Goal: Information Seeking & Learning: Learn about a topic

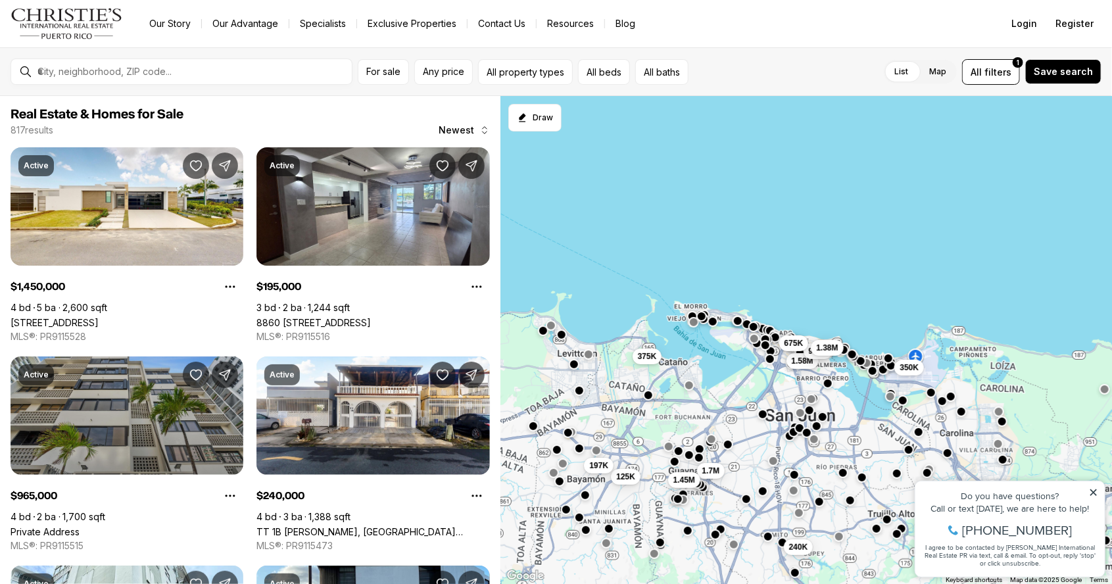
click at [80, 526] on link "Private Address" at bounding box center [45, 531] width 69 height 11
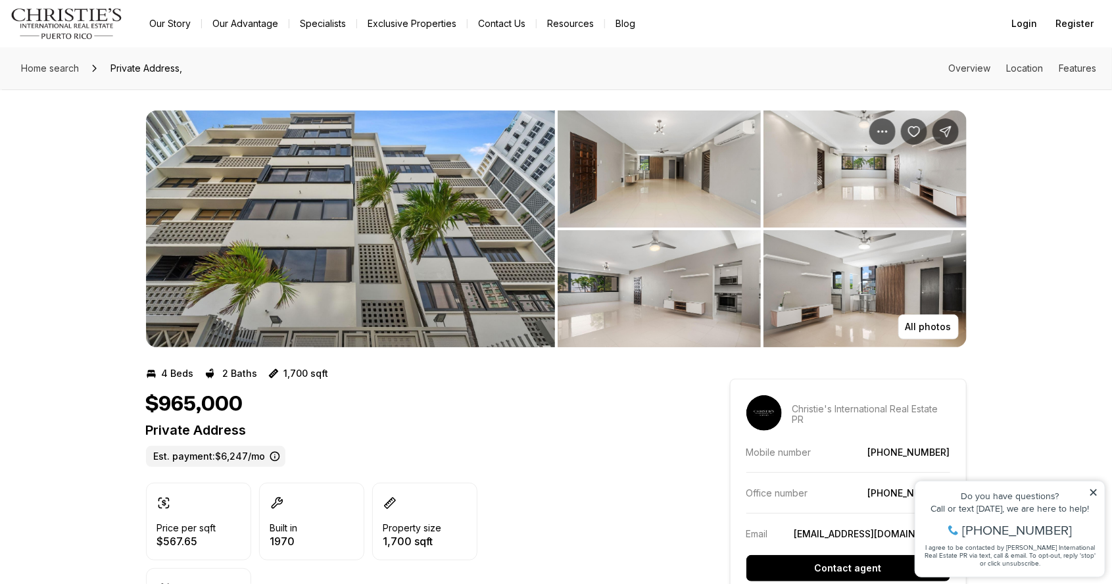
click at [453, 287] on img "View image gallery" at bounding box center [350, 228] width 409 height 237
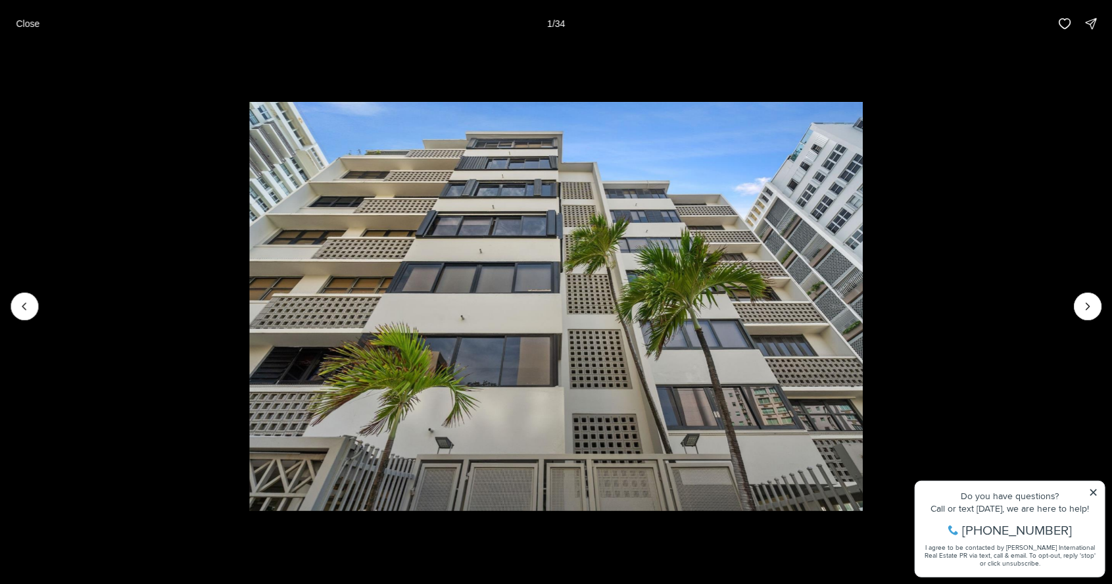
click at [1088, 329] on li "1 of 34" at bounding box center [556, 306] width 1112 height 518
click at [1109, 306] on li "1 of 34" at bounding box center [556, 306] width 1112 height 518
click at [1086, 309] on icon "Next slide" at bounding box center [1087, 306] width 3 height 7
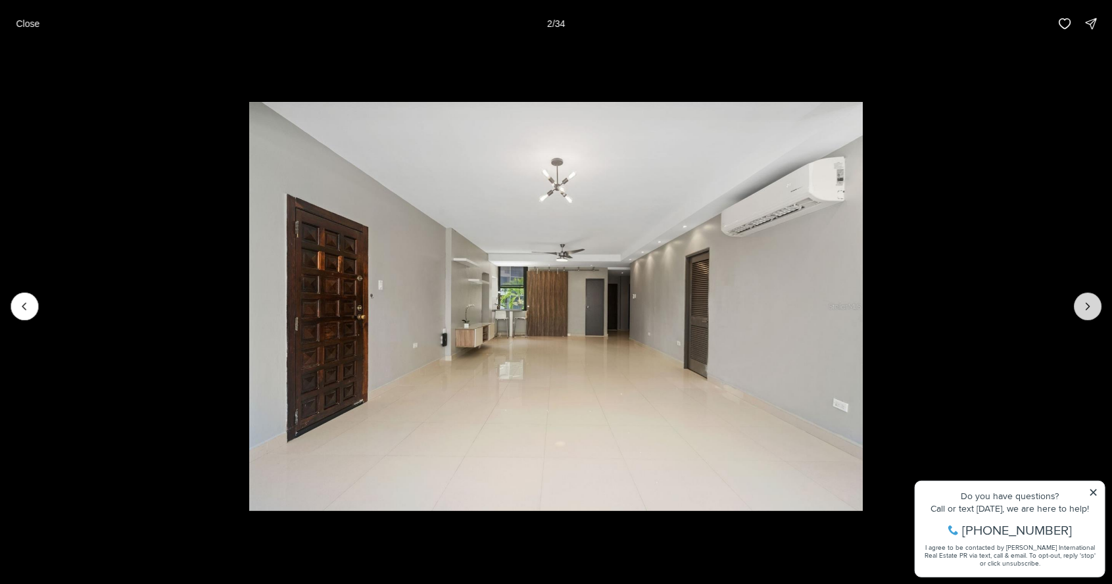
click at [1088, 316] on button "Next slide" at bounding box center [1088, 307] width 28 height 28
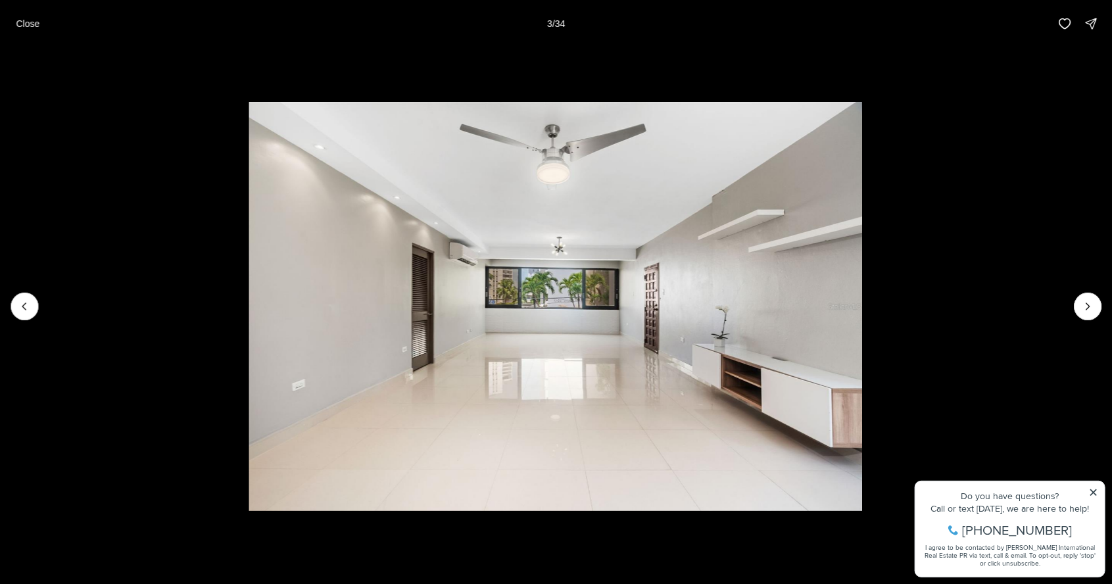
click at [1060, 320] on li "3 of 34" at bounding box center [555, 306] width 1112 height 518
click at [1086, 318] on button "Next slide" at bounding box center [1088, 307] width 28 height 28
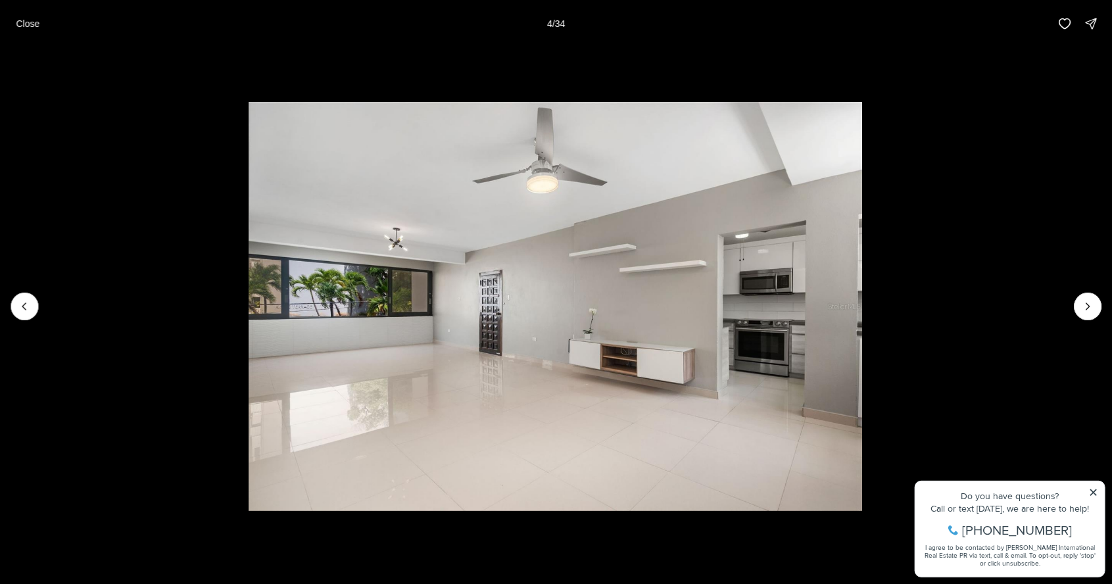
click at [1065, 321] on li "4 of 34" at bounding box center [555, 306] width 1112 height 518
click at [1082, 306] on icon "Next slide" at bounding box center [1087, 306] width 13 height 13
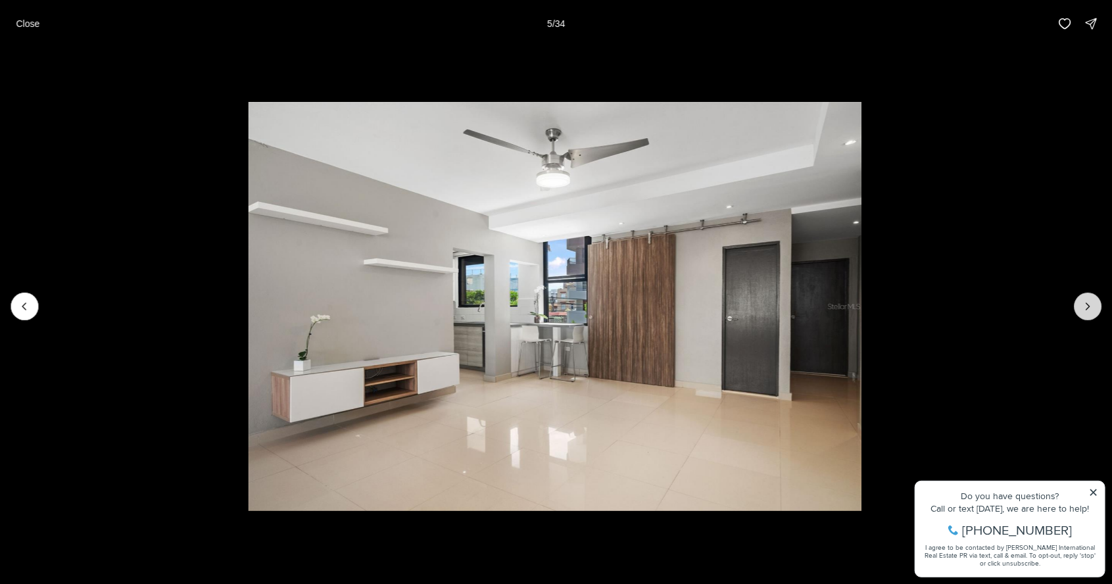
click at [1088, 314] on button "Next slide" at bounding box center [1088, 307] width 28 height 28
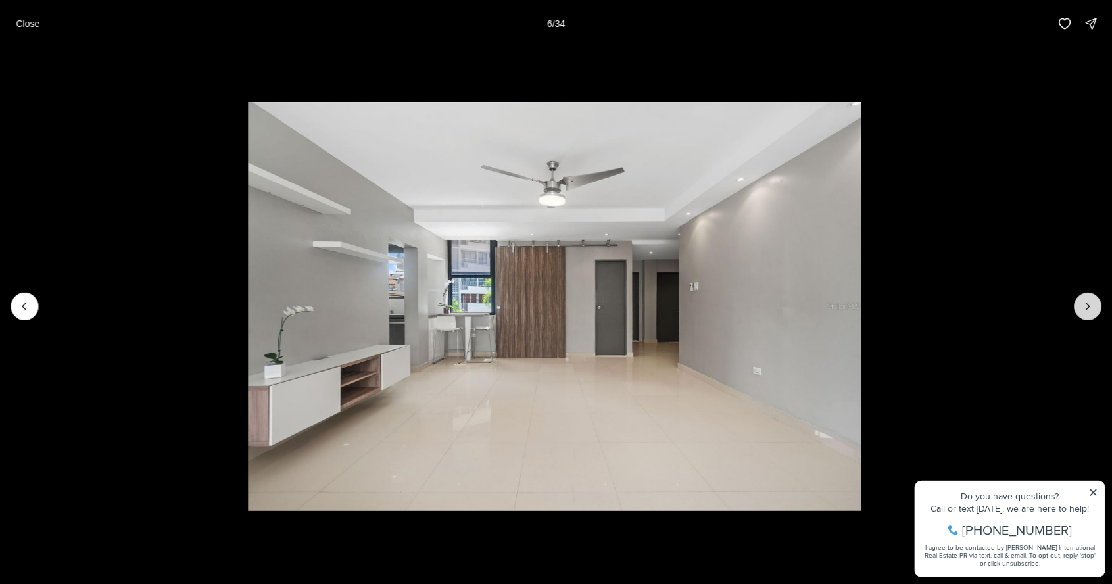
click at [1083, 316] on button "Next slide" at bounding box center [1088, 307] width 28 height 28
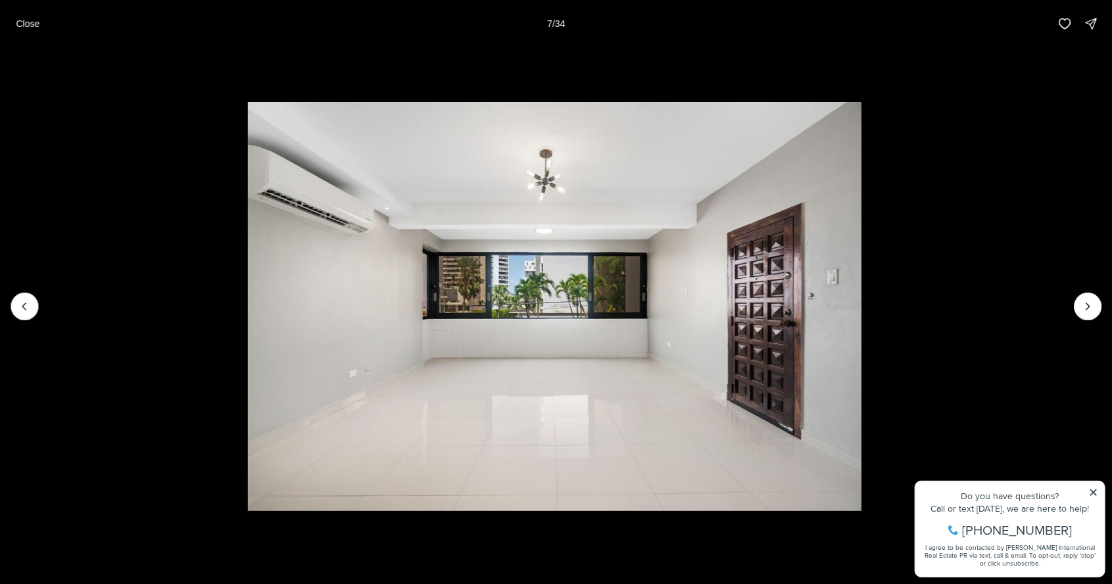
click at [1076, 314] on li "7 of 34" at bounding box center [554, 306] width 1112 height 518
click at [1088, 308] on icon "Next slide" at bounding box center [1087, 306] width 3 height 7
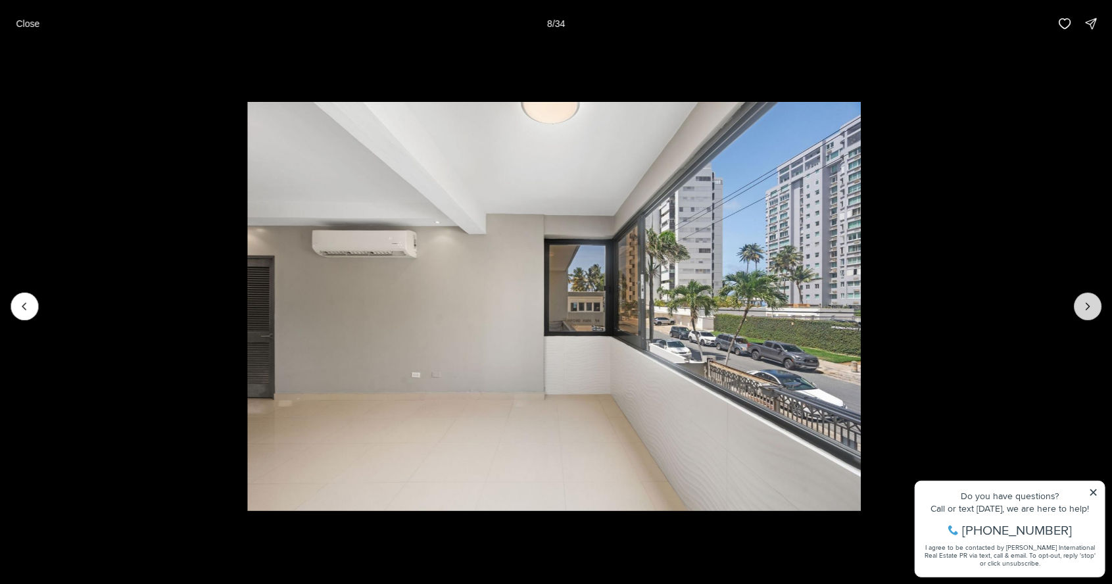
click at [1087, 306] on icon "Next slide" at bounding box center [1087, 306] width 13 height 13
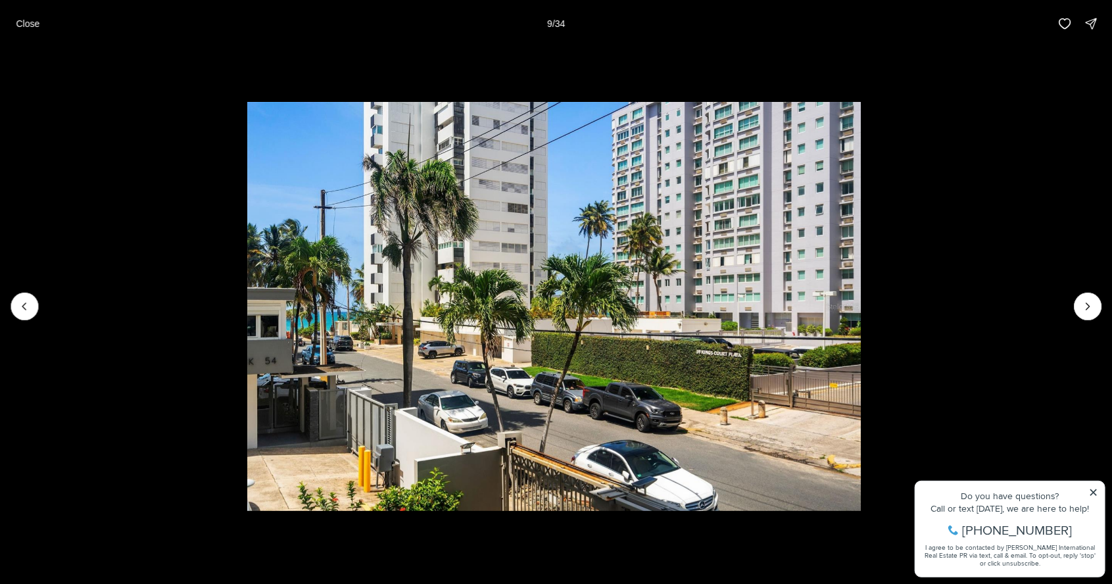
click at [1101, 321] on li "9 of 34" at bounding box center [554, 306] width 1112 height 518
click at [1088, 306] on icon "Next slide" at bounding box center [1087, 306] width 13 height 13
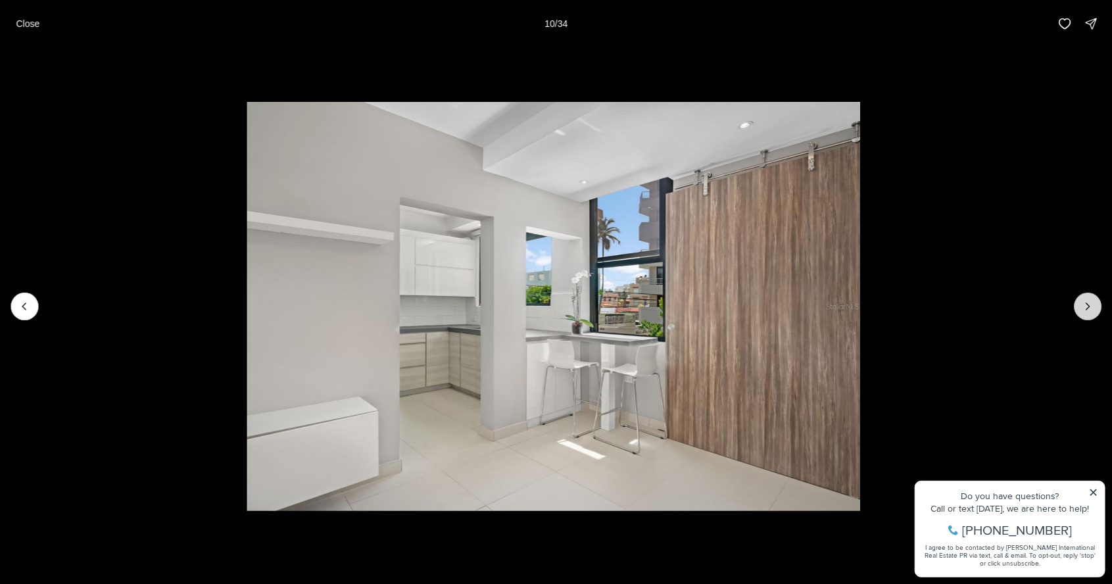
click at [1081, 314] on button "Next slide" at bounding box center [1088, 307] width 28 height 28
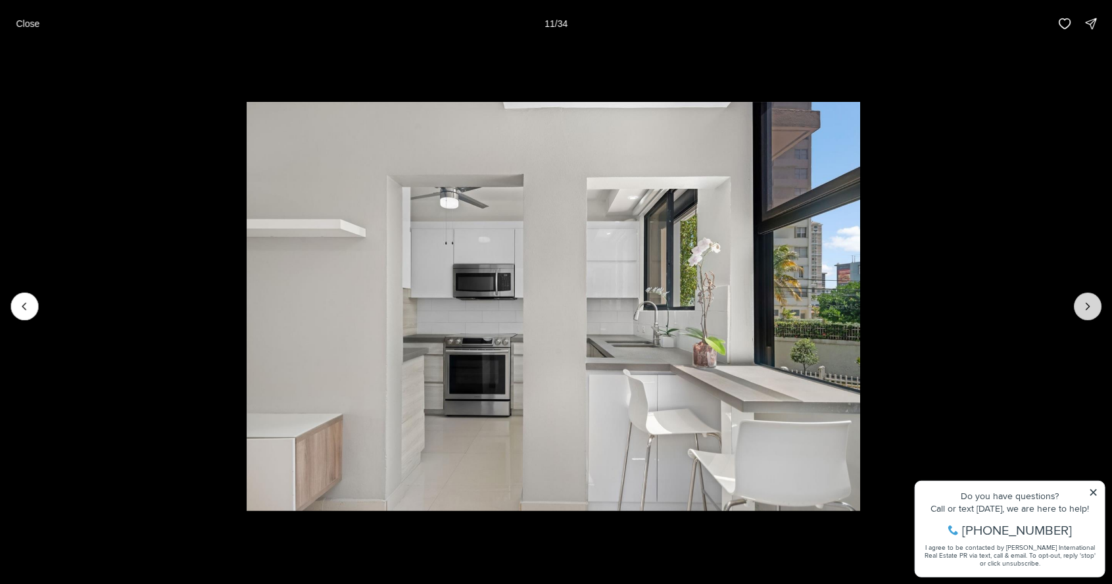
click at [1079, 312] on button "Next slide" at bounding box center [1088, 307] width 28 height 28
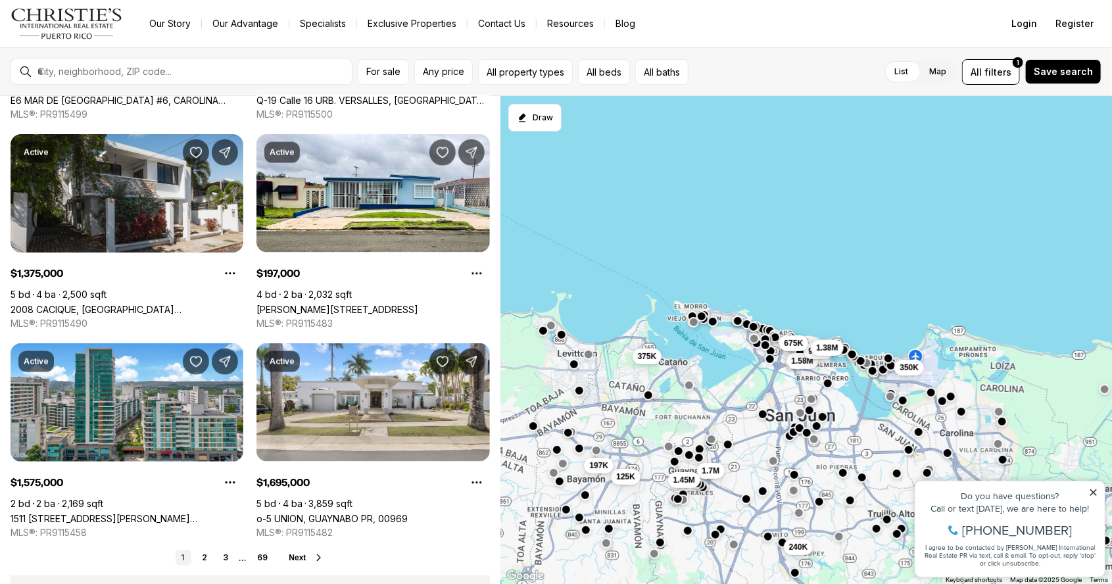
scroll to position [855, 0]
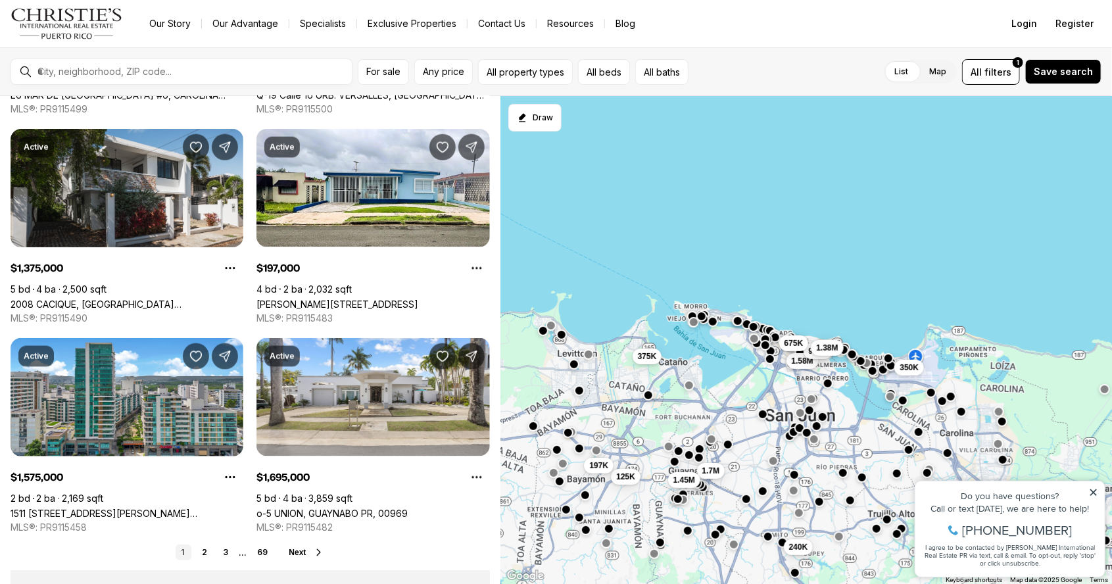
click at [302, 553] on span "Next" at bounding box center [297, 552] width 17 height 9
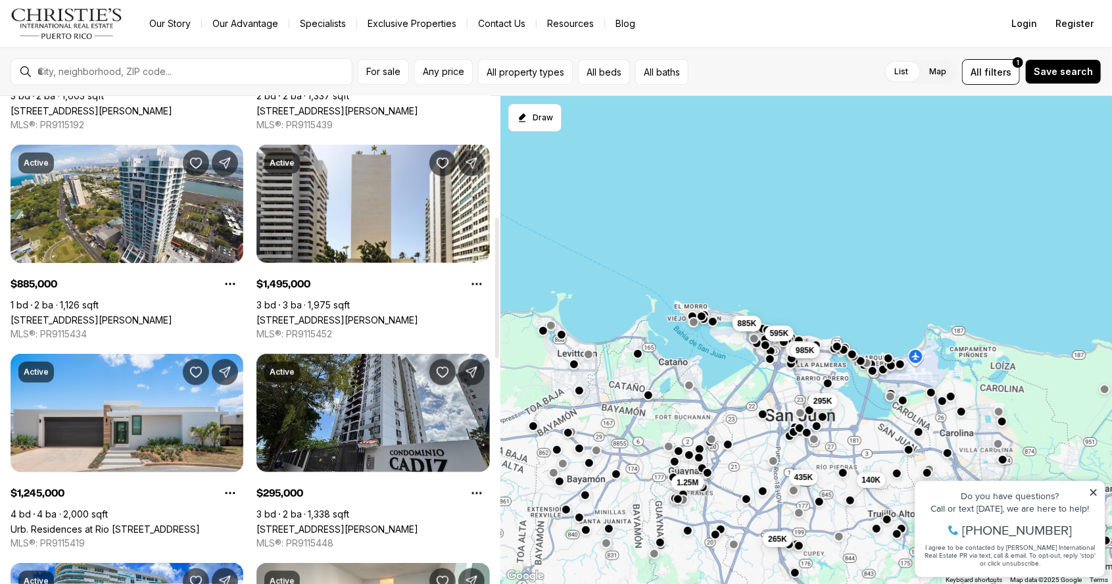
scroll to position [421, 0]
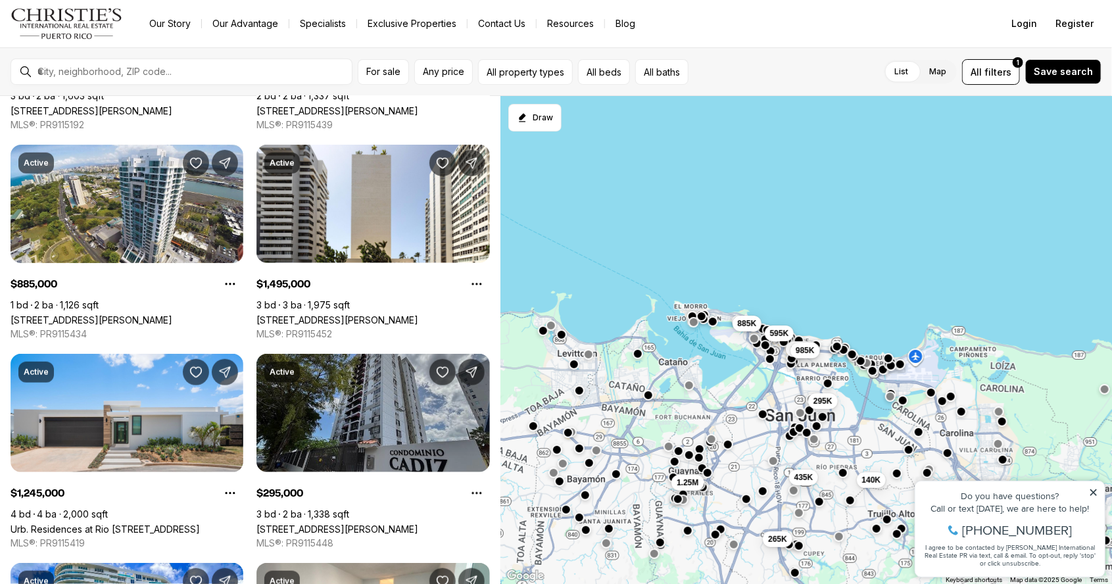
click at [396, 523] on link "253 253 CALLE CHILE CONDO CADIZ #9D, SAN JUAN PR, 00917" at bounding box center [337, 528] width 162 height 11
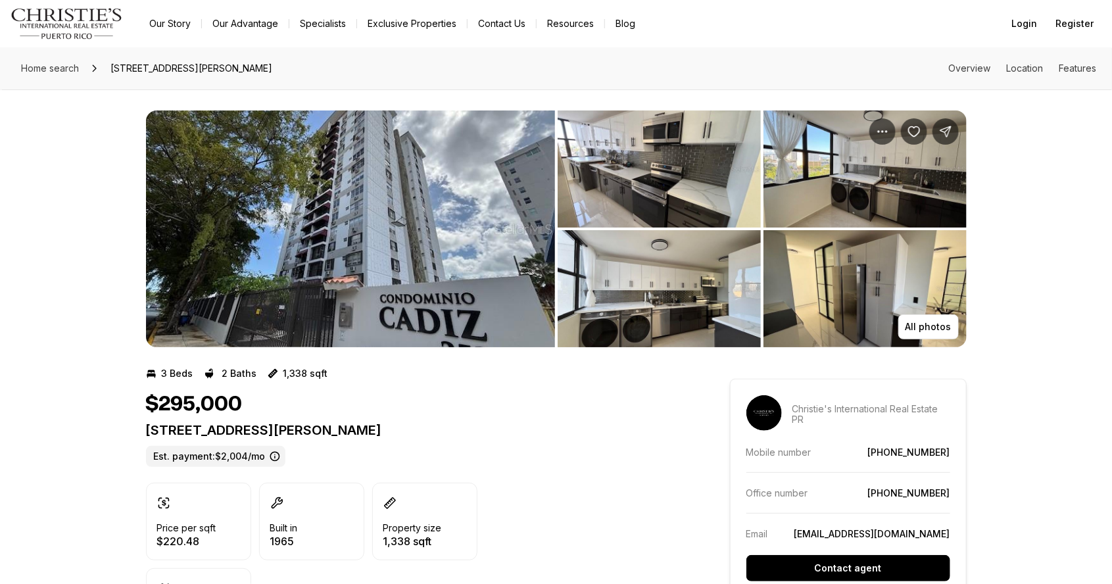
click at [469, 312] on img "View image gallery" at bounding box center [350, 228] width 409 height 237
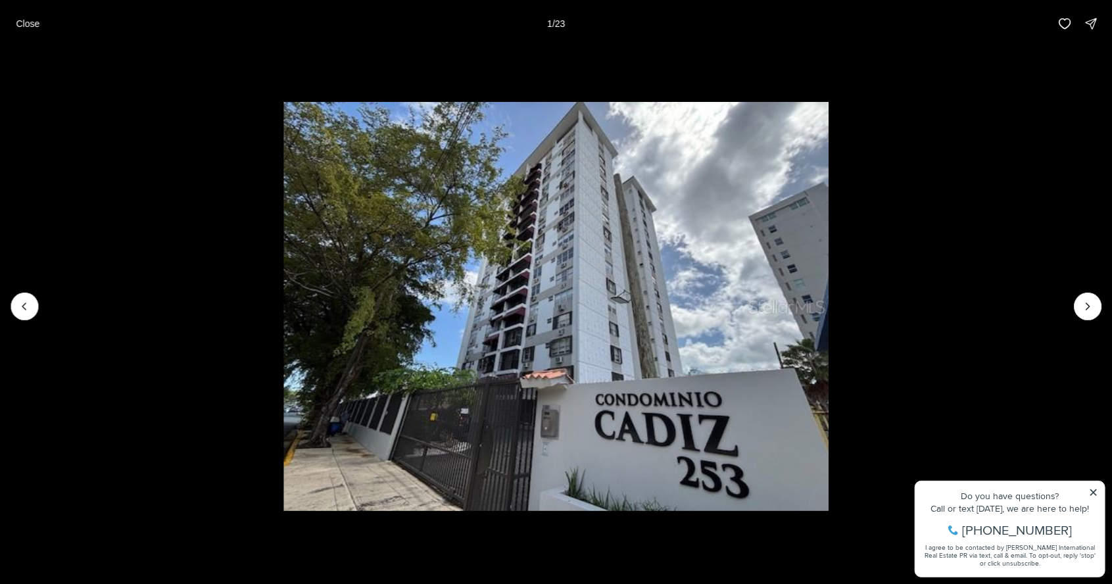
click at [1095, 321] on li "1 of 23" at bounding box center [556, 306] width 1112 height 518
click at [1099, 308] on button "Next slide" at bounding box center [1088, 307] width 28 height 28
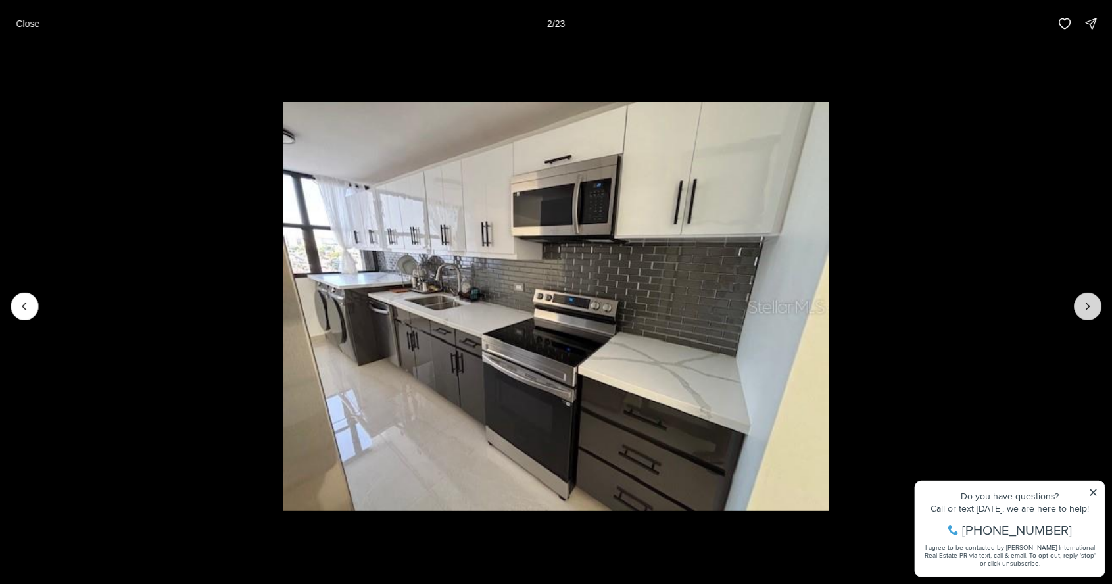
click at [1084, 315] on button "Next slide" at bounding box center [1088, 307] width 28 height 28
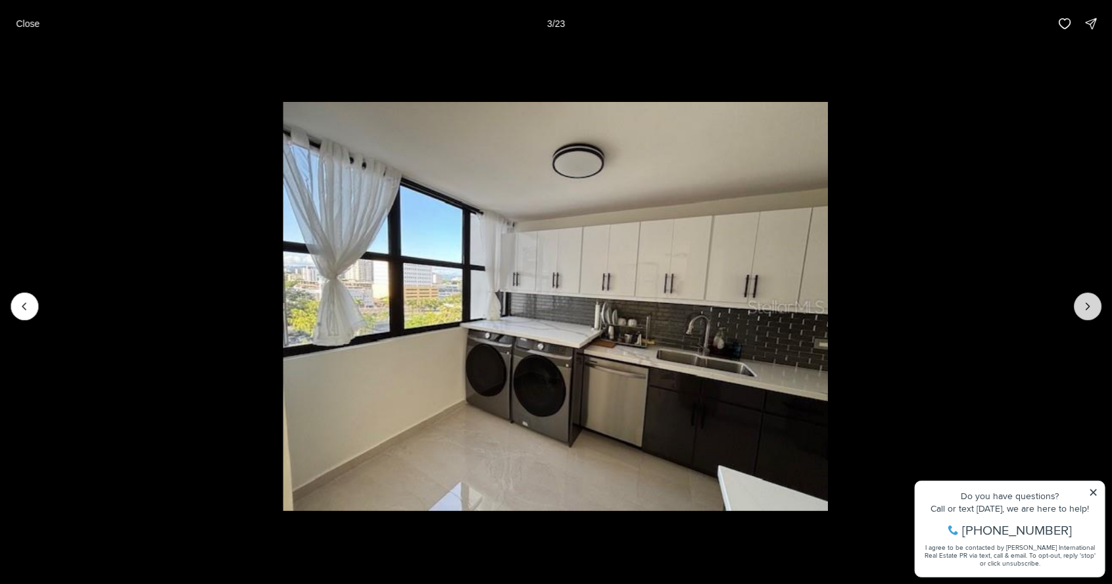
click at [1092, 308] on icon "Next slide" at bounding box center [1087, 306] width 13 height 13
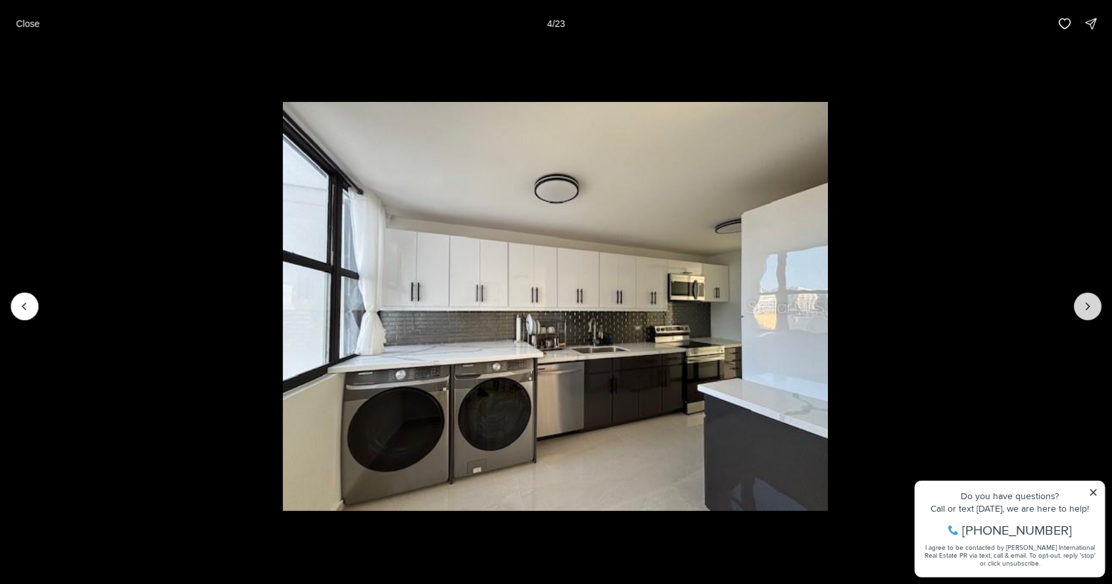
click at [1089, 314] on button "Next slide" at bounding box center [1088, 307] width 28 height 28
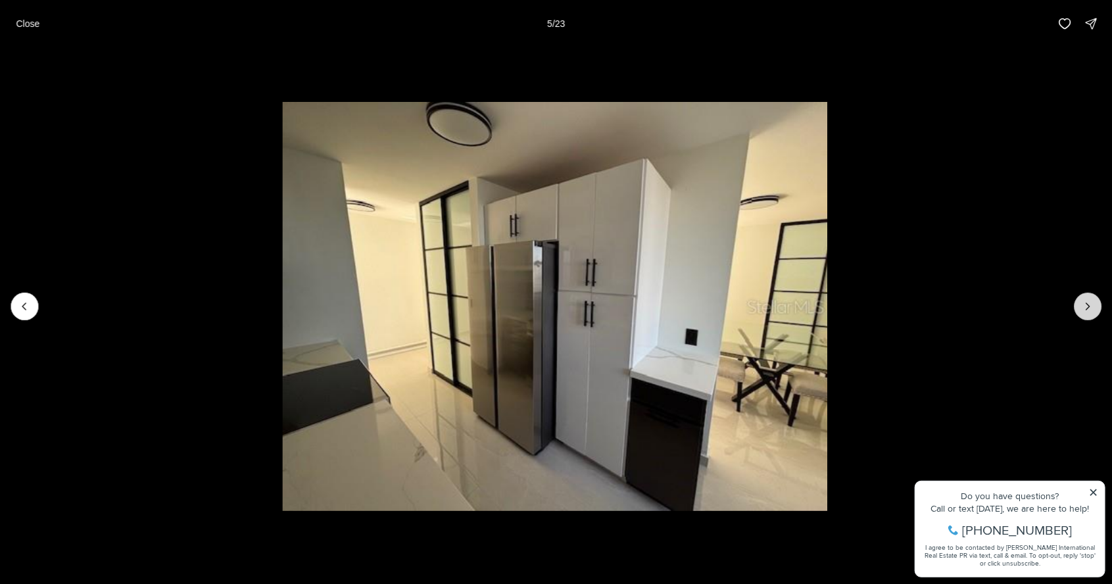
click at [1088, 316] on button "Next slide" at bounding box center [1088, 307] width 28 height 28
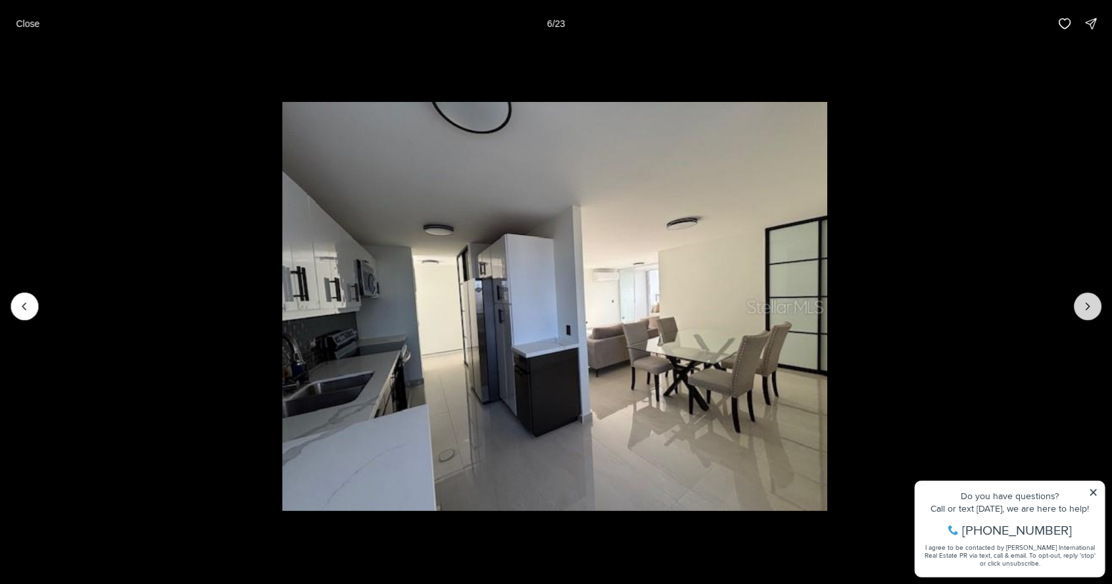
click at [1088, 306] on icon "Next slide" at bounding box center [1087, 306] width 13 height 13
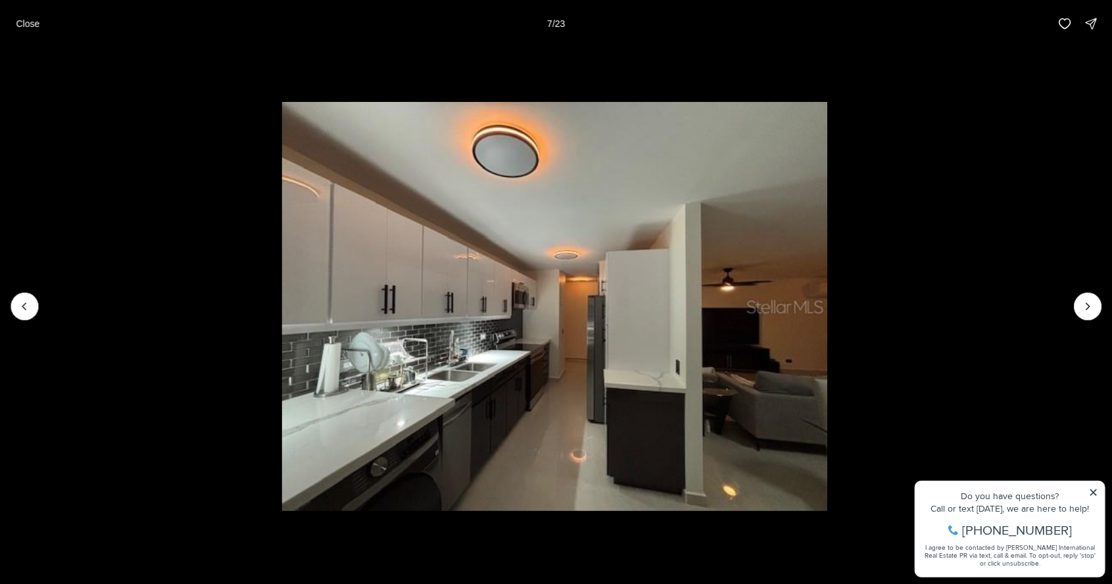
click at [1102, 320] on li "7 of 23" at bounding box center [554, 306] width 1112 height 518
click at [1072, 309] on li "7 of 23" at bounding box center [554, 306] width 1112 height 518
click at [1088, 305] on icon "Next slide" at bounding box center [1087, 306] width 3 height 7
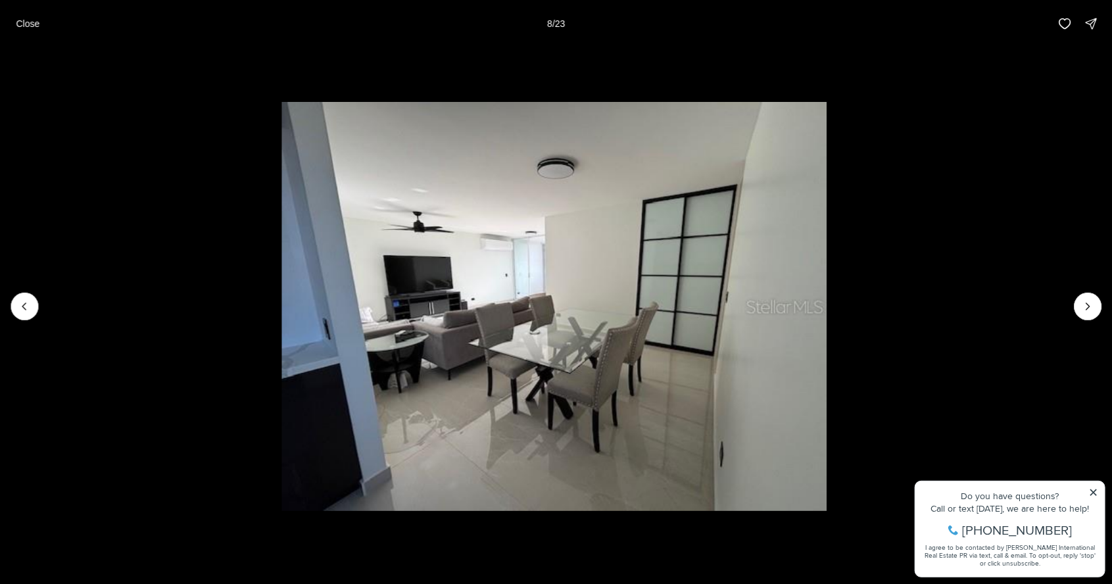
click at [1109, 310] on li "8 of 23" at bounding box center [554, 306] width 1112 height 518
click at [1081, 305] on button "Next slide" at bounding box center [1088, 307] width 28 height 28
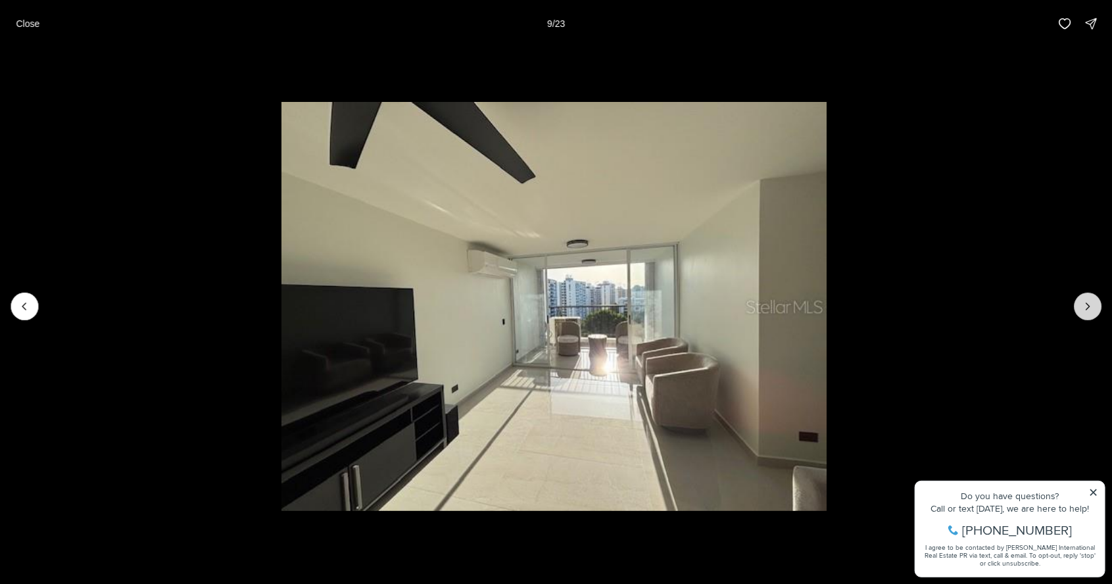
click at [1088, 305] on icon "Next slide" at bounding box center [1087, 306] width 3 height 7
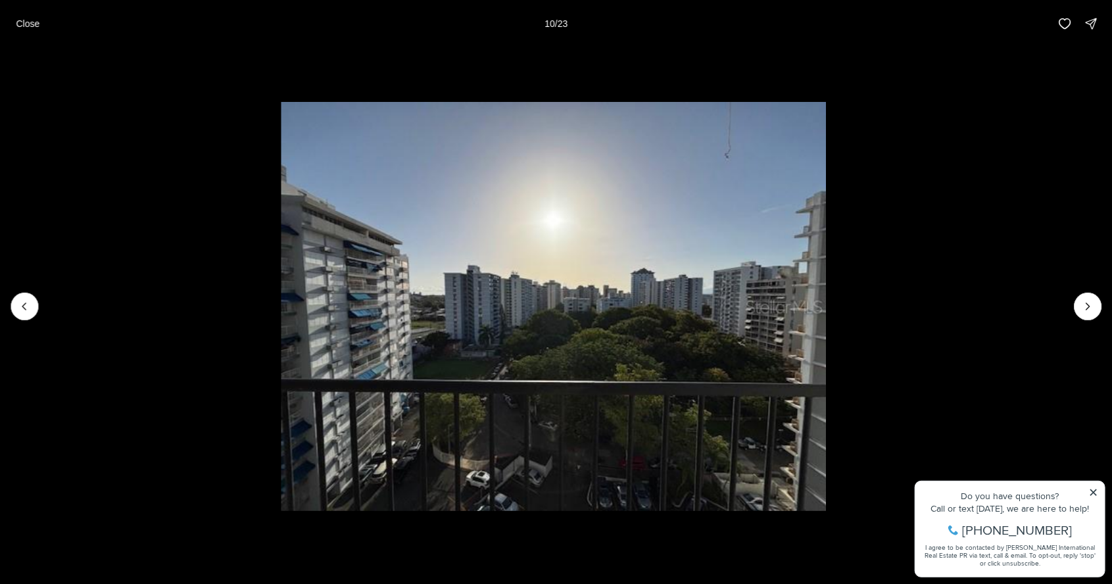
click at [1105, 307] on li "10 of 23" at bounding box center [553, 306] width 1112 height 518
click at [1096, 309] on button "Next slide" at bounding box center [1088, 307] width 28 height 28
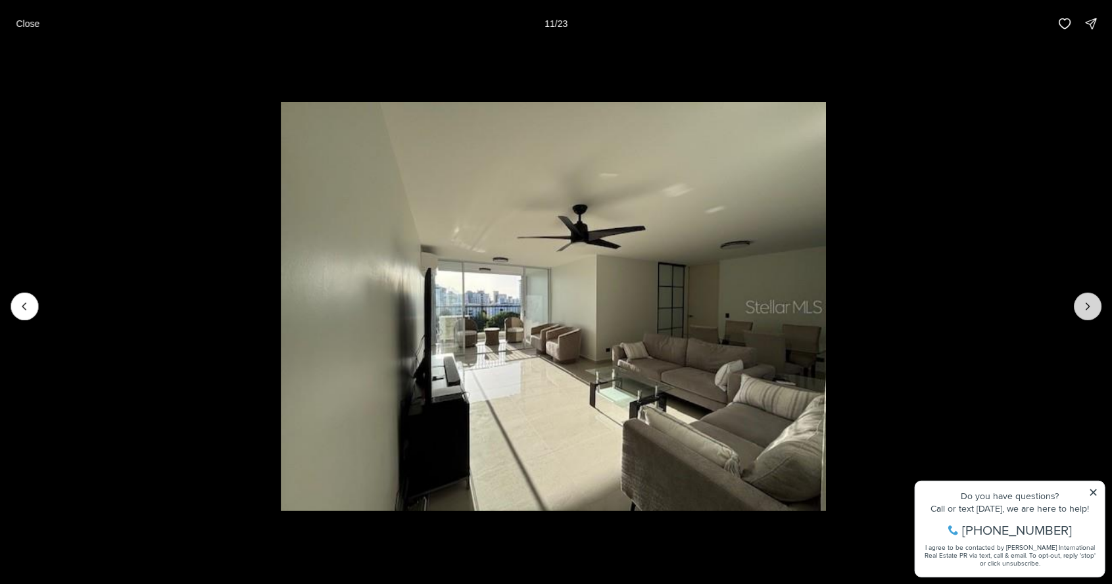
click at [1098, 308] on button "Next slide" at bounding box center [1088, 307] width 28 height 28
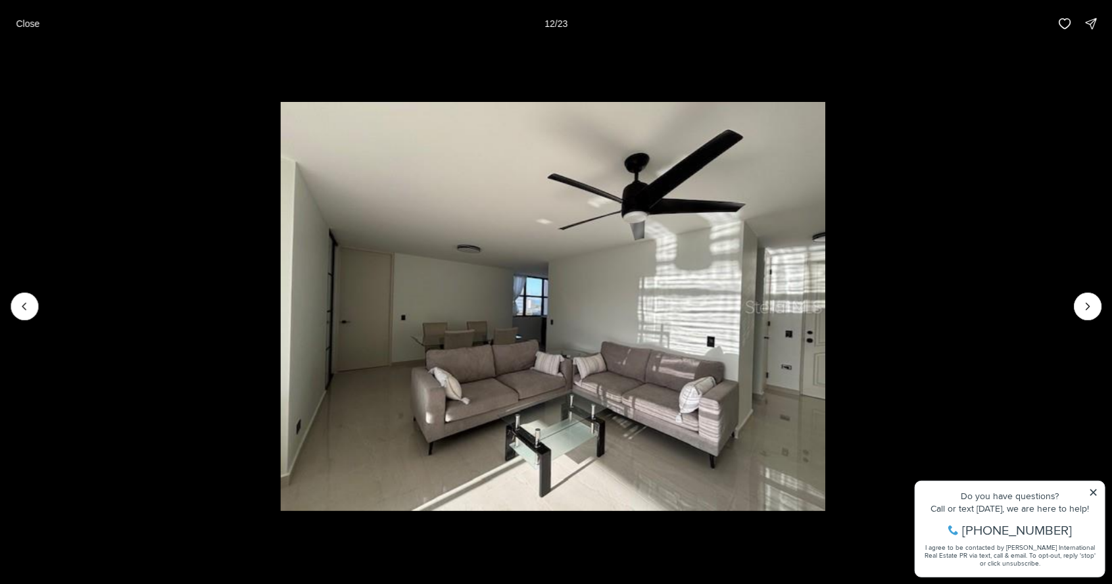
click at [1101, 311] on li "12 of 23" at bounding box center [553, 306] width 1112 height 518
click at [1088, 306] on icon "Next slide" at bounding box center [1087, 306] width 13 height 13
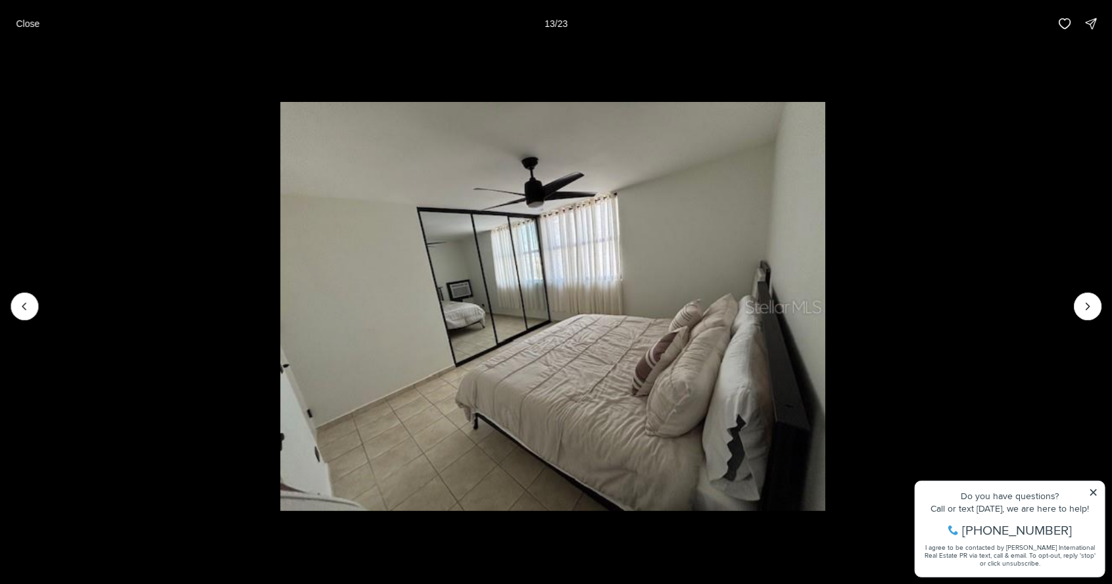
click at [1099, 318] on li "13 of 23" at bounding box center [553, 306] width 1112 height 518
click at [1092, 318] on button "Next slide" at bounding box center [1088, 307] width 28 height 28
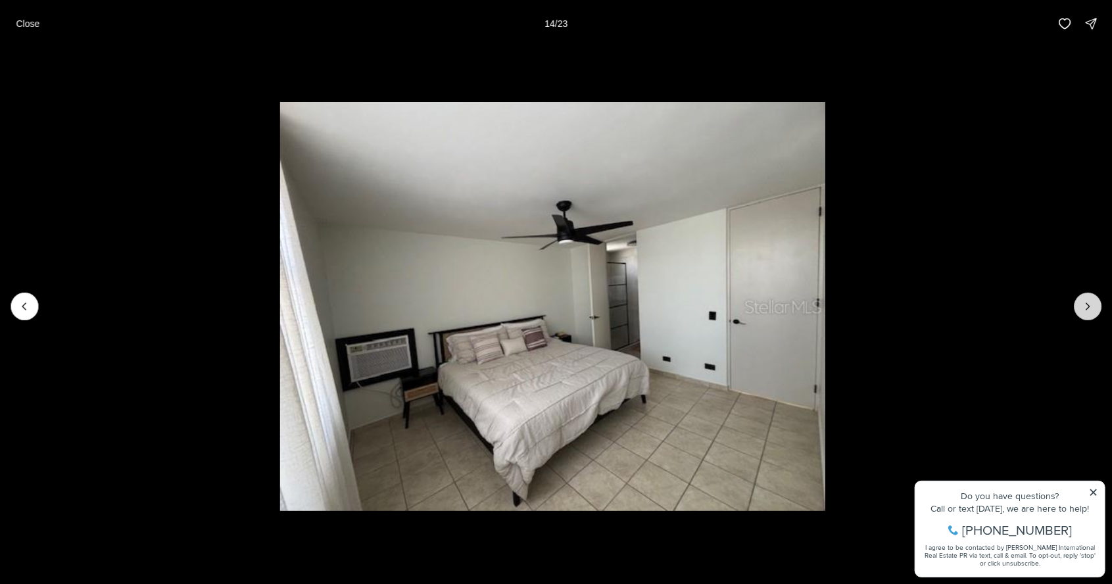
click at [1080, 316] on button "Next slide" at bounding box center [1088, 307] width 28 height 28
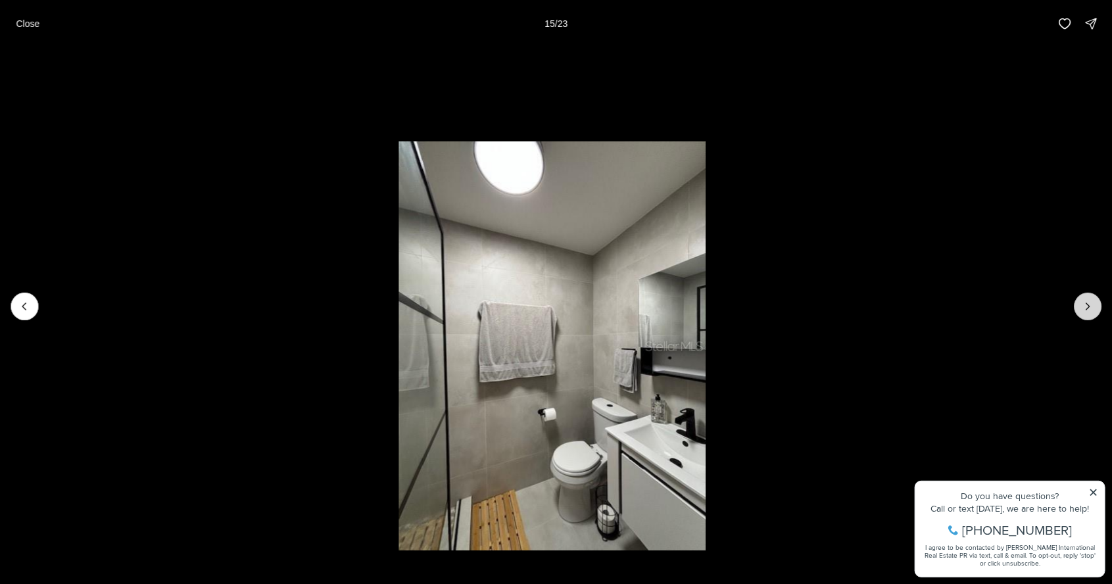
click at [1084, 318] on button "Next slide" at bounding box center [1088, 307] width 28 height 28
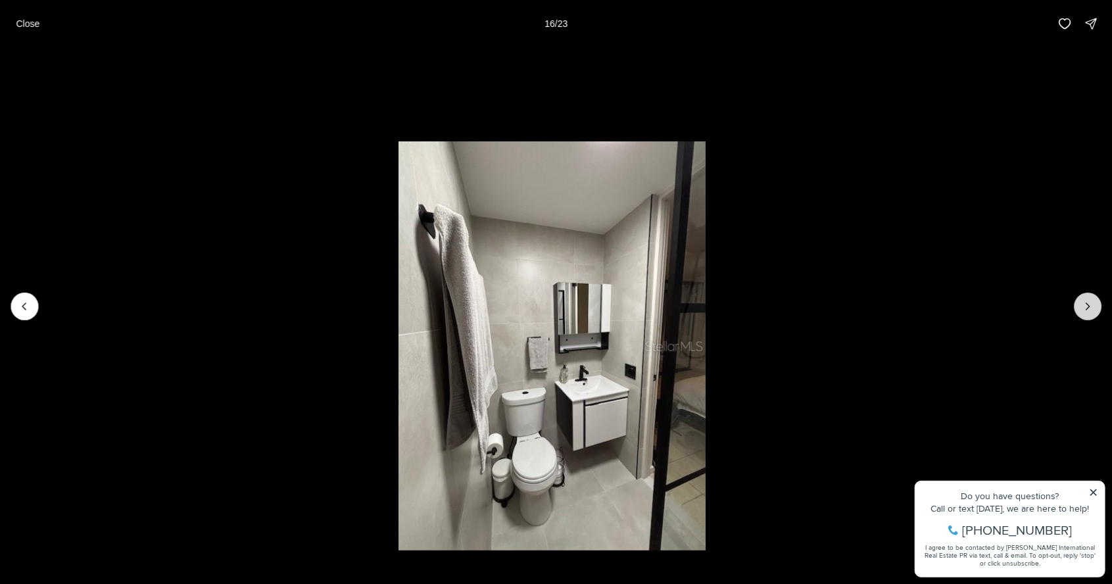
click at [1084, 318] on button "Next slide" at bounding box center [1088, 307] width 28 height 28
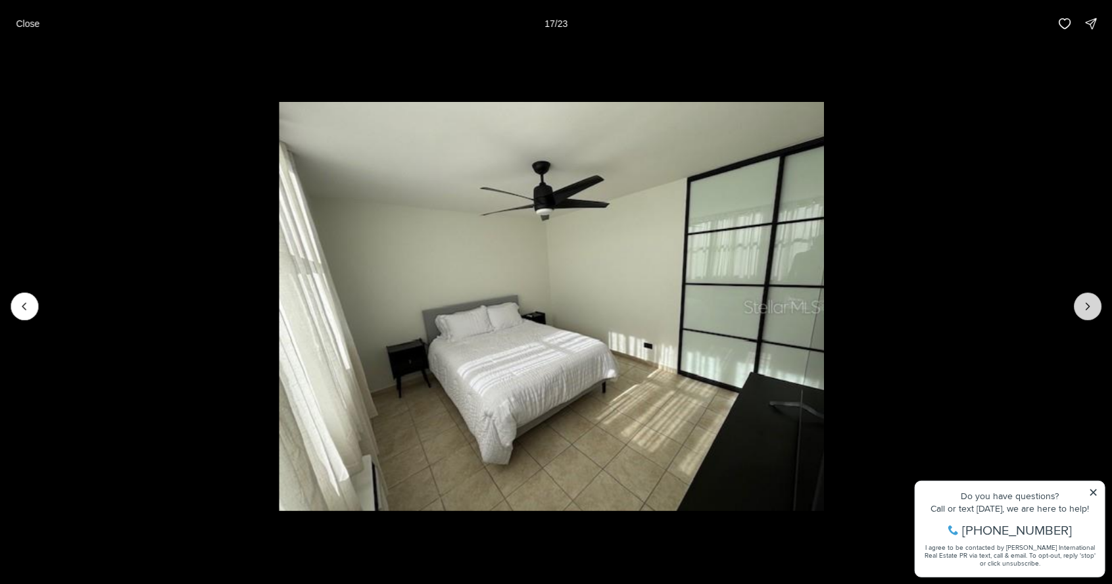
click at [1084, 317] on button "Next slide" at bounding box center [1088, 307] width 28 height 28
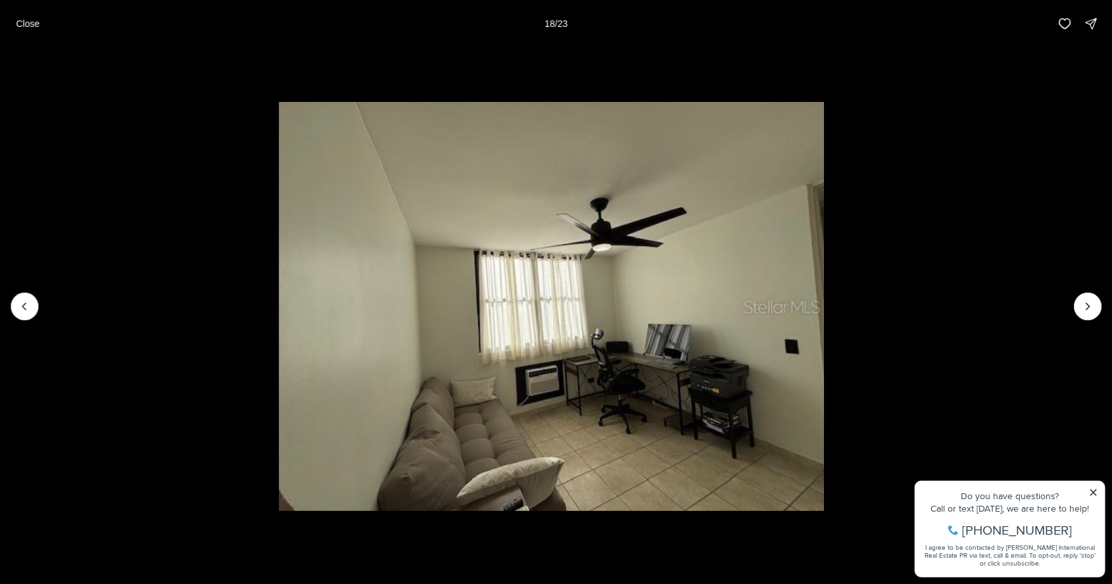
click at [1079, 317] on li "18 of 23" at bounding box center [551, 306] width 1112 height 518
click at [1092, 319] on button "Next slide" at bounding box center [1088, 307] width 28 height 28
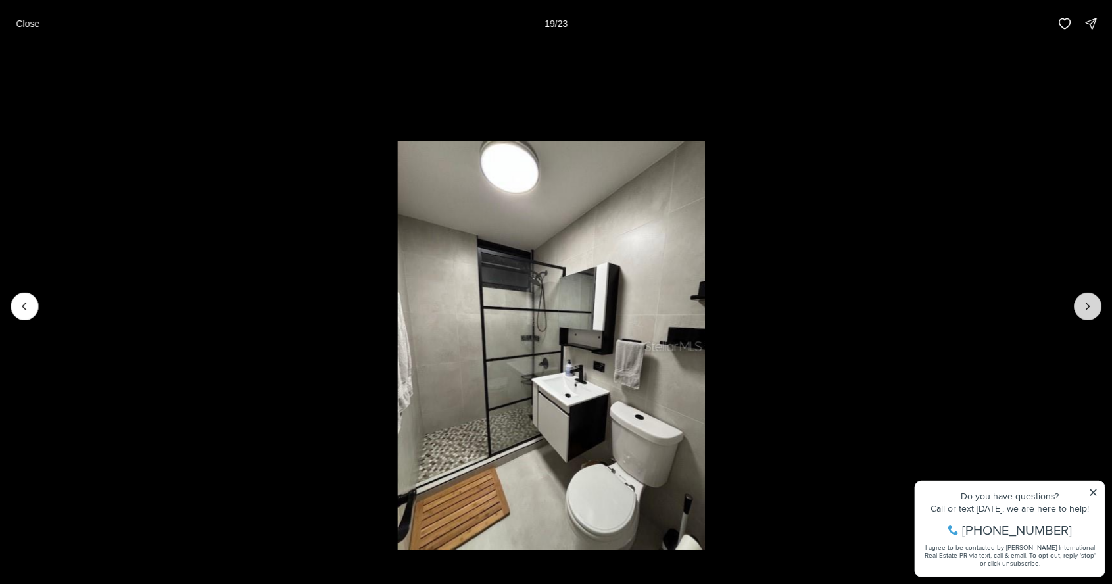
click at [1084, 317] on button "Next slide" at bounding box center [1088, 307] width 28 height 28
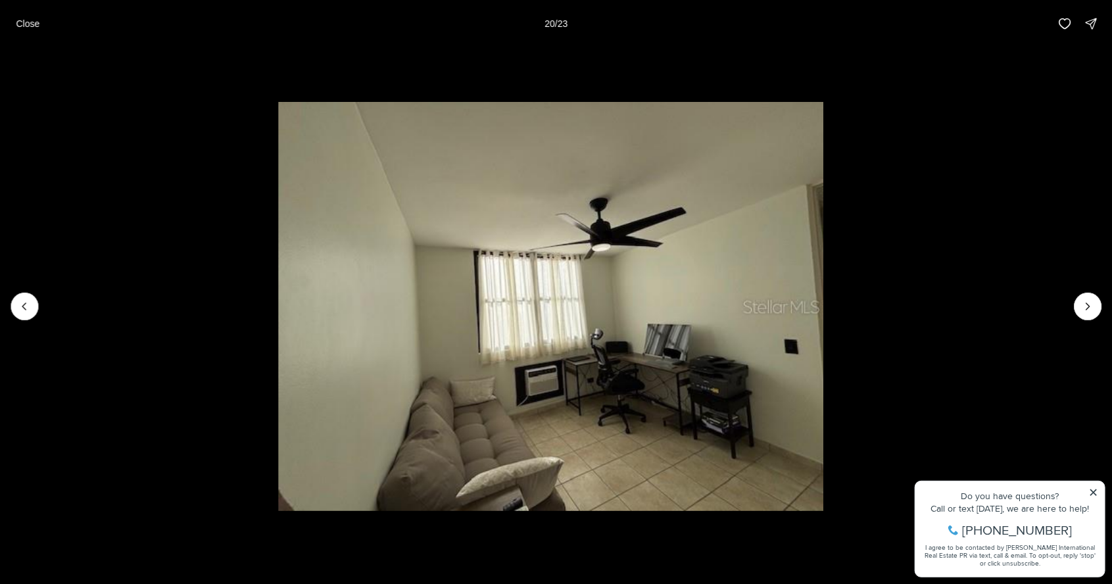
click at [1079, 320] on li "20 of 23" at bounding box center [551, 306] width 1112 height 518
click at [1095, 316] on button "Next slide" at bounding box center [1088, 307] width 28 height 28
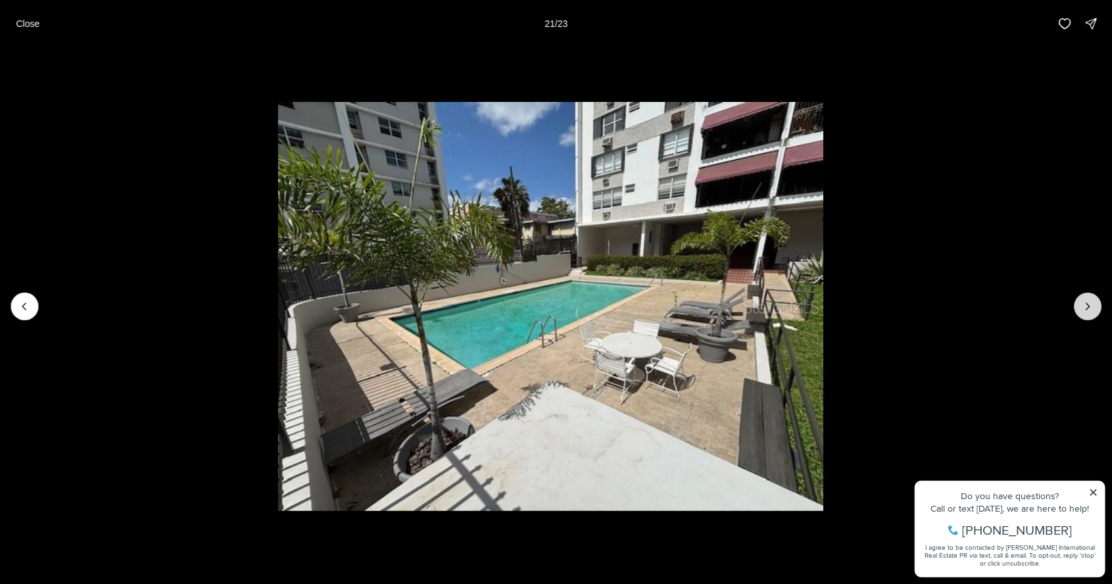
click at [1090, 308] on icon "Next slide" at bounding box center [1087, 306] width 13 height 13
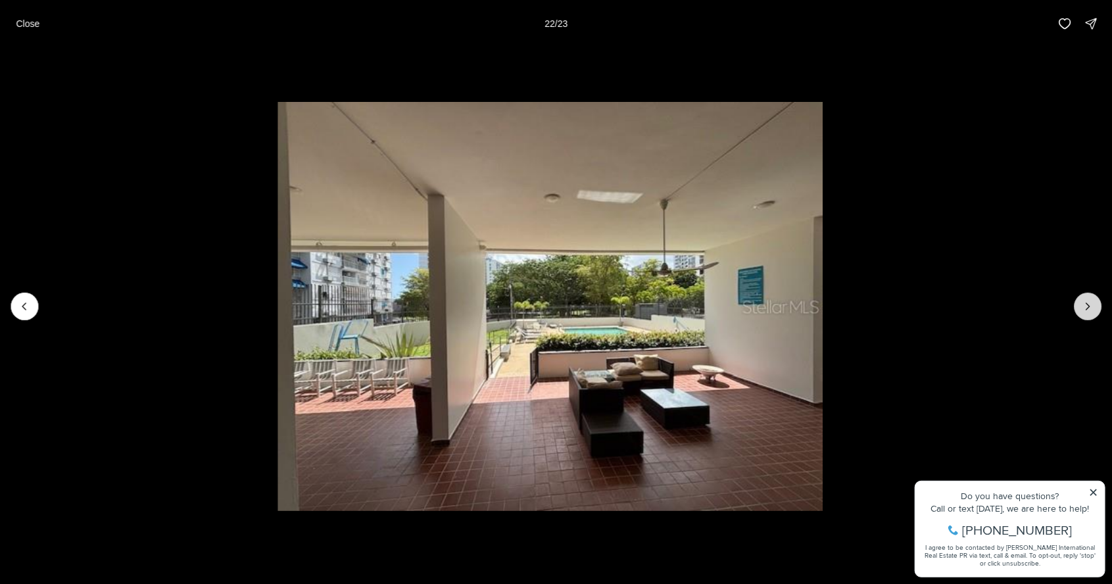
click at [1093, 318] on button "Next slide" at bounding box center [1088, 307] width 28 height 28
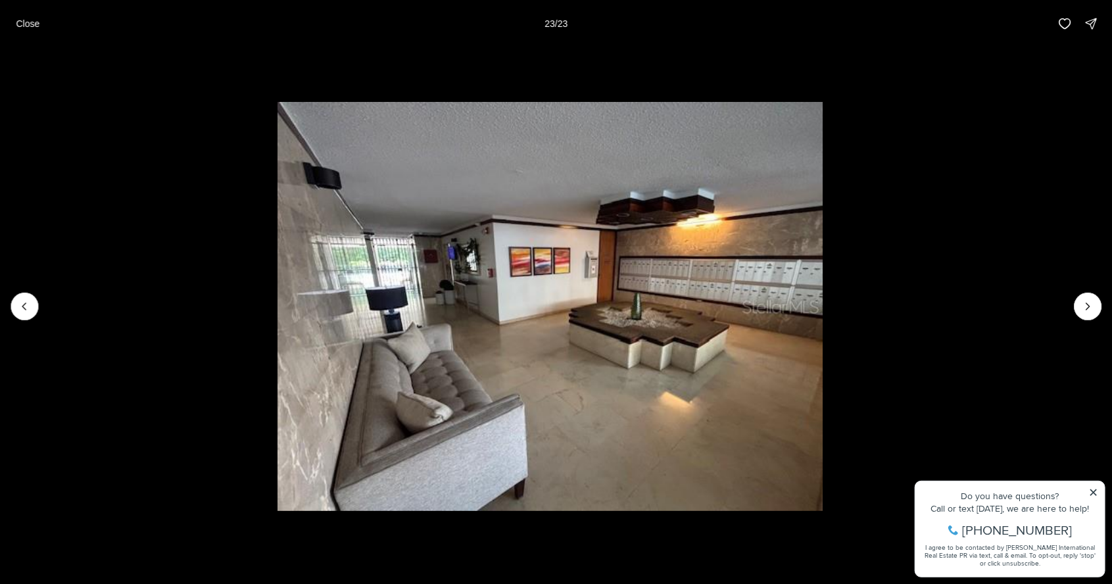
click at [1078, 318] on li "23 of 23" at bounding box center [550, 306] width 1112 height 518
click at [1078, 314] on div at bounding box center [1088, 307] width 28 height 28
click at [1090, 311] on div at bounding box center [1088, 307] width 28 height 28
click at [1101, 297] on li "23 of 23" at bounding box center [550, 306] width 1112 height 518
click at [1087, 307] on div at bounding box center [1088, 307] width 28 height 28
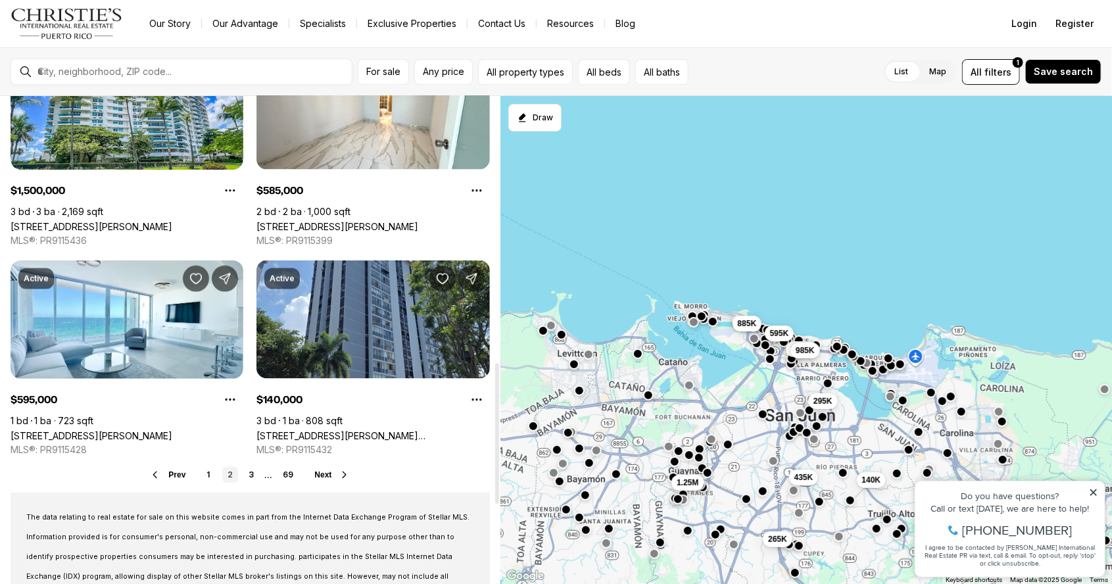
scroll to position [936, 0]
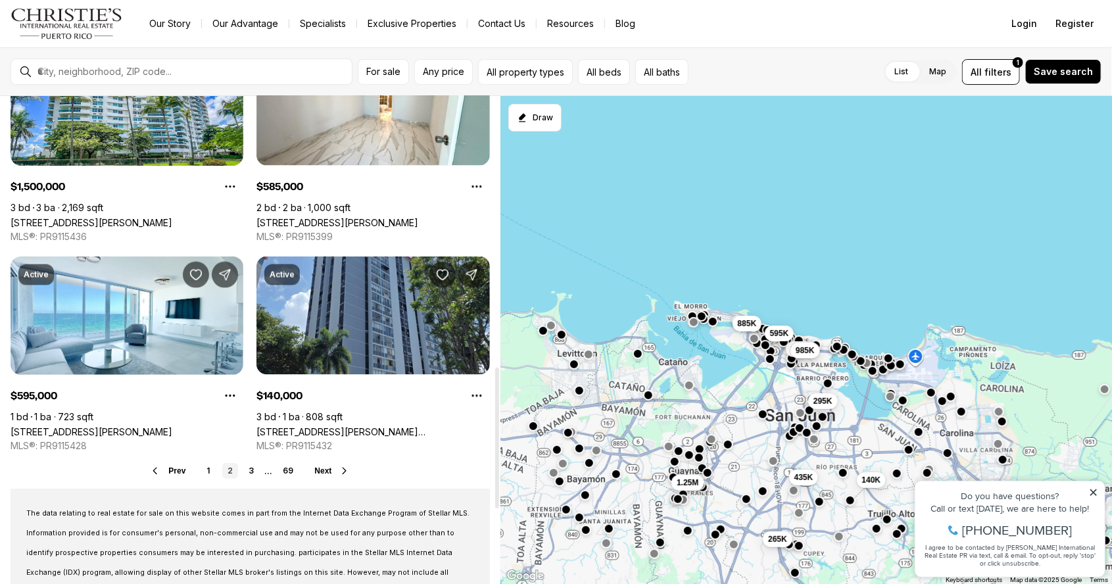
click at [319, 471] on span "Next" at bounding box center [322, 470] width 17 height 9
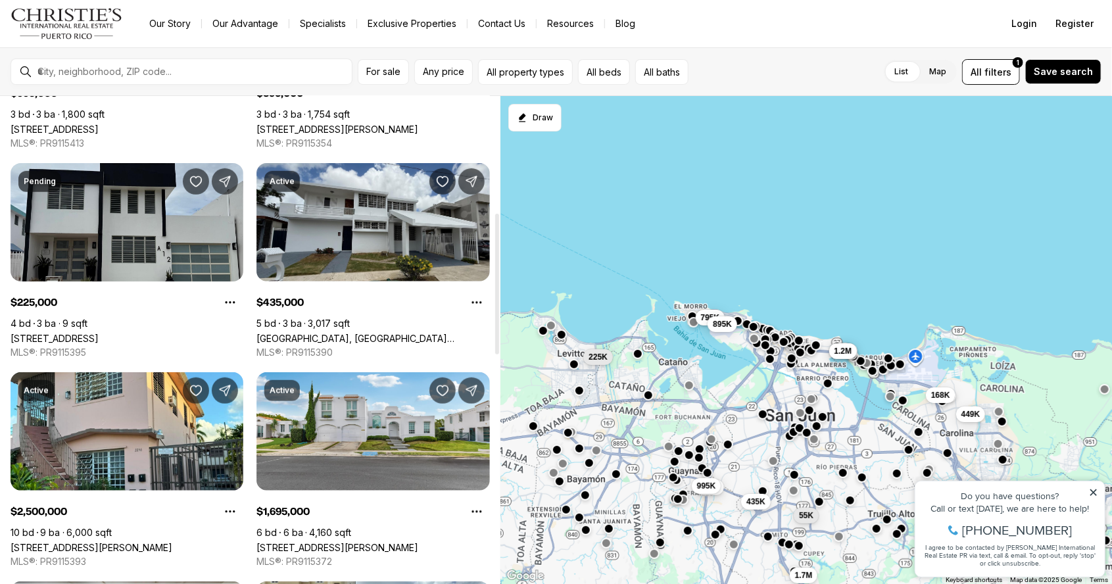
scroll to position [404, 0]
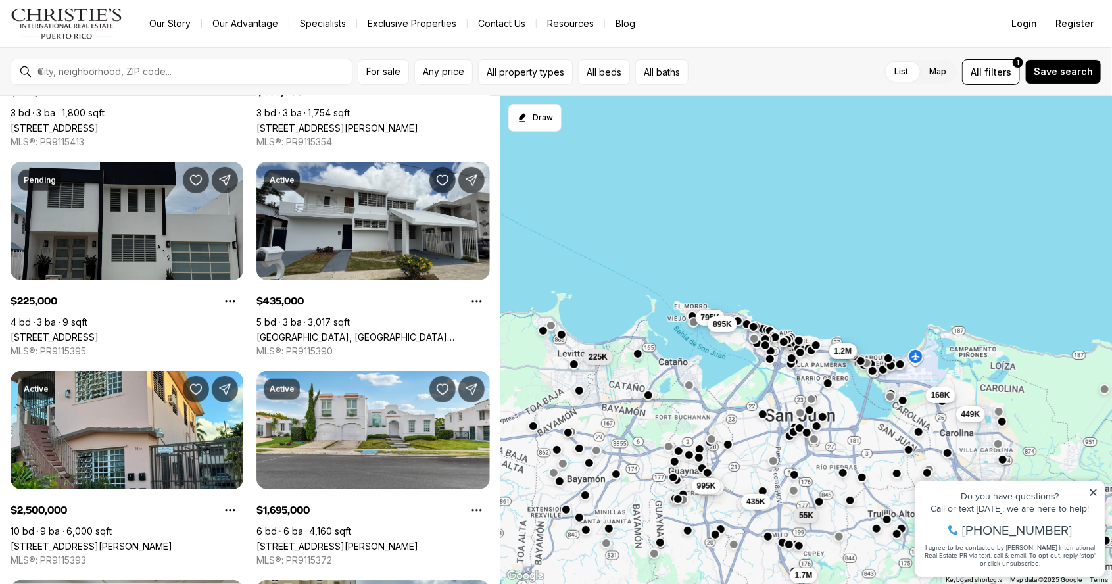
click at [99, 331] on link "Calle 1 VILLAS DE LEVITTOWN #A12, TOA BAJA PR, 00949" at bounding box center [55, 336] width 88 height 11
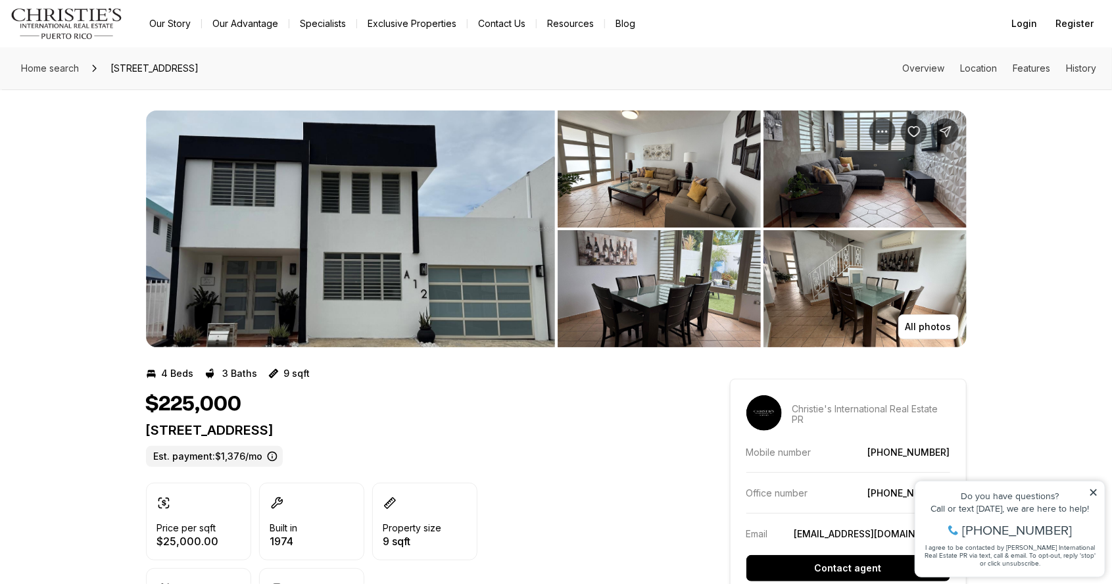
click at [443, 248] on img "View image gallery" at bounding box center [350, 228] width 409 height 237
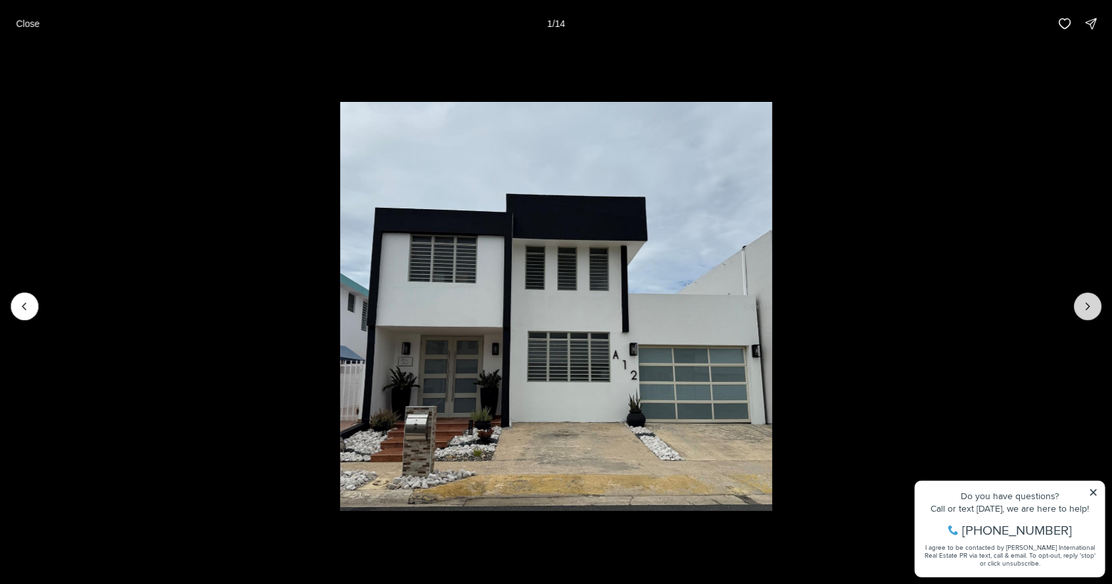
click at [1081, 312] on button "Next slide" at bounding box center [1088, 307] width 28 height 28
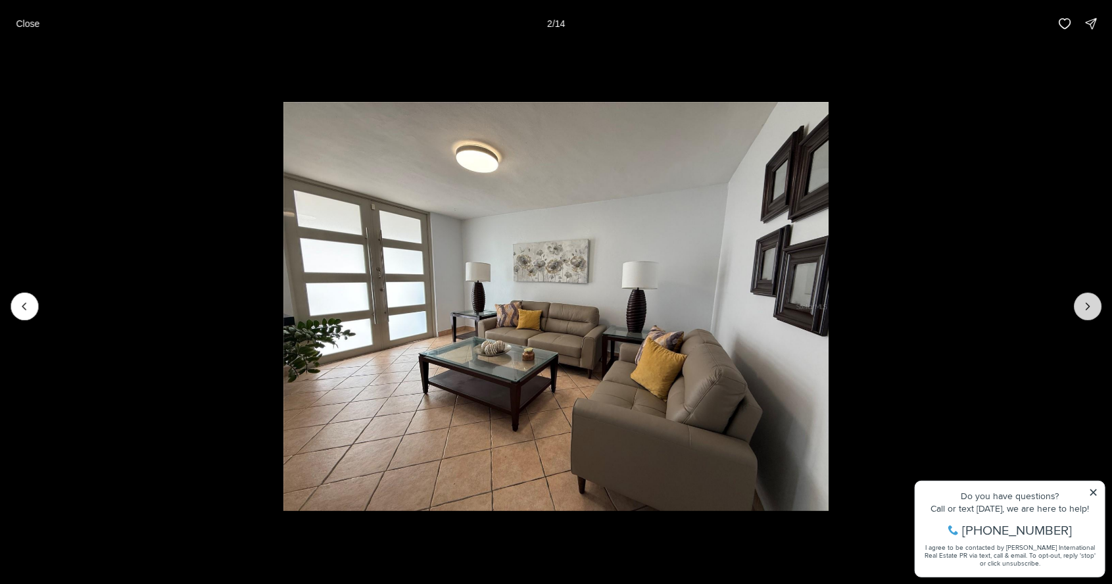
click at [1087, 309] on icon "Next slide" at bounding box center [1087, 306] width 3 height 7
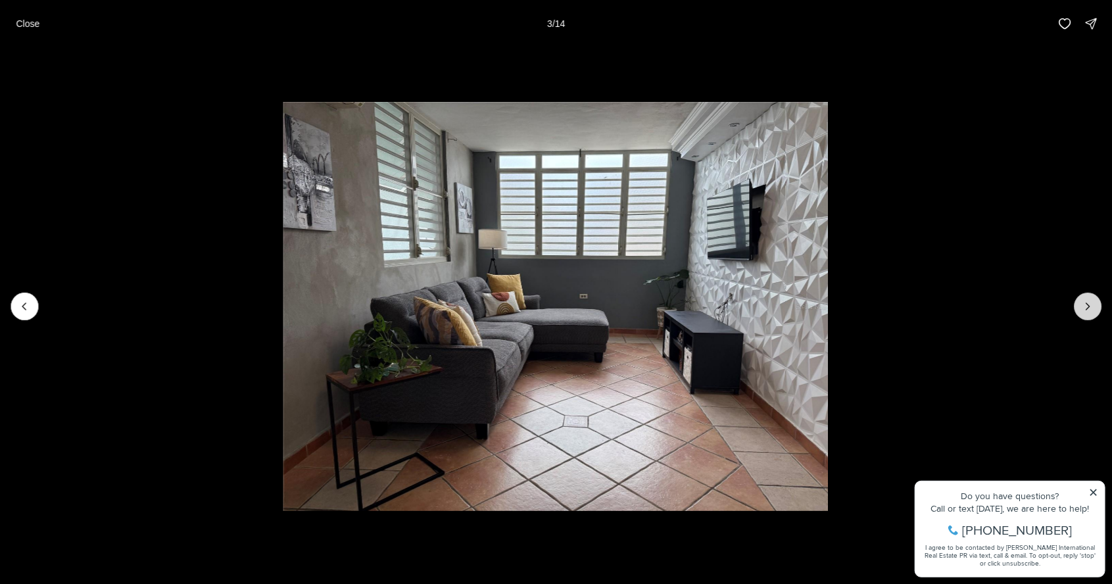
click at [1080, 312] on button "Next slide" at bounding box center [1088, 307] width 28 height 28
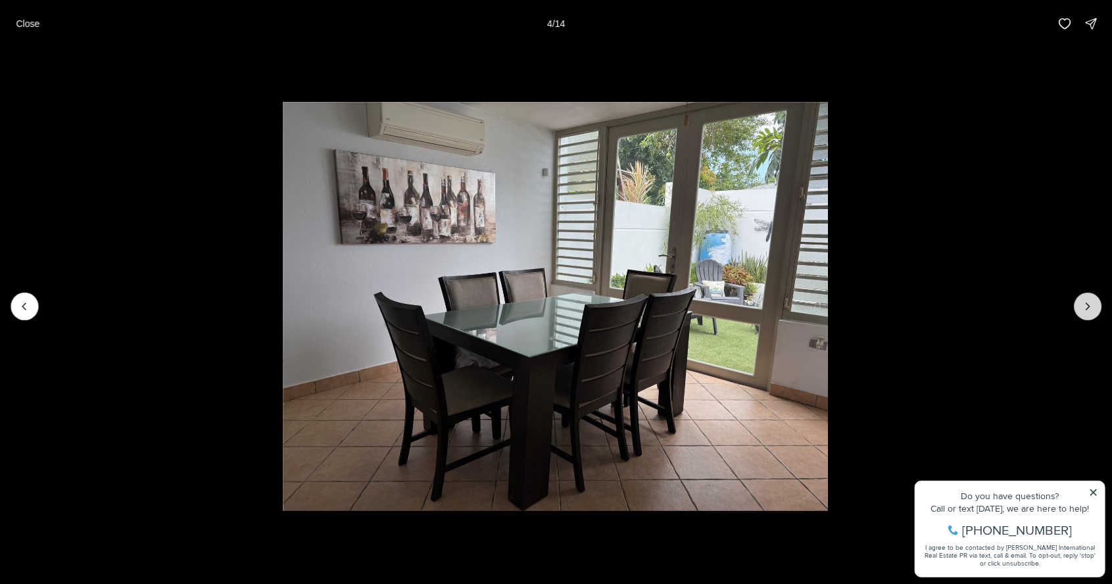
click at [1081, 312] on button "Next slide" at bounding box center [1088, 307] width 28 height 28
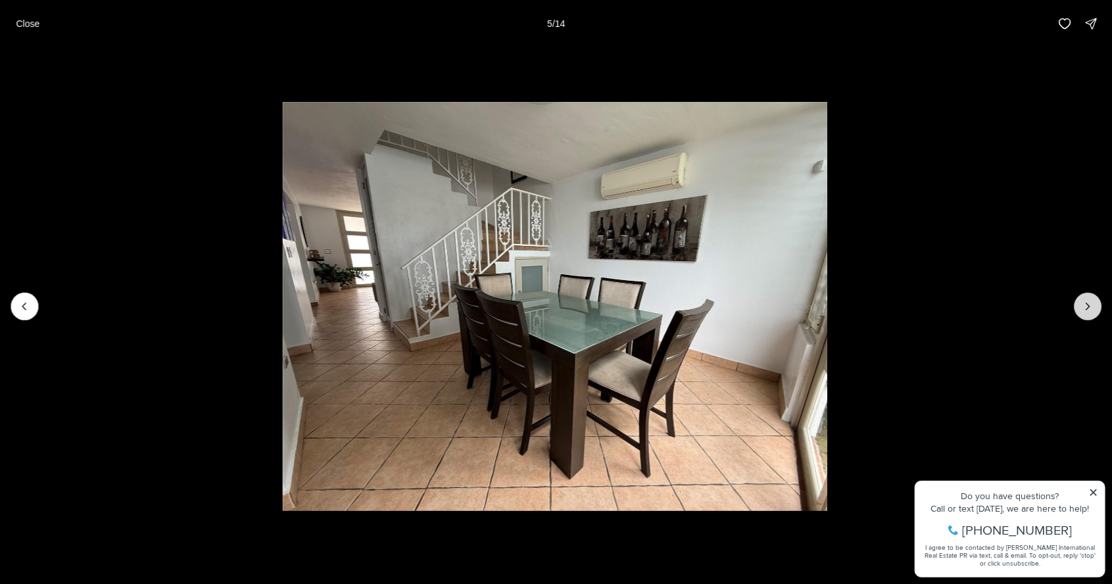
click at [1082, 316] on button "Next slide" at bounding box center [1088, 307] width 28 height 28
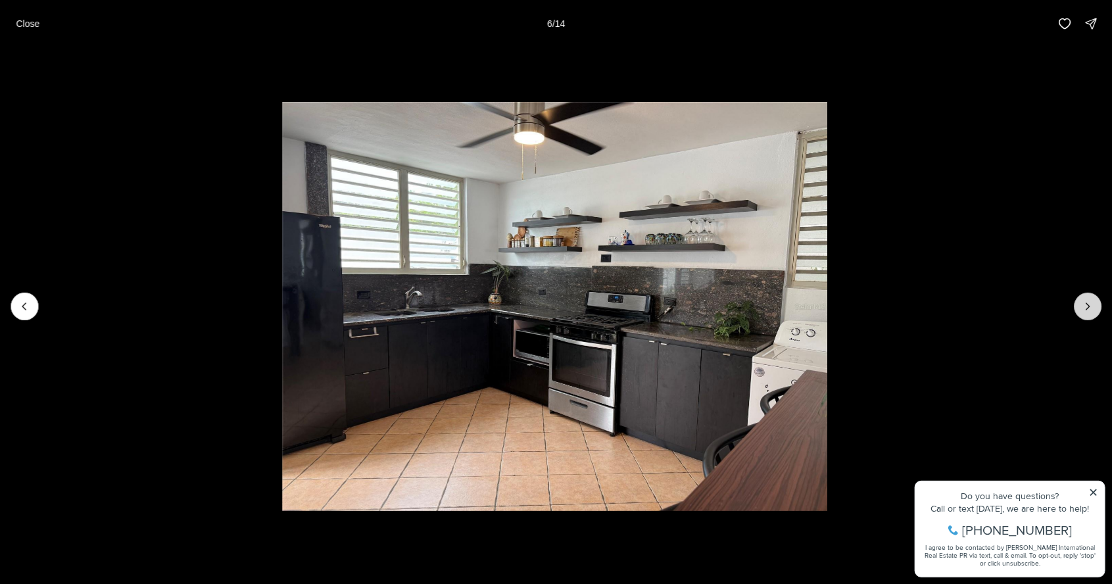
click at [1088, 306] on icon "Next slide" at bounding box center [1087, 306] width 13 height 13
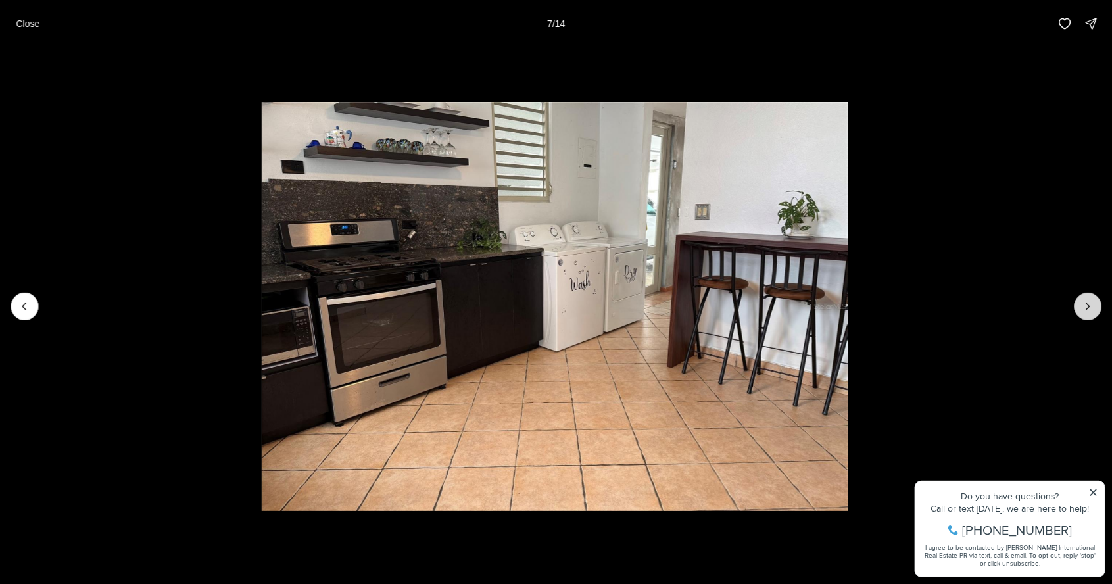
click at [1095, 310] on button "Next slide" at bounding box center [1088, 307] width 28 height 28
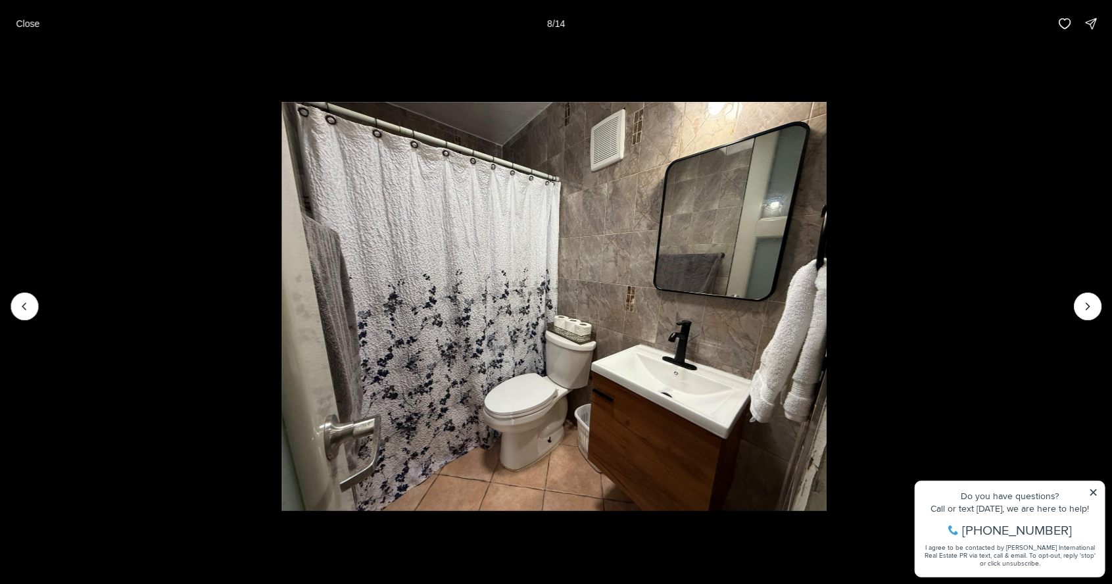
click at [1103, 311] on li "8 of 14" at bounding box center [554, 306] width 1112 height 518
click at [1094, 306] on icon "Next slide" at bounding box center [1087, 306] width 13 height 13
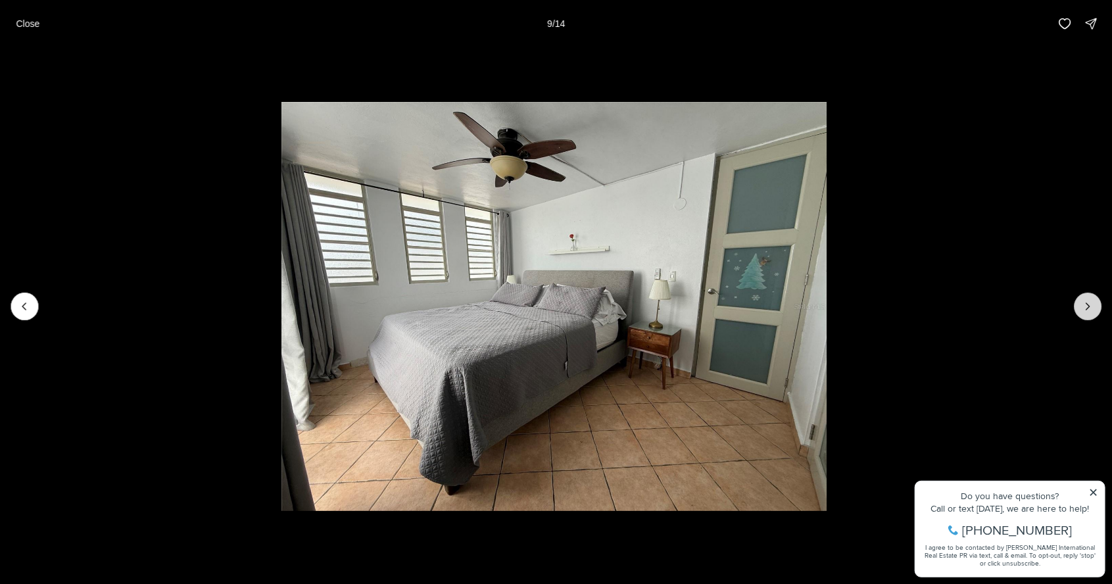
click at [1087, 308] on icon "Next slide" at bounding box center [1087, 306] width 13 height 13
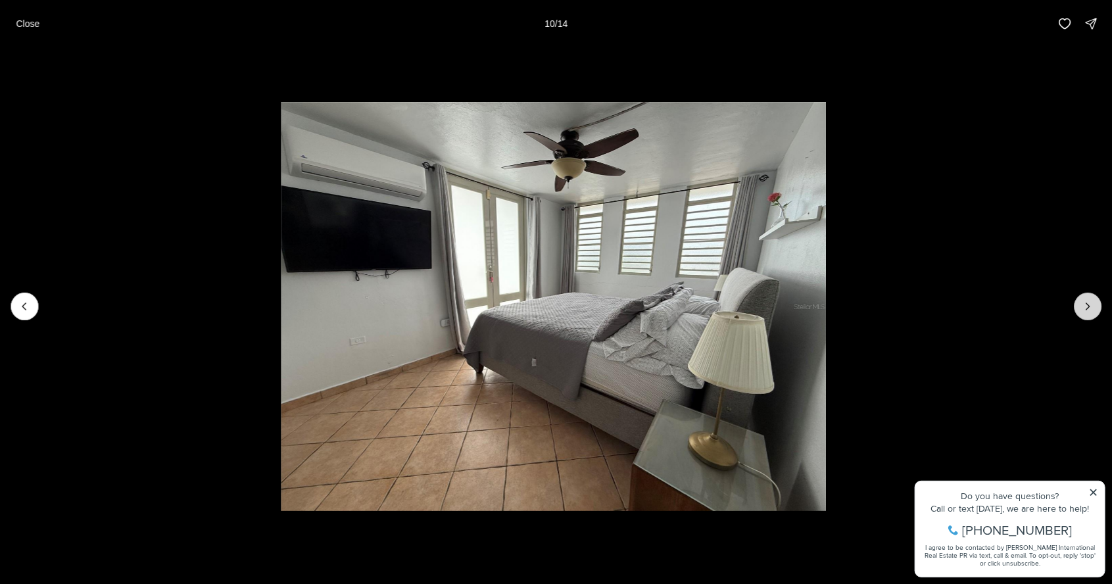
click at [1079, 310] on button "Next slide" at bounding box center [1088, 307] width 28 height 28
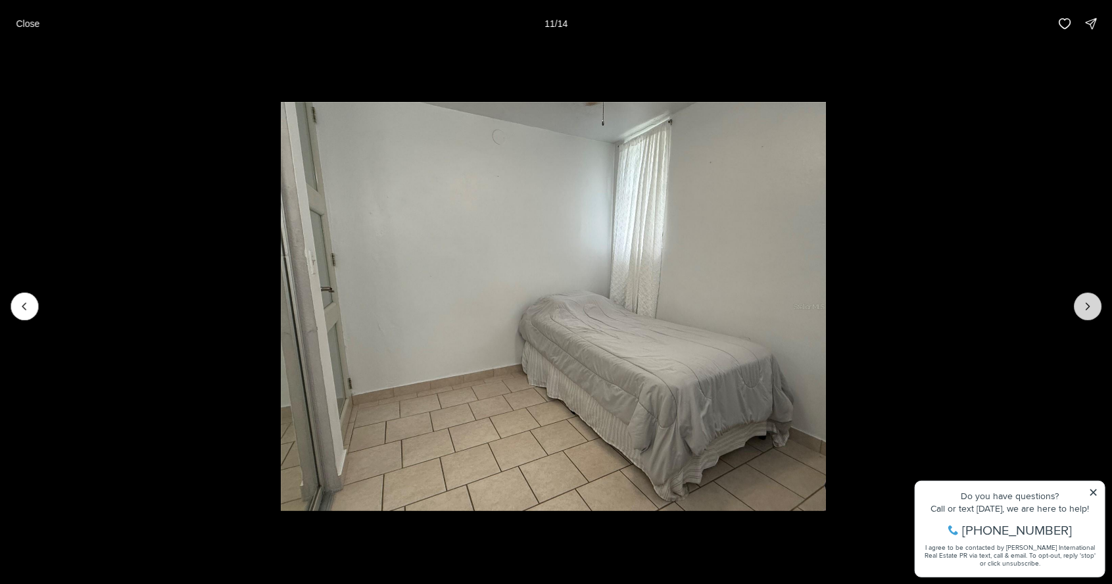
click at [1088, 309] on icon "Next slide" at bounding box center [1087, 306] width 13 height 13
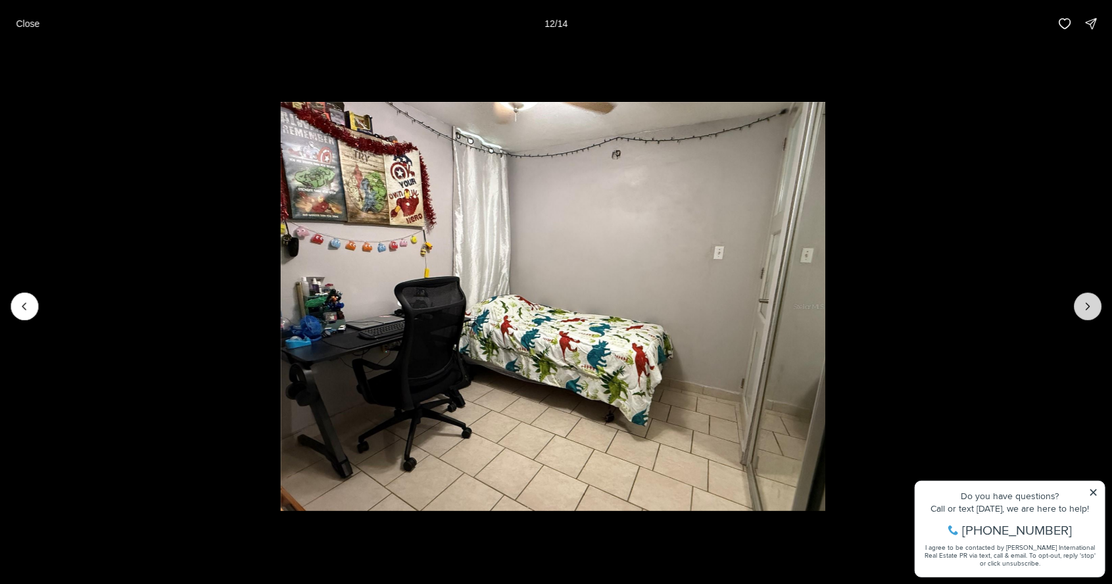
click at [1088, 306] on icon "Next slide" at bounding box center [1087, 306] width 13 height 13
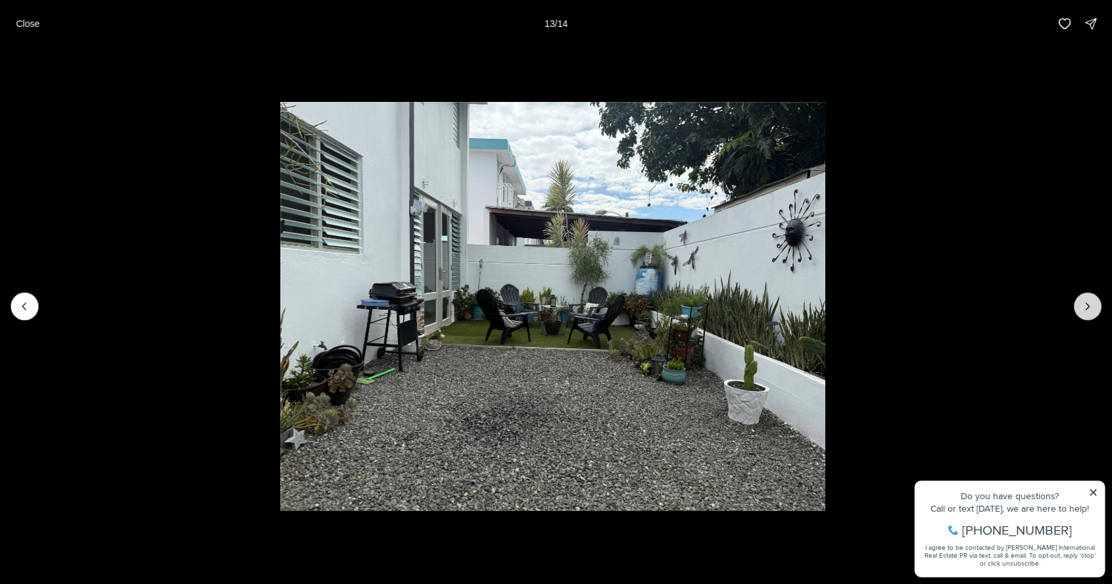
click at [1088, 308] on icon "Next slide" at bounding box center [1087, 306] width 3 height 7
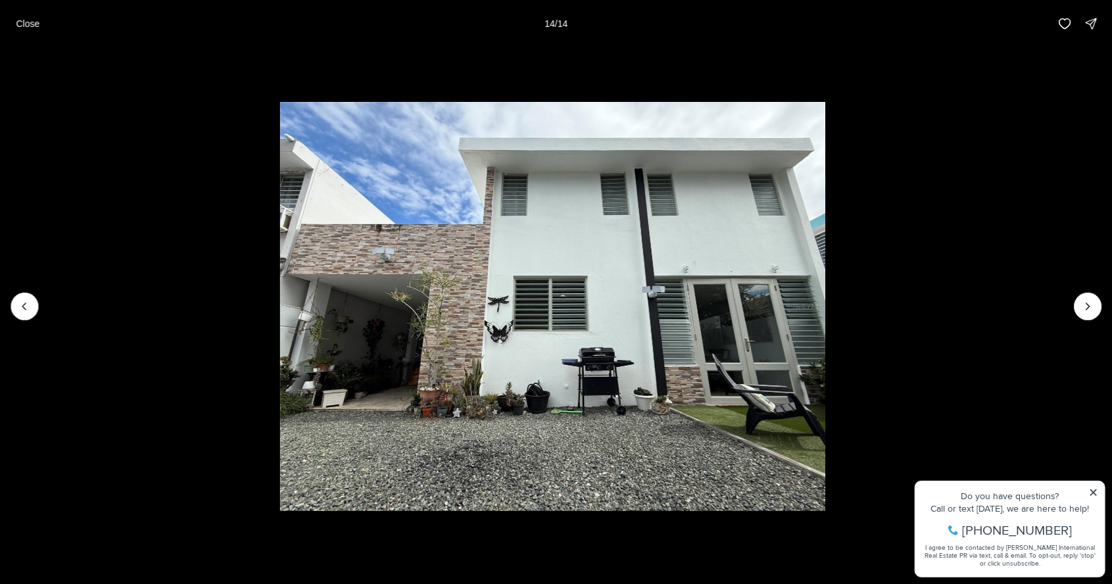
click at [1085, 312] on div at bounding box center [1088, 307] width 28 height 28
click at [1094, 308] on div at bounding box center [1088, 307] width 28 height 28
click at [1088, 310] on div at bounding box center [1088, 307] width 28 height 28
click at [1016, 326] on li "14 of 14" at bounding box center [552, 306] width 1112 height 518
click at [1095, 312] on div at bounding box center [1088, 307] width 28 height 28
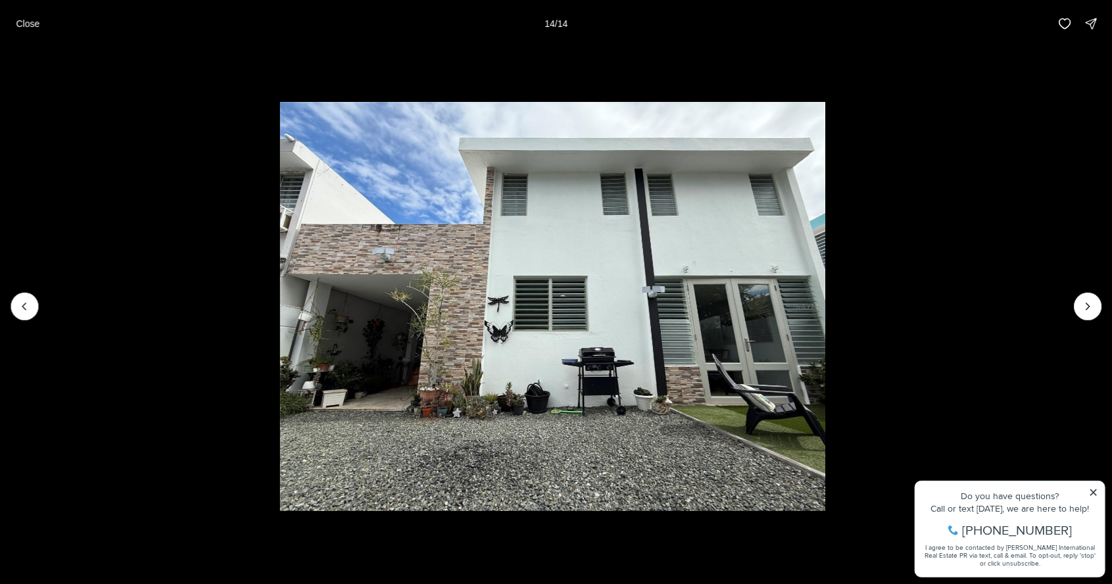
click at [48, 305] on li "14 of 14" at bounding box center [552, 306] width 1112 height 518
click at [32, 290] on li "14 of 14" at bounding box center [552, 306] width 1112 height 518
click at [25, 314] on button "Previous slide" at bounding box center [25, 307] width 28 height 28
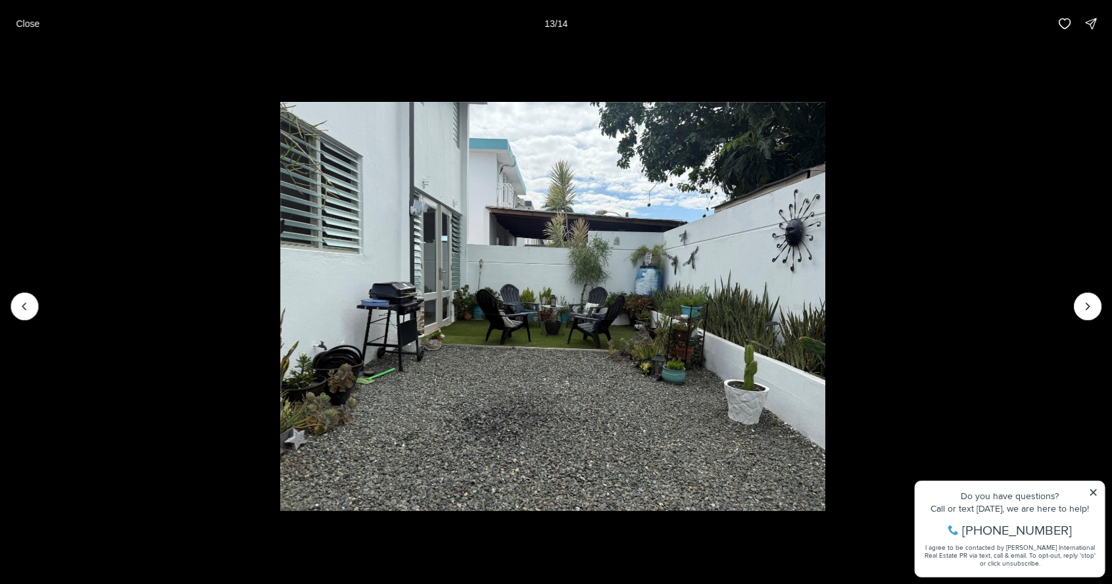
click at [44, 310] on li "13 of 14" at bounding box center [553, 306] width 1112 height 518
click at [42, 309] on li "13 of 14" at bounding box center [553, 306] width 1112 height 518
click at [24, 306] on icon "Previous slide" at bounding box center [24, 306] width 13 height 13
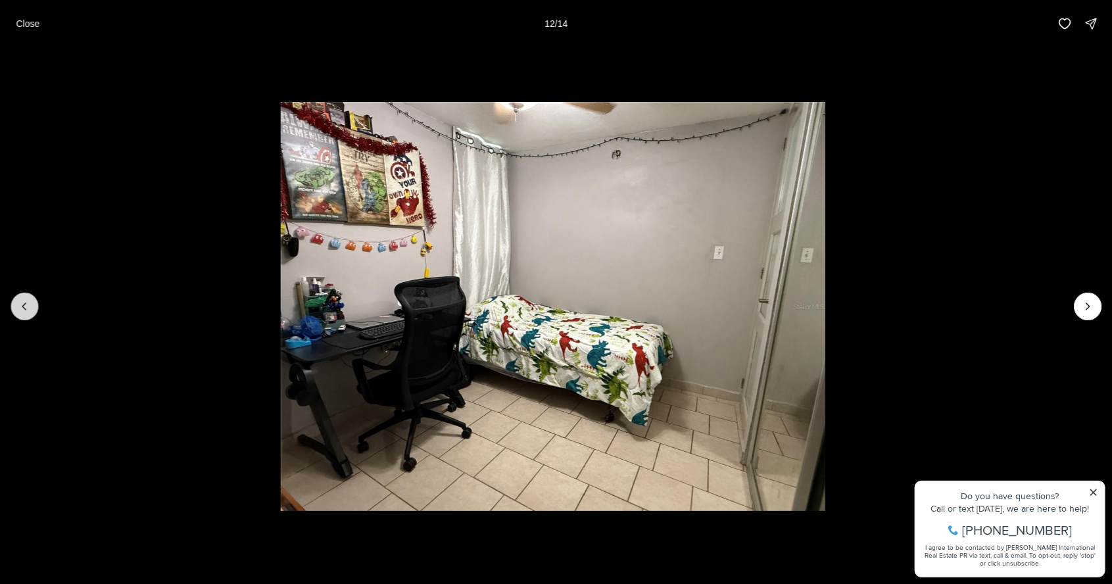
click at [37, 304] on button "Previous slide" at bounding box center [25, 307] width 28 height 28
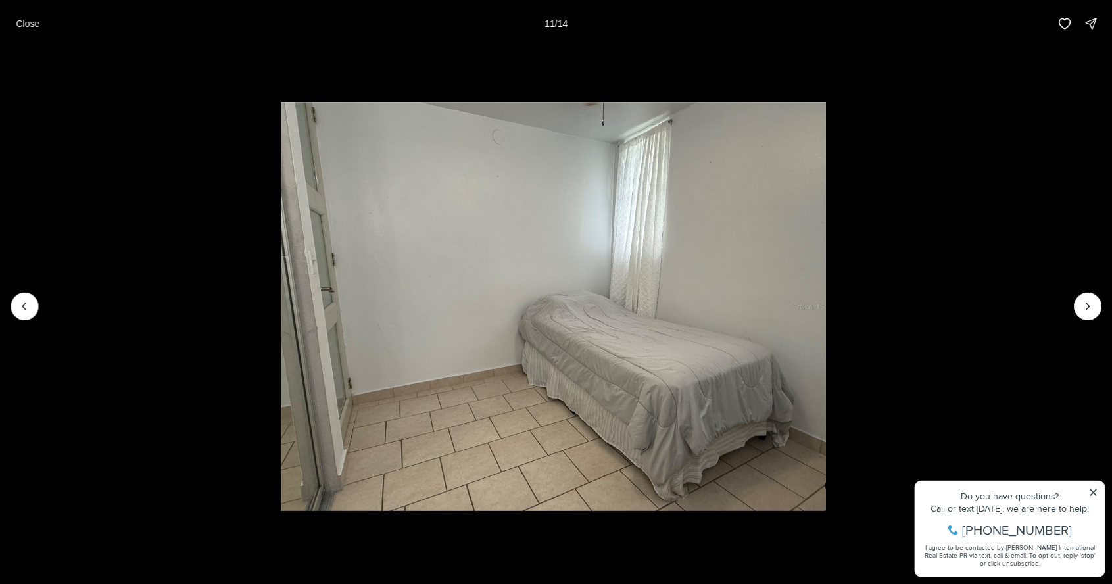
click at [36, 318] on li "11 of 14" at bounding box center [553, 306] width 1112 height 518
click at [45, 312] on li "11 of 14" at bounding box center [553, 306] width 1112 height 518
click at [37, 313] on li "11 of 14" at bounding box center [553, 306] width 1112 height 518
click at [24, 306] on icon "Previous slide" at bounding box center [24, 306] width 13 height 13
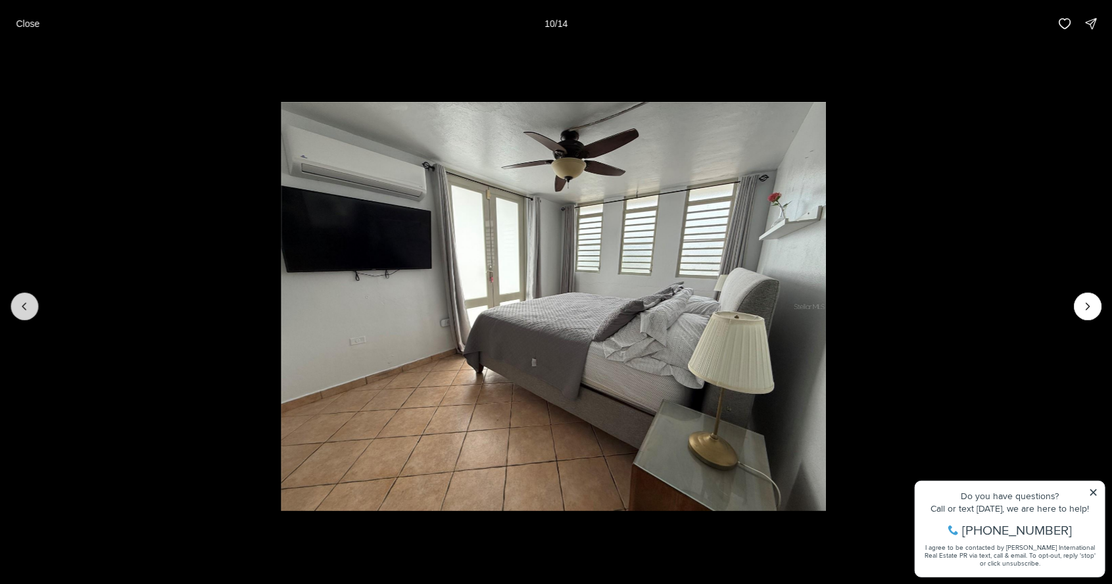
click at [24, 306] on icon "Previous slide" at bounding box center [24, 306] width 13 height 13
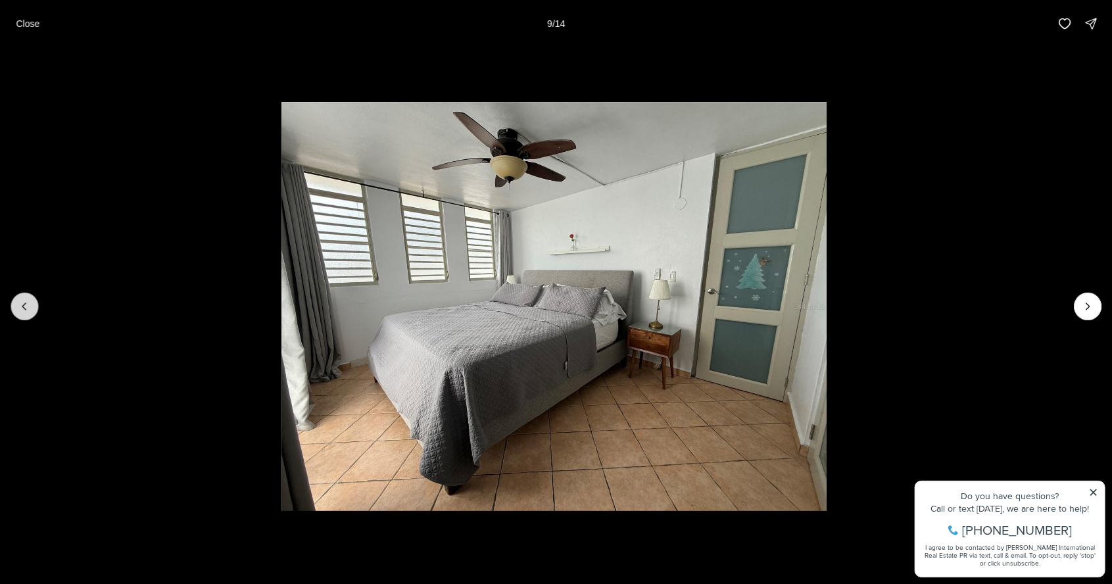
click at [24, 306] on icon "Previous slide" at bounding box center [24, 306] width 13 height 13
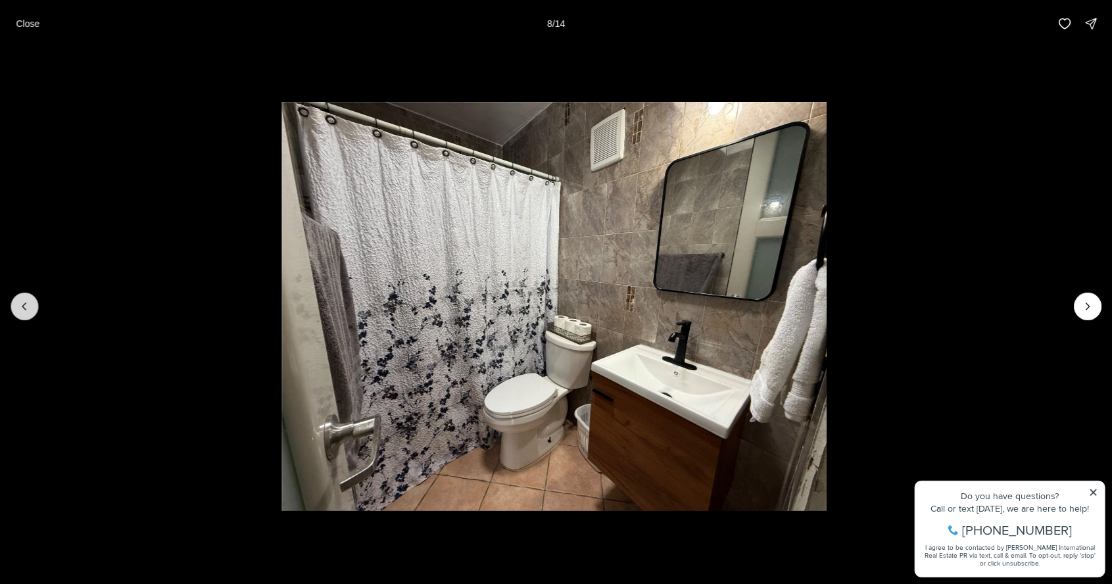
click at [24, 308] on icon "Previous slide" at bounding box center [23, 306] width 3 height 7
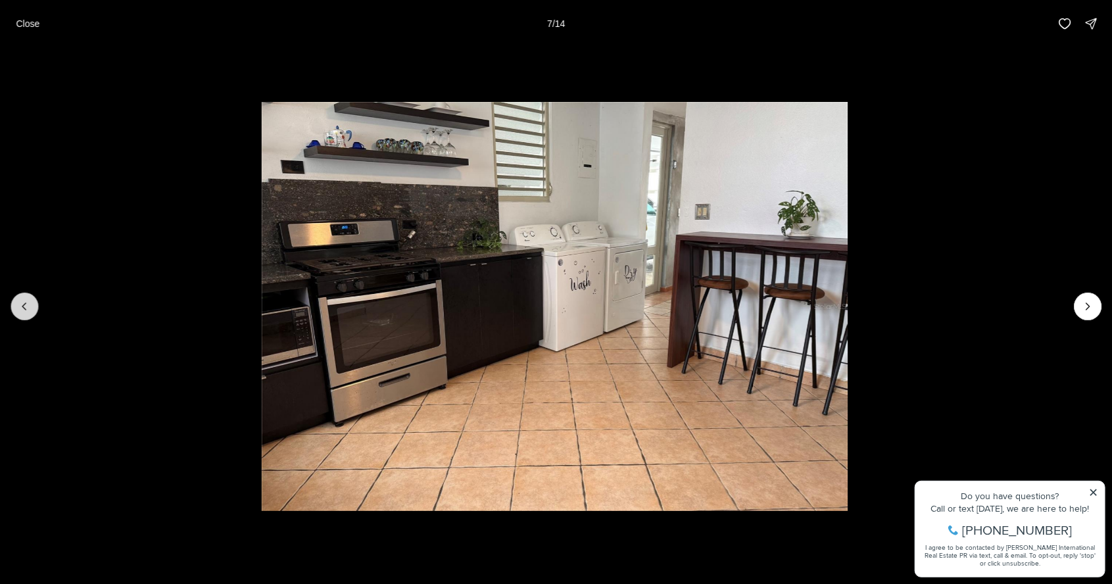
click at [13, 304] on button "Previous slide" at bounding box center [25, 307] width 28 height 28
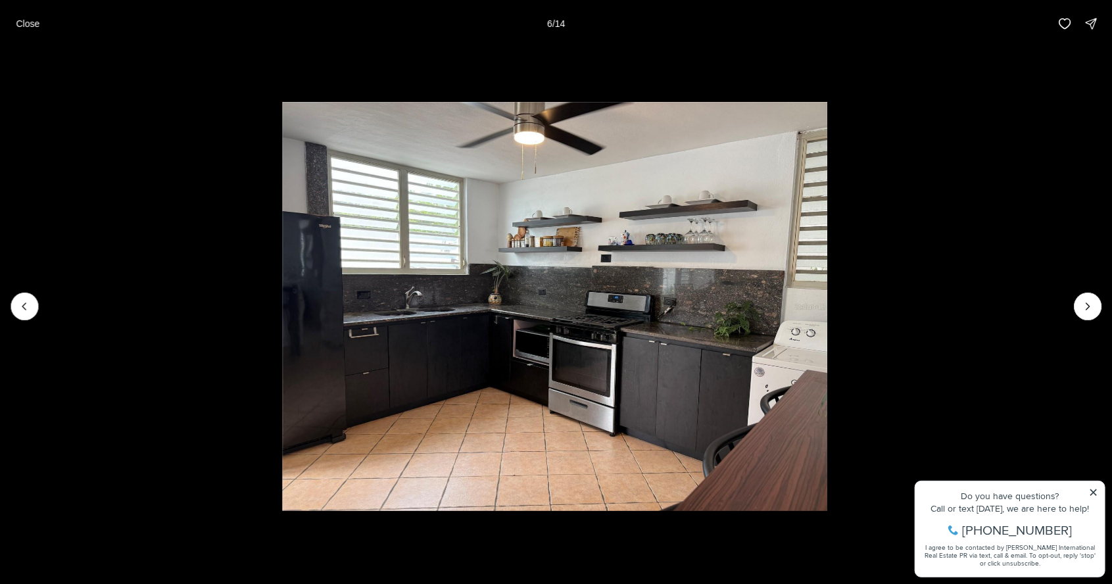
click at [40, 299] on li "6 of 14" at bounding box center [555, 306] width 1112 height 518
click at [24, 306] on icon "Previous slide" at bounding box center [24, 306] width 13 height 13
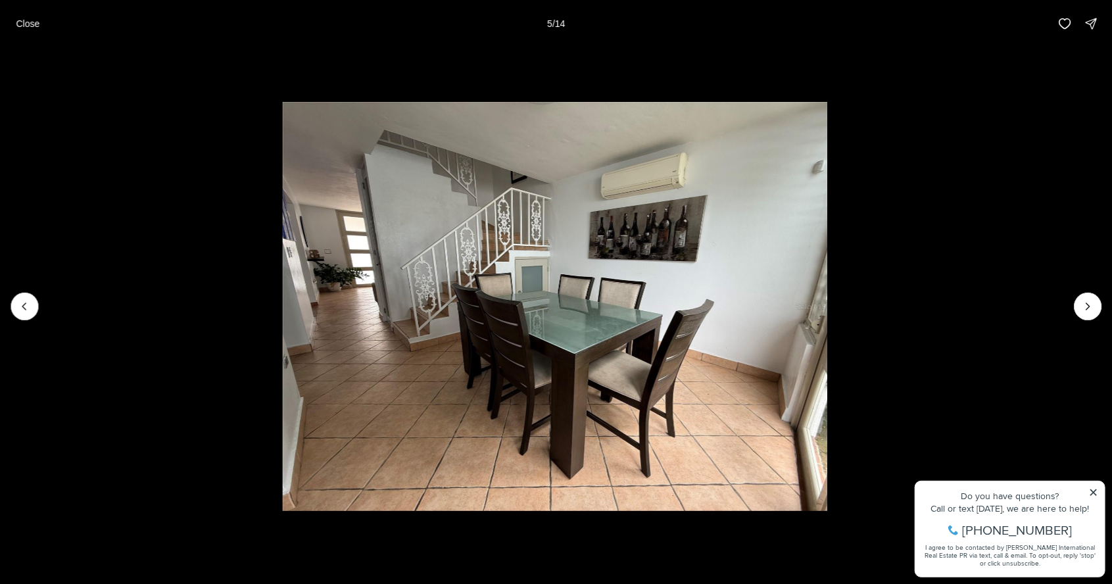
click at [66, 277] on li "5 of 14" at bounding box center [555, 306] width 1112 height 518
click at [61, 292] on li "5 of 14" at bounding box center [555, 306] width 1112 height 518
click at [32, 310] on button "Previous slide" at bounding box center [25, 307] width 28 height 28
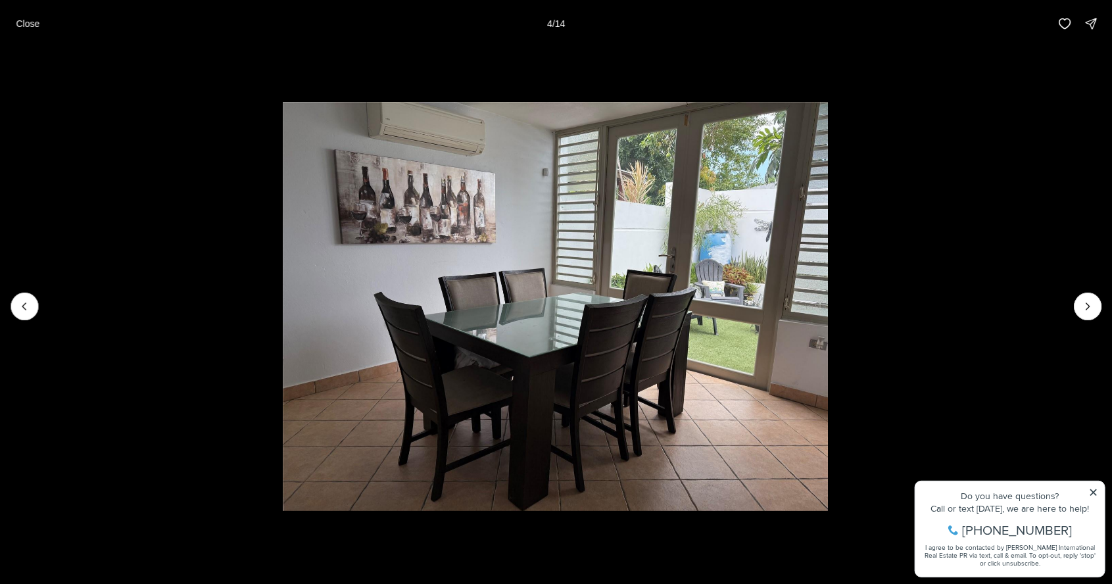
click at [40, 306] on li "4 of 14" at bounding box center [555, 306] width 1112 height 518
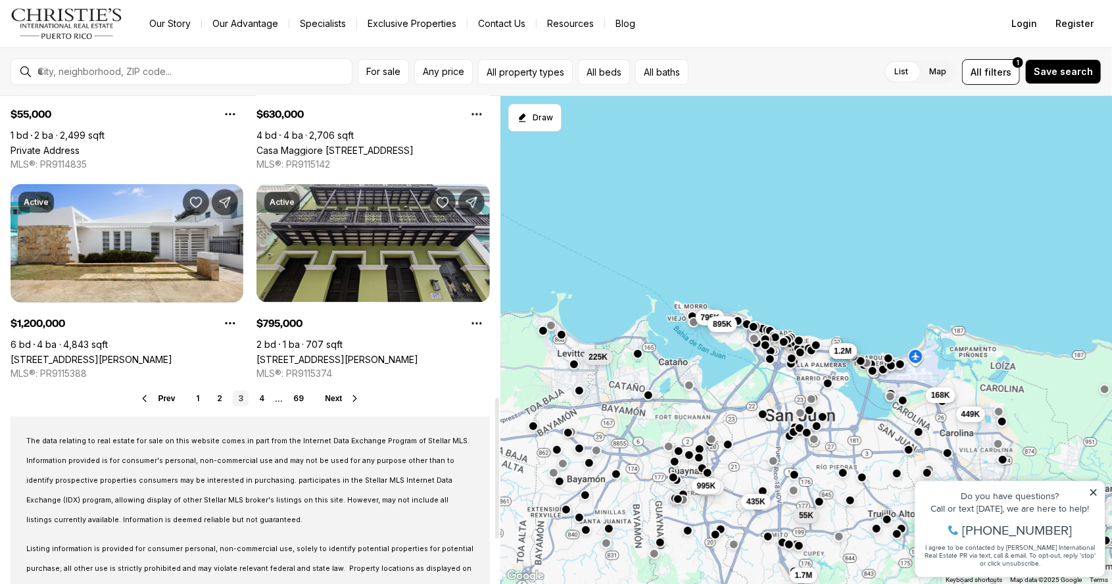
scroll to position [1006, 0]
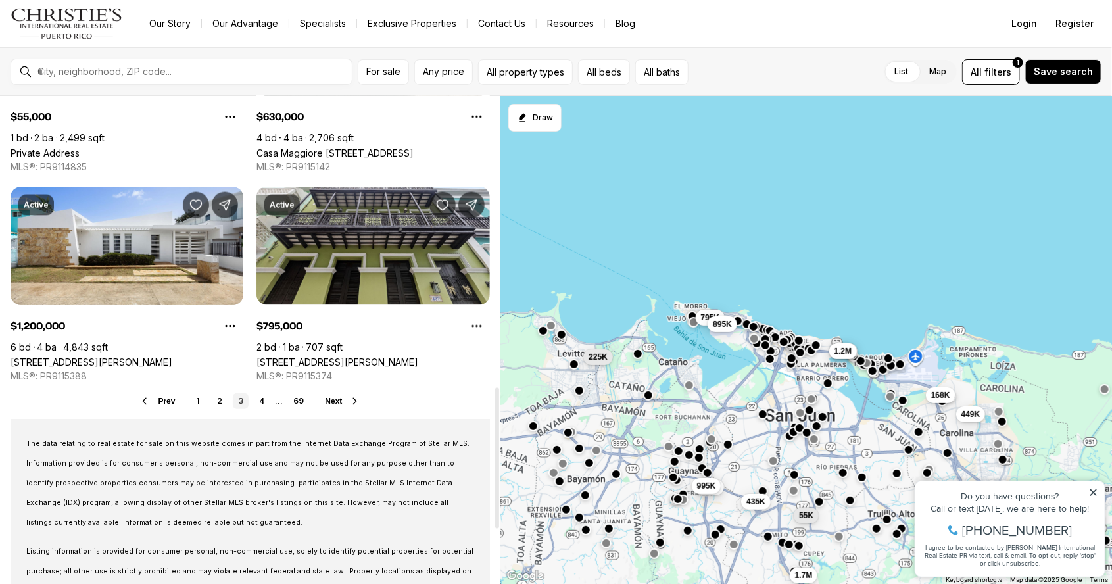
click at [350, 400] on icon at bounding box center [355, 401] width 11 height 11
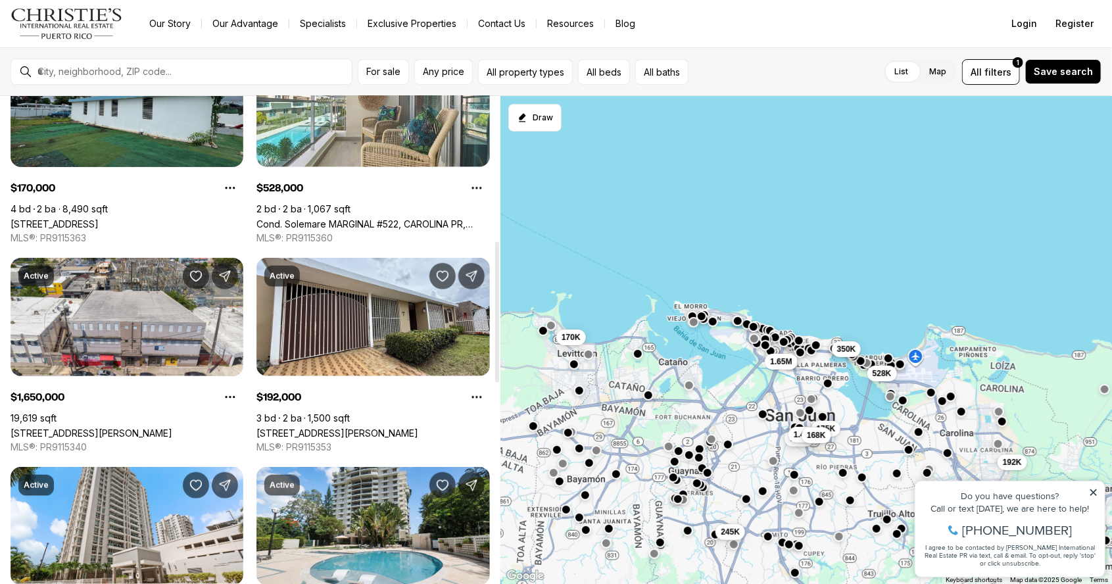
scroll to position [520, 0]
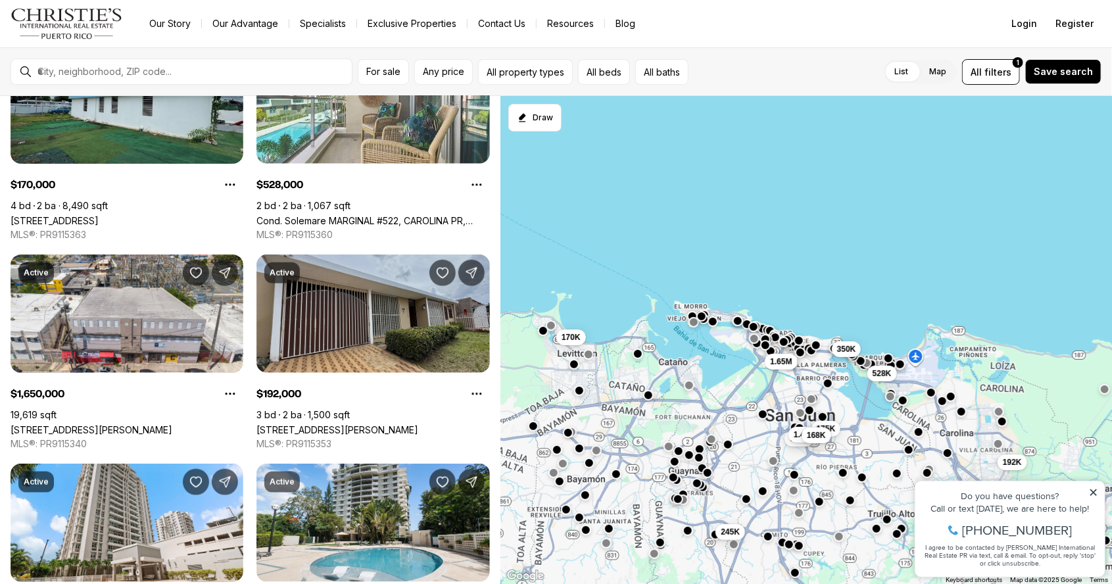
click at [381, 424] on link "[STREET_ADDRESS][PERSON_NAME]" at bounding box center [337, 429] width 162 height 11
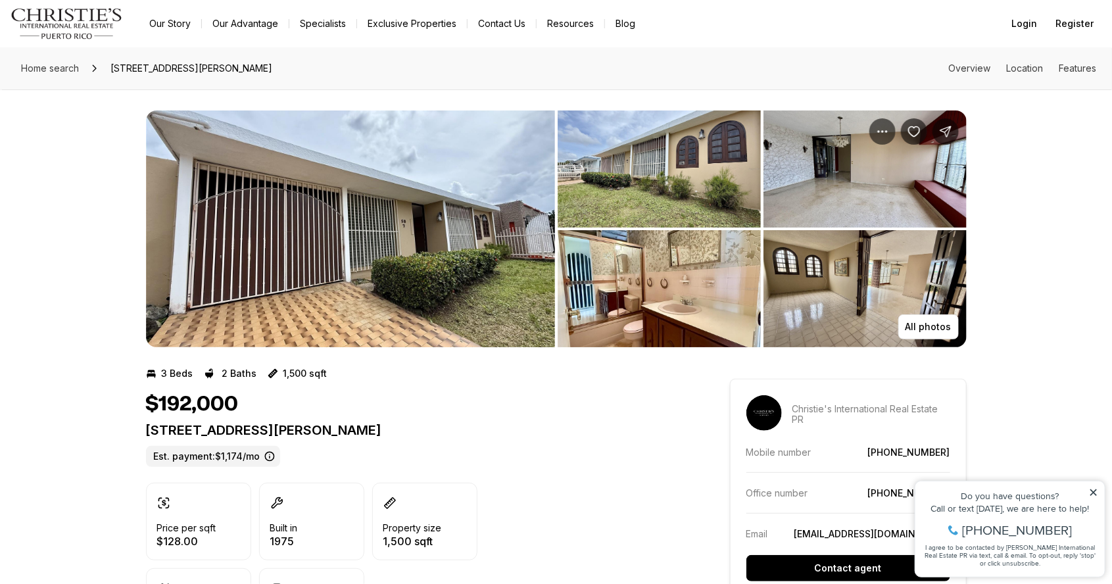
click at [458, 292] on img "View image gallery" at bounding box center [350, 228] width 409 height 237
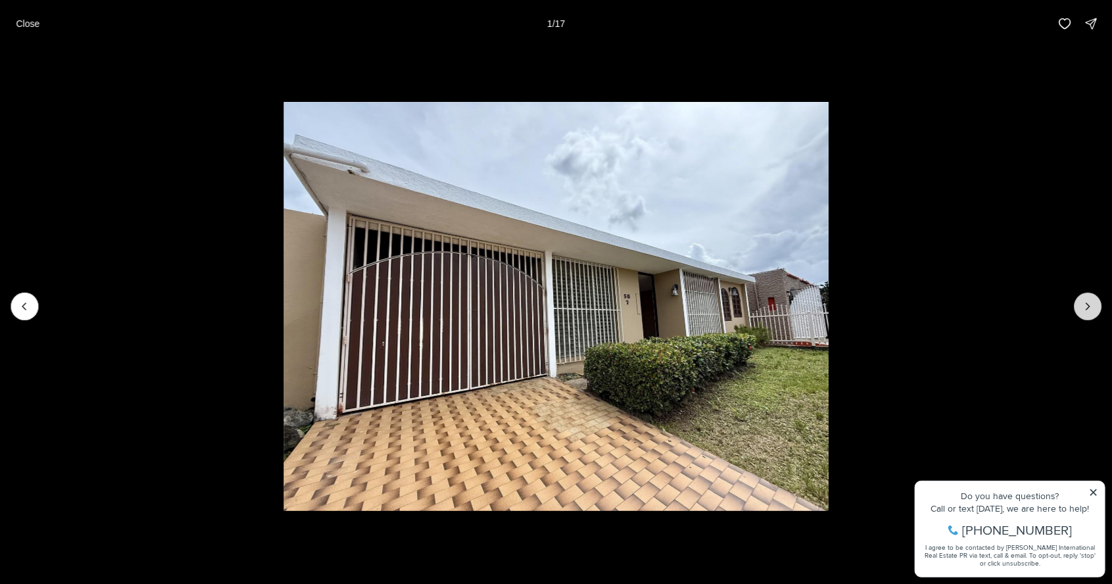
click at [1086, 299] on button "Next slide" at bounding box center [1088, 307] width 28 height 28
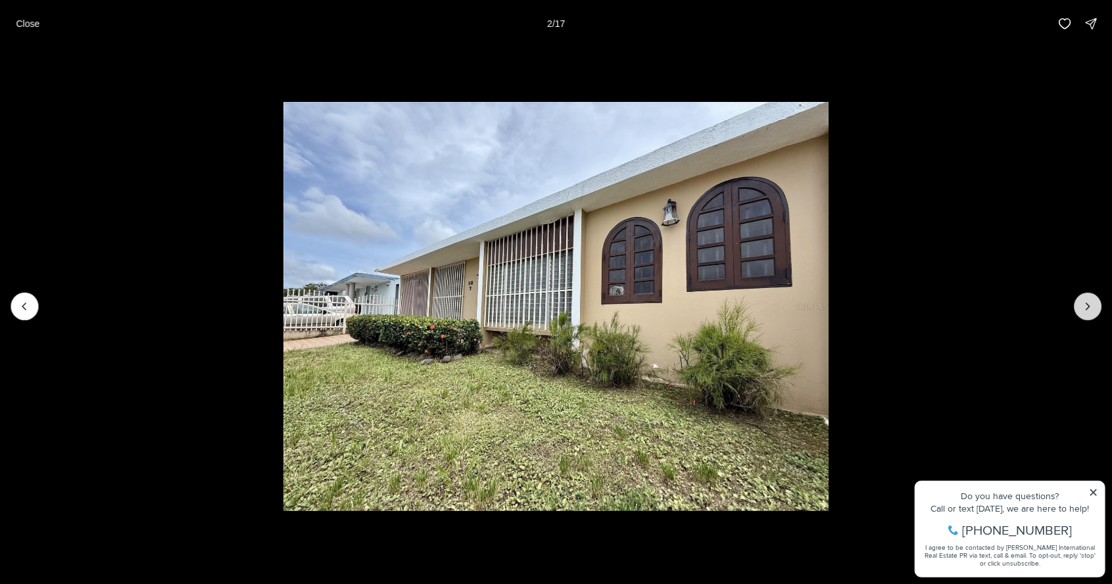
click at [1094, 316] on button "Next slide" at bounding box center [1088, 307] width 28 height 28
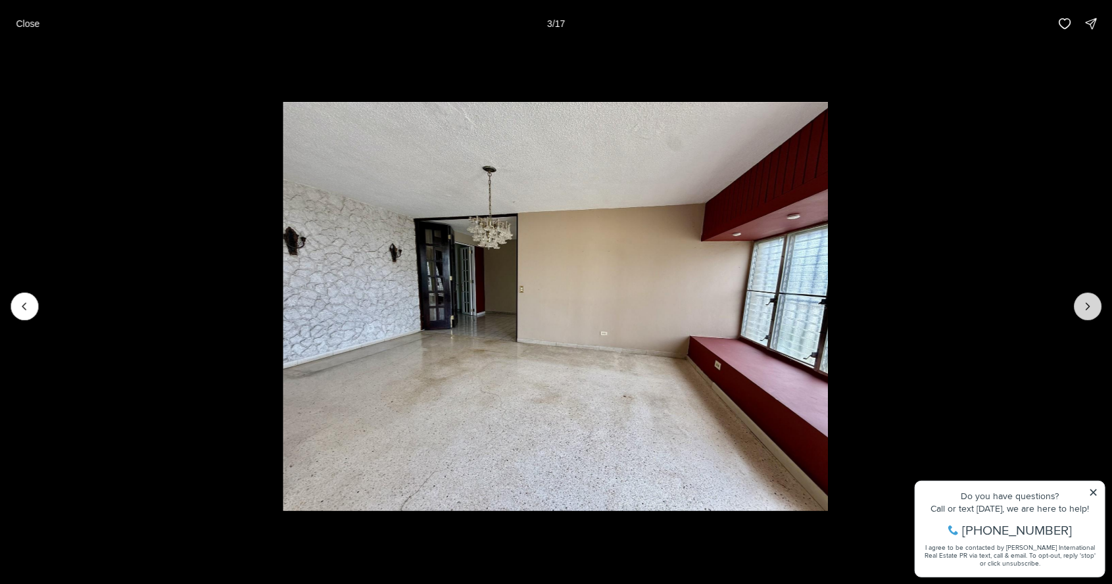
click at [1088, 316] on button "Next slide" at bounding box center [1088, 307] width 28 height 28
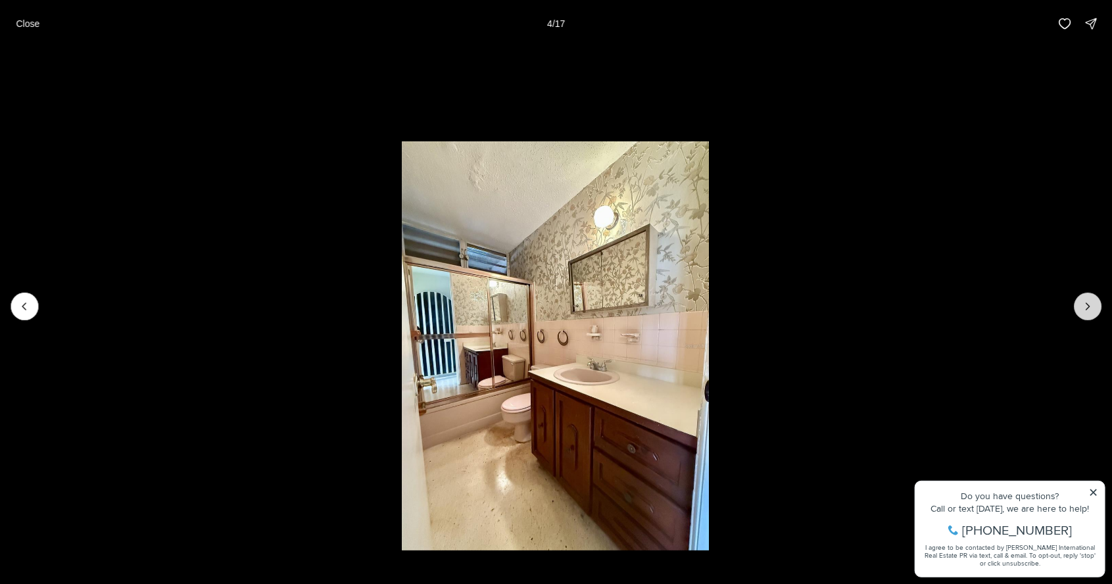
click at [1090, 309] on icon "Next slide" at bounding box center [1087, 306] width 13 height 13
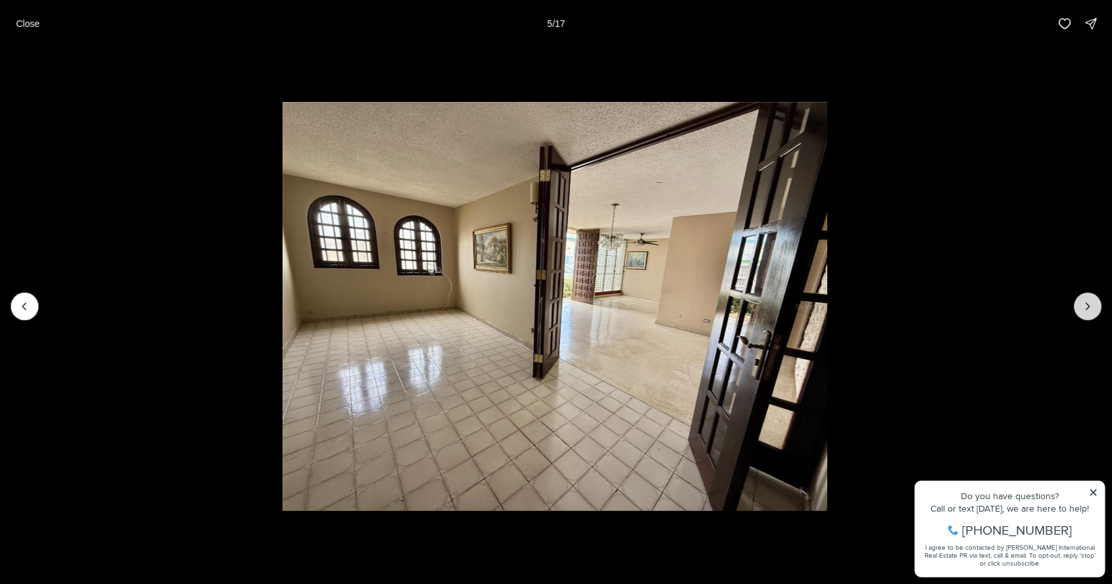
click at [1077, 309] on button "Next slide" at bounding box center [1088, 307] width 28 height 28
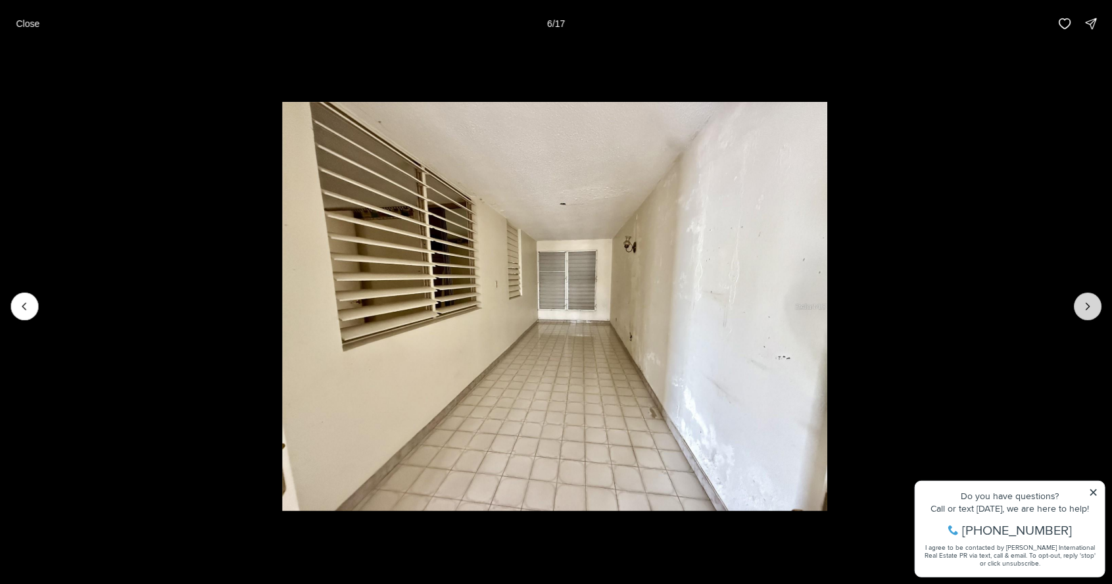
click at [1080, 313] on button "Next slide" at bounding box center [1088, 307] width 28 height 28
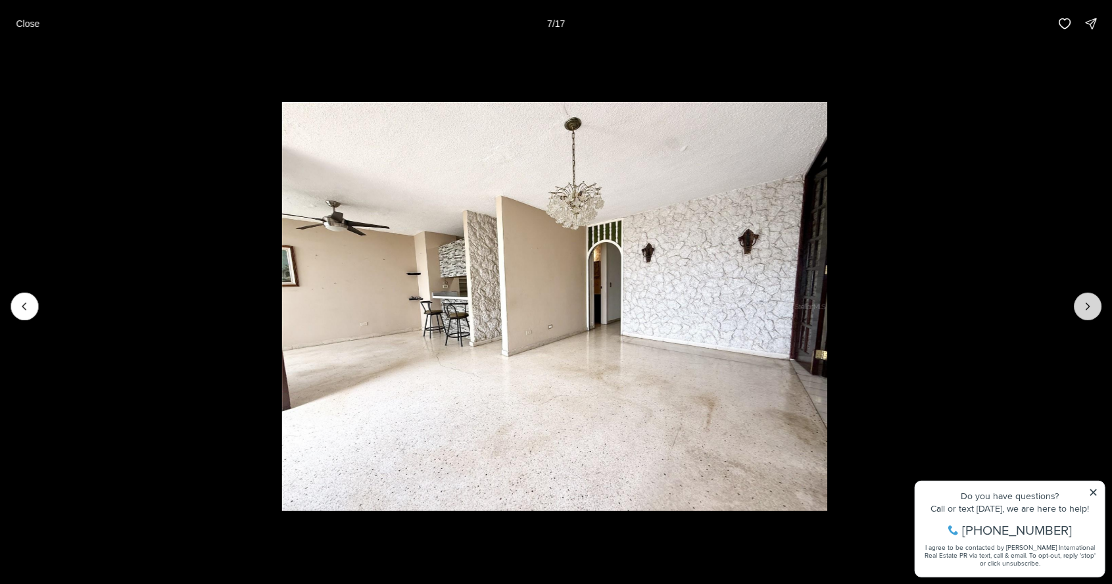
click at [1080, 306] on button "Next slide" at bounding box center [1088, 307] width 28 height 28
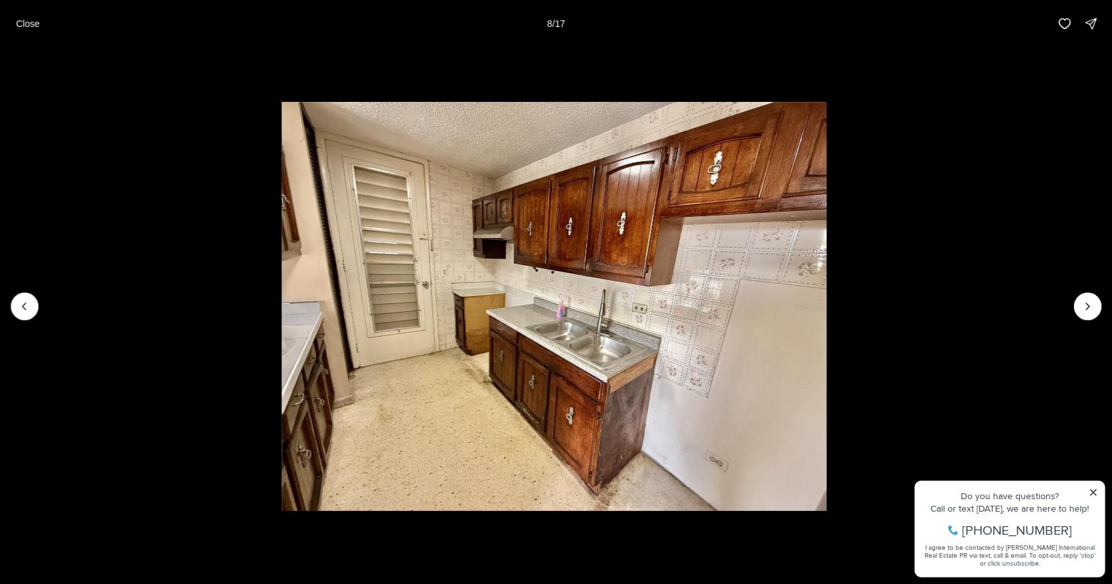
click at [1079, 317] on li "8 of 17" at bounding box center [554, 306] width 1112 height 518
click at [1086, 314] on button "Next slide" at bounding box center [1088, 307] width 28 height 28
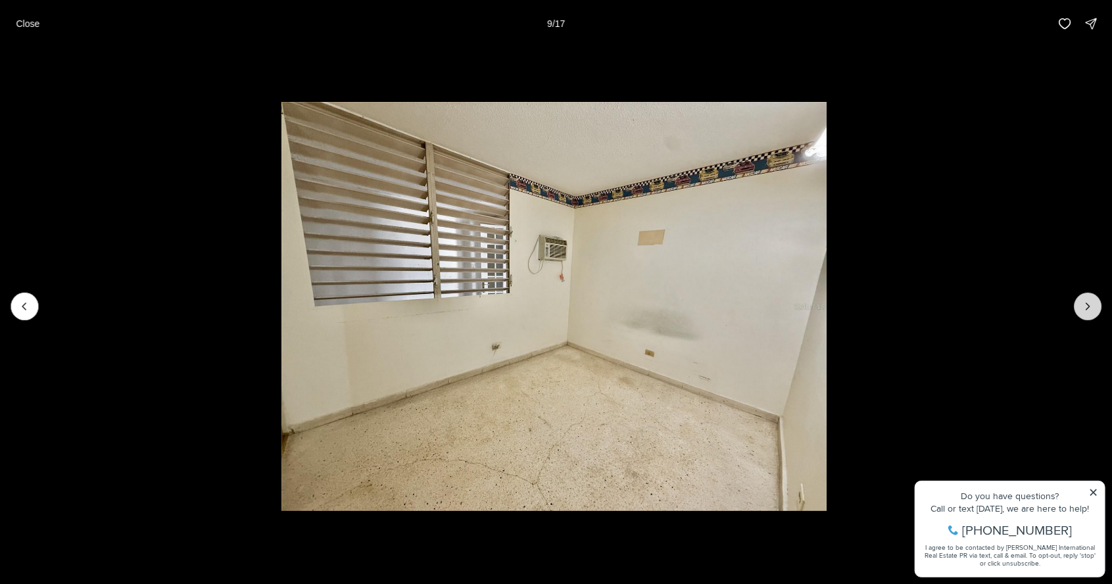
click at [1083, 316] on button "Next slide" at bounding box center [1088, 307] width 28 height 28
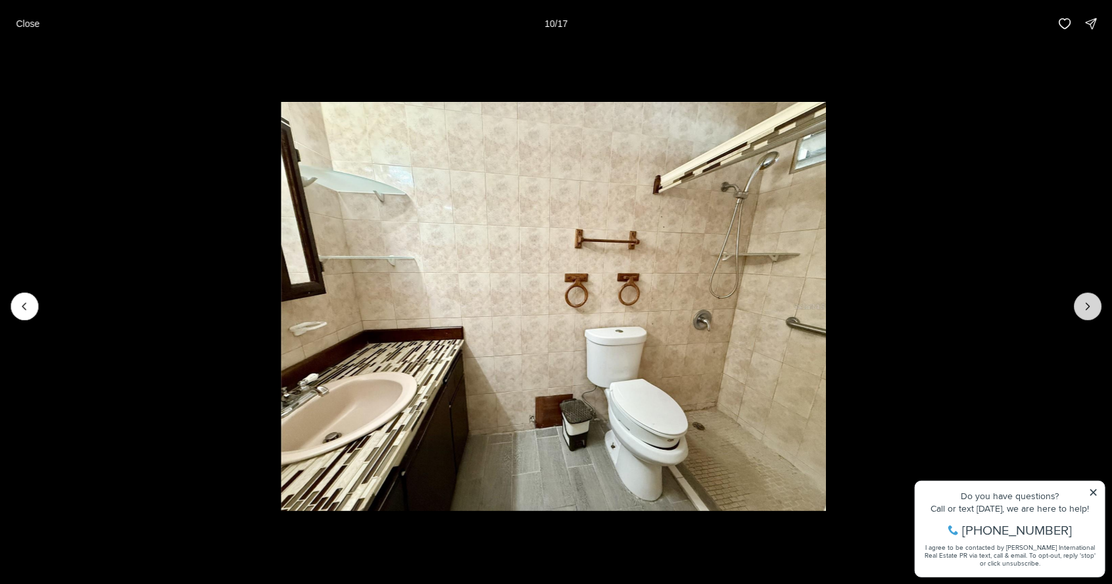
click at [1088, 297] on button "Next slide" at bounding box center [1088, 307] width 28 height 28
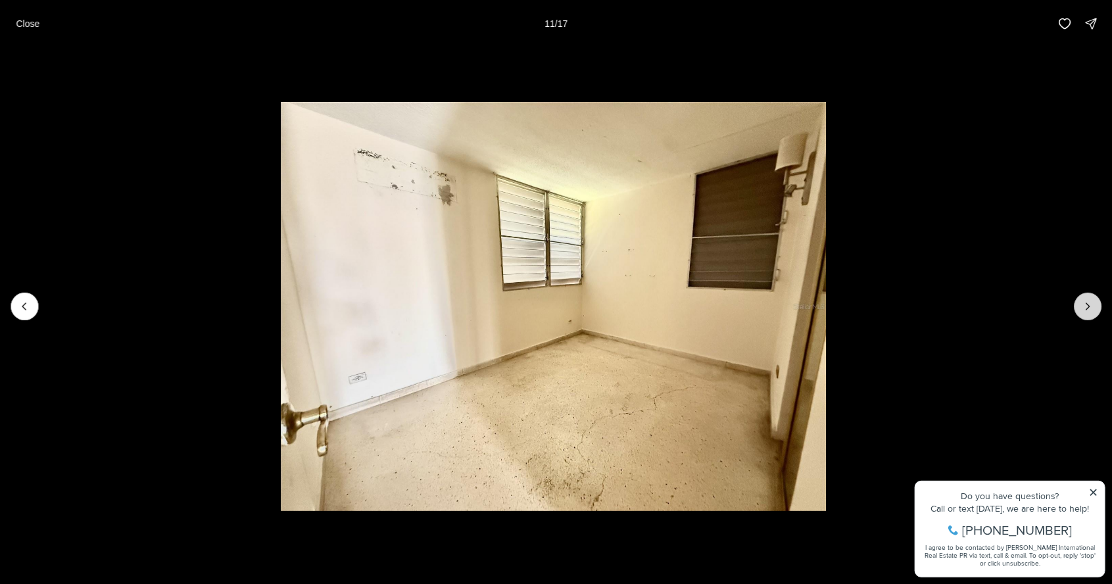
click at [1088, 308] on icon "Next slide" at bounding box center [1087, 306] width 13 height 13
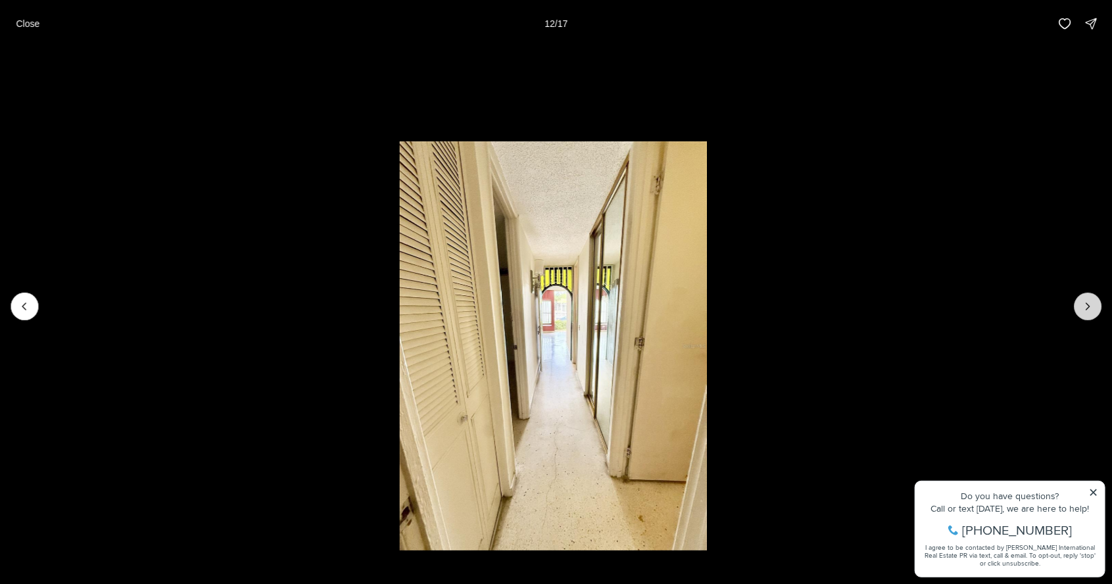
click at [1089, 314] on button "Next slide" at bounding box center [1088, 307] width 28 height 28
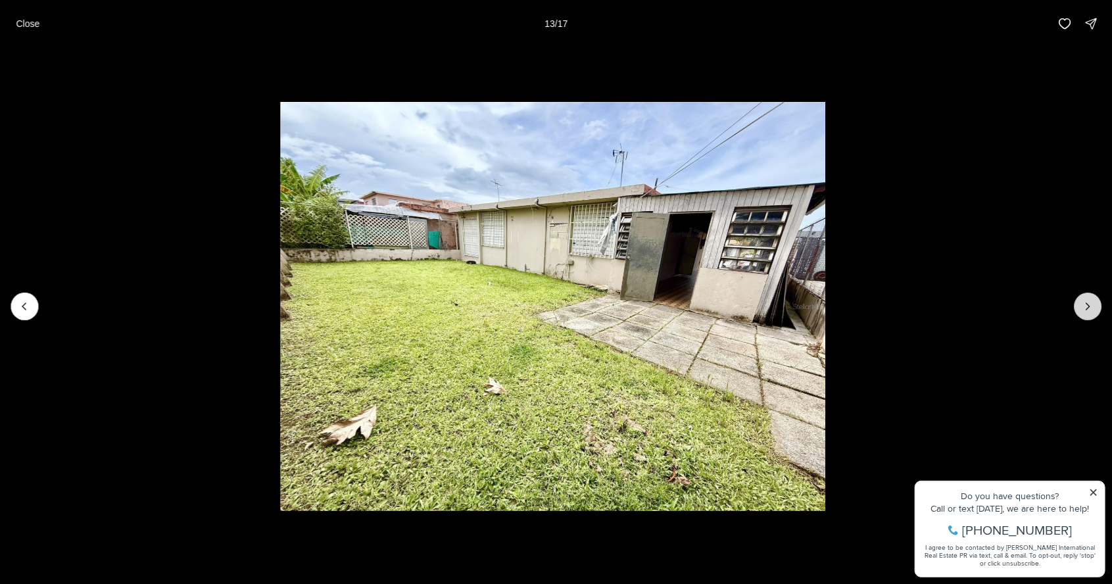
click at [1083, 316] on button "Next slide" at bounding box center [1088, 307] width 28 height 28
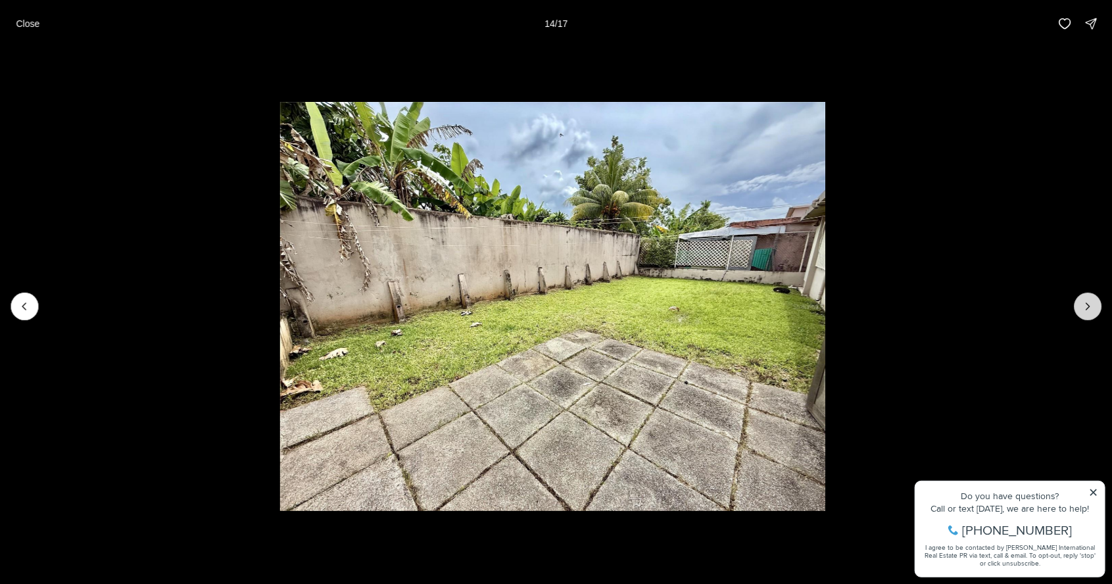
click at [1086, 316] on button "Next slide" at bounding box center [1088, 307] width 28 height 28
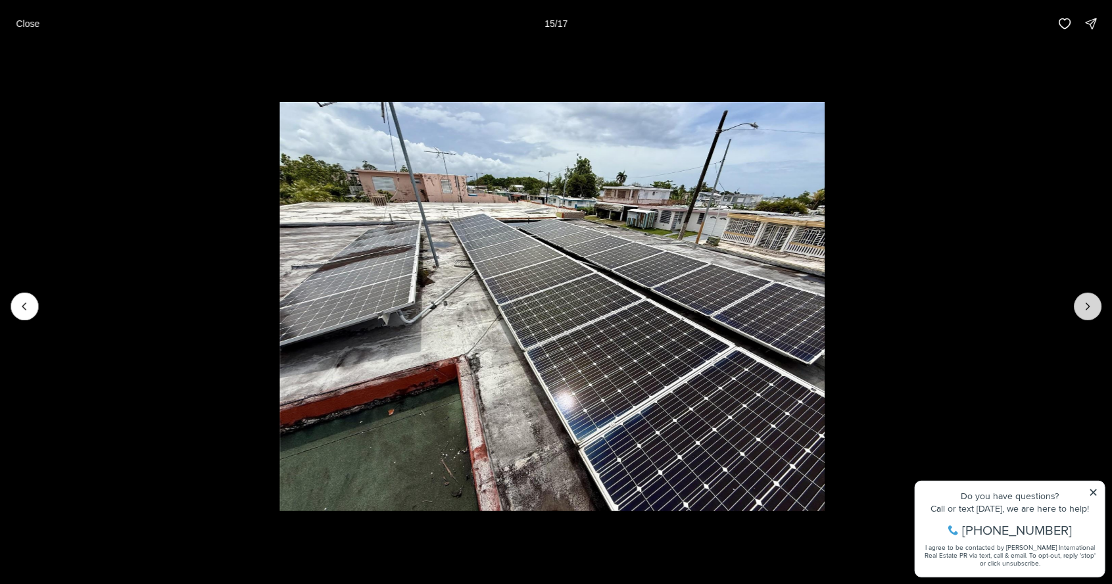
click at [1092, 318] on button "Next slide" at bounding box center [1088, 307] width 28 height 28
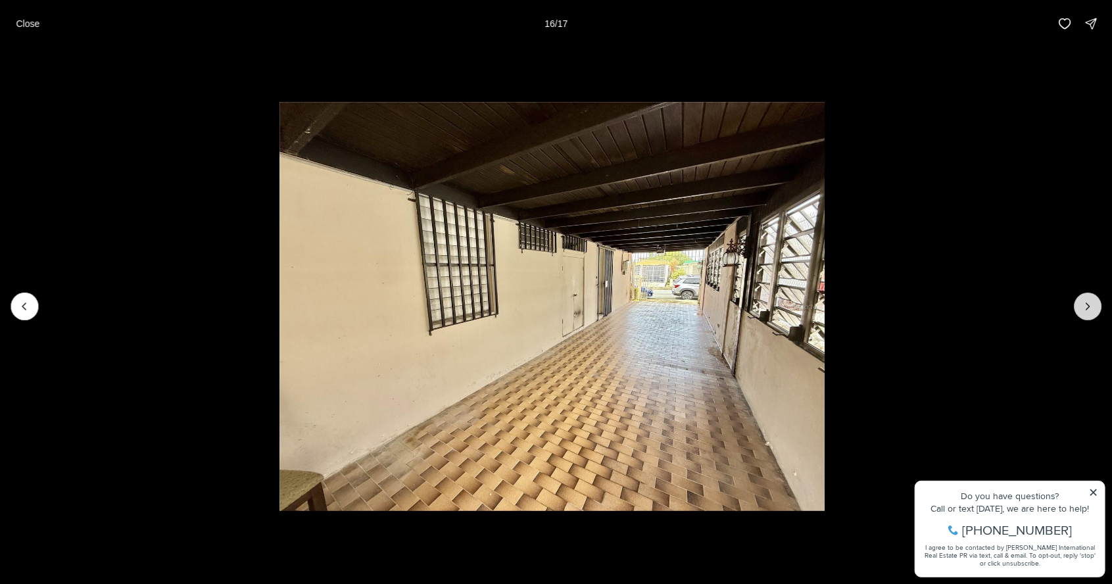
click at [1088, 306] on icon "Next slide" at bounding box center [1087, 306] width 13 height 13
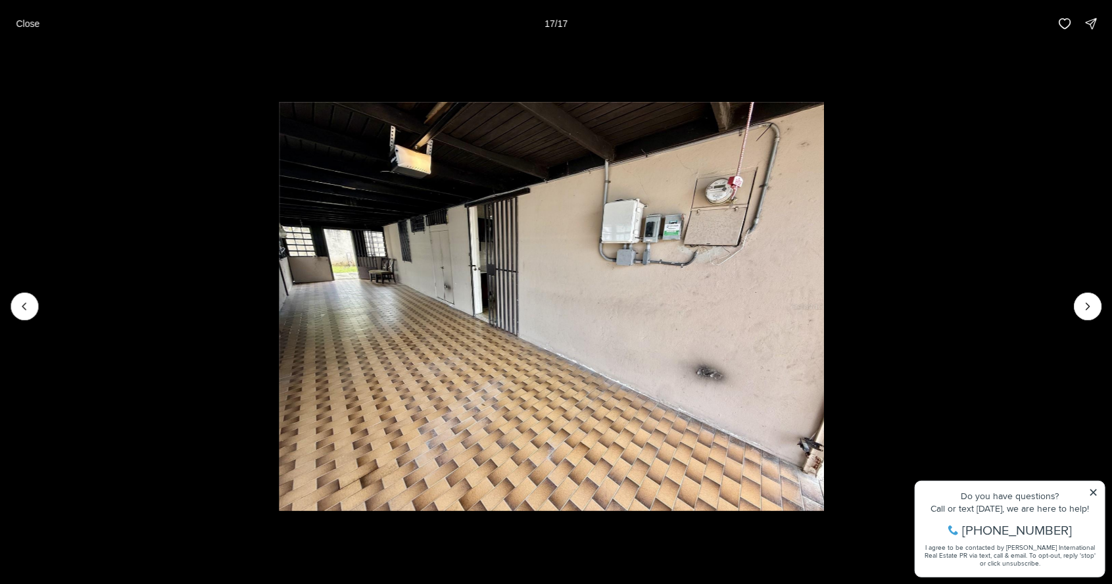
click at [1084, 313] on div at bounding box center [1088, 307] width 28 height 28
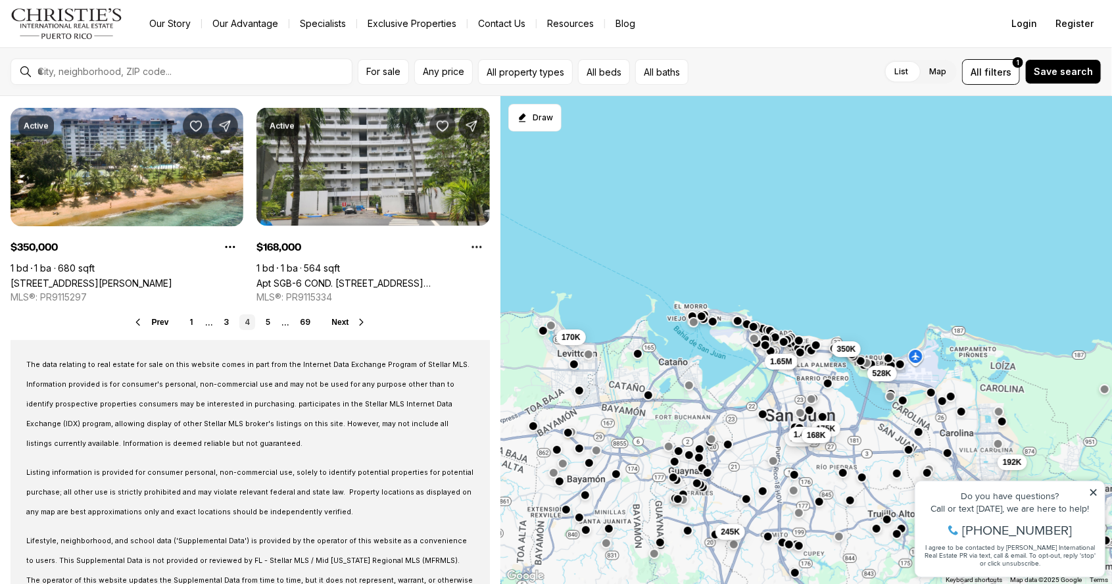
scroll to position [1087, 0]
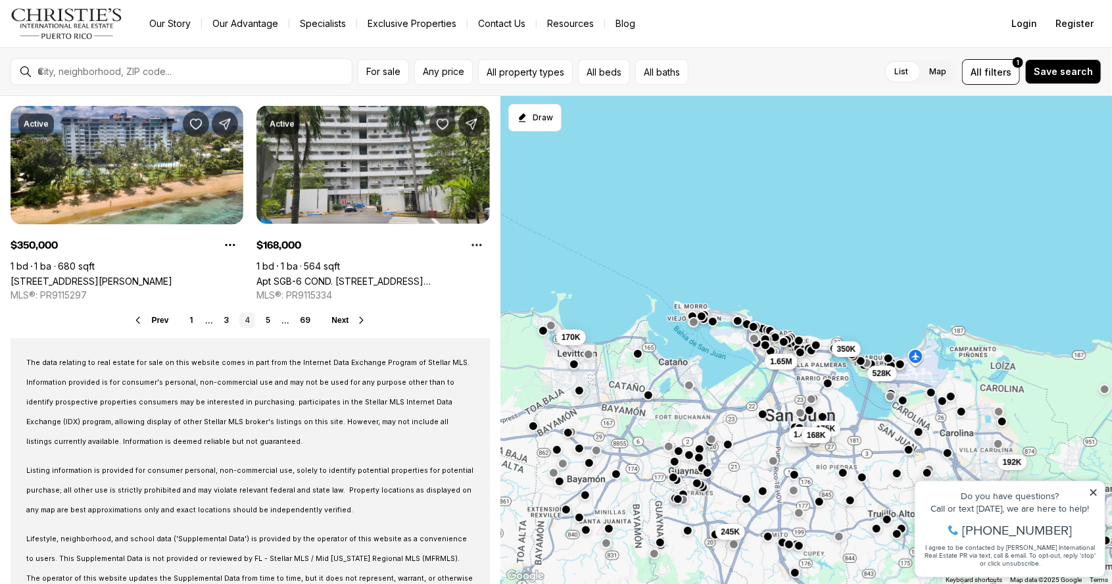
click at [347, 324] on span "Next" at bounding box center [339, 320] width 17 height 9
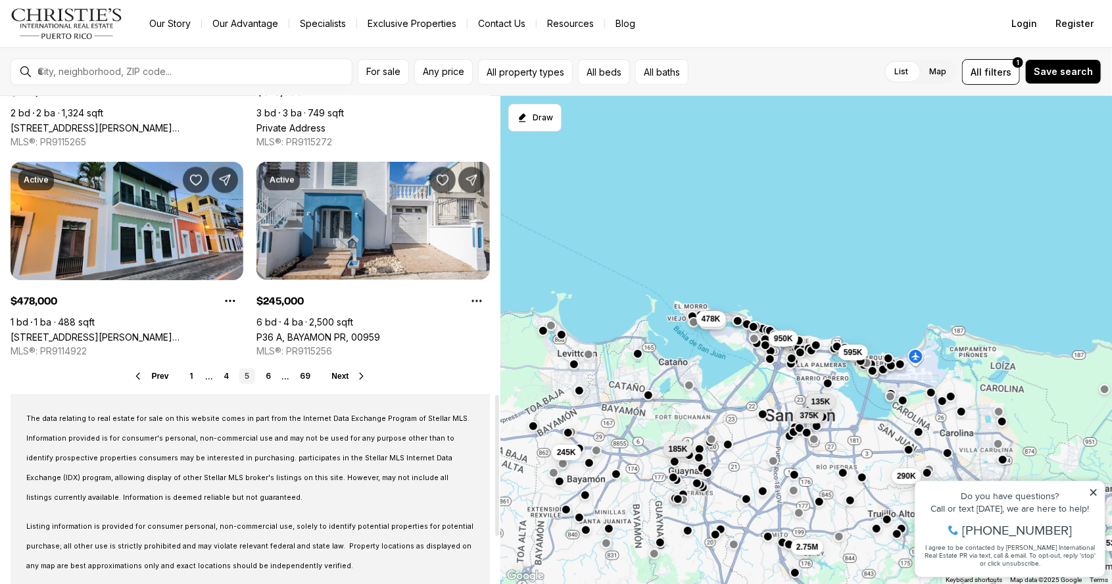
scroll to position [1031, 0]
click at [348, 371] on button "Next" at bounding box center [349, 376] width 36 height 11
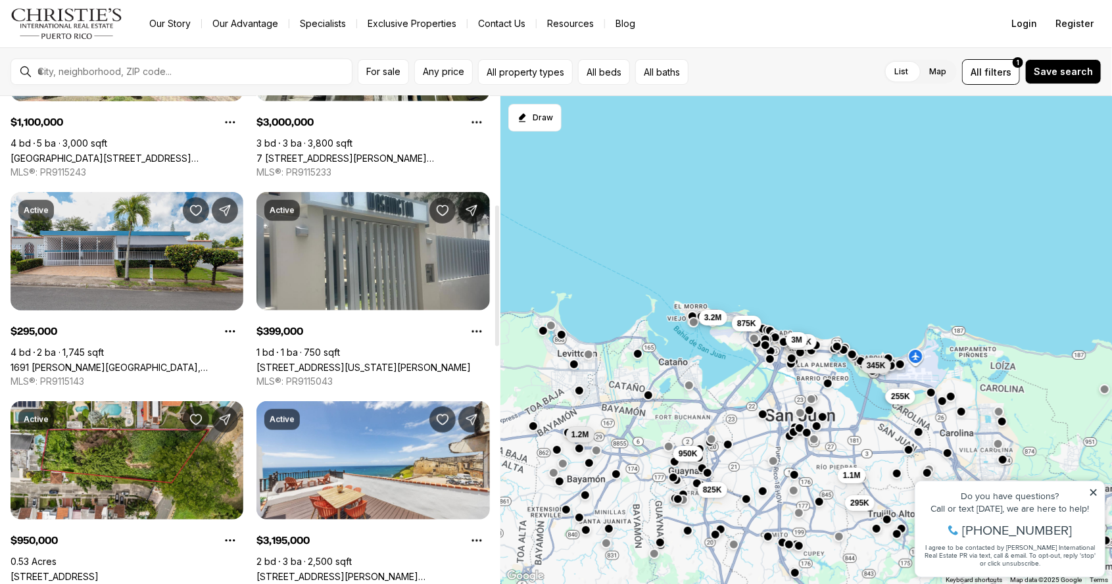
scroll to position [376, 0]
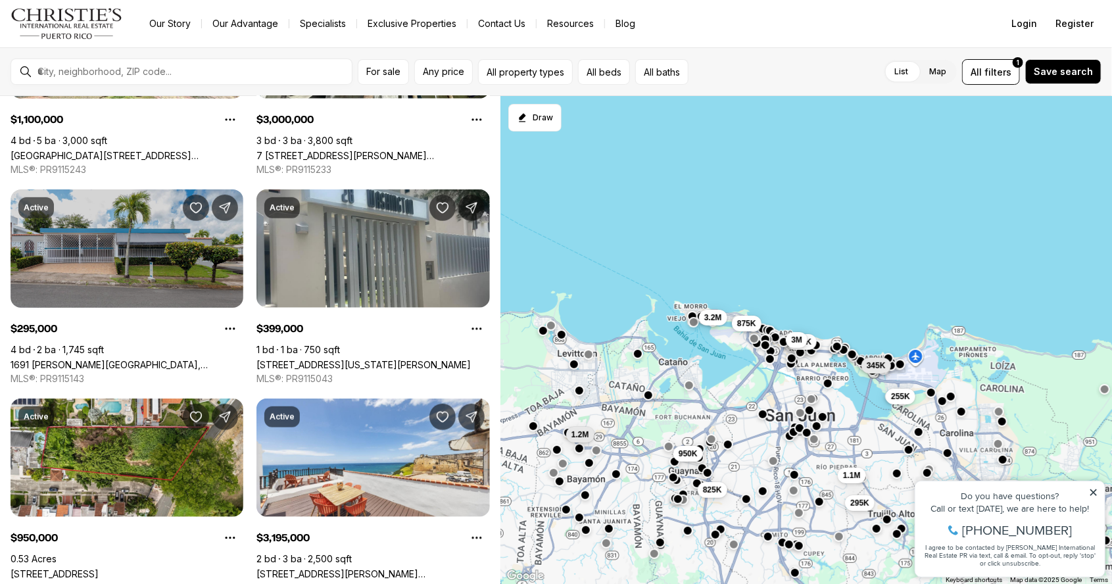
click at [128, 359] on link "1691 HERMOSILLO VENUS GARDEN, SAN JUAN PR, 00926" at bounding box center [127, 364] width 233 height 11
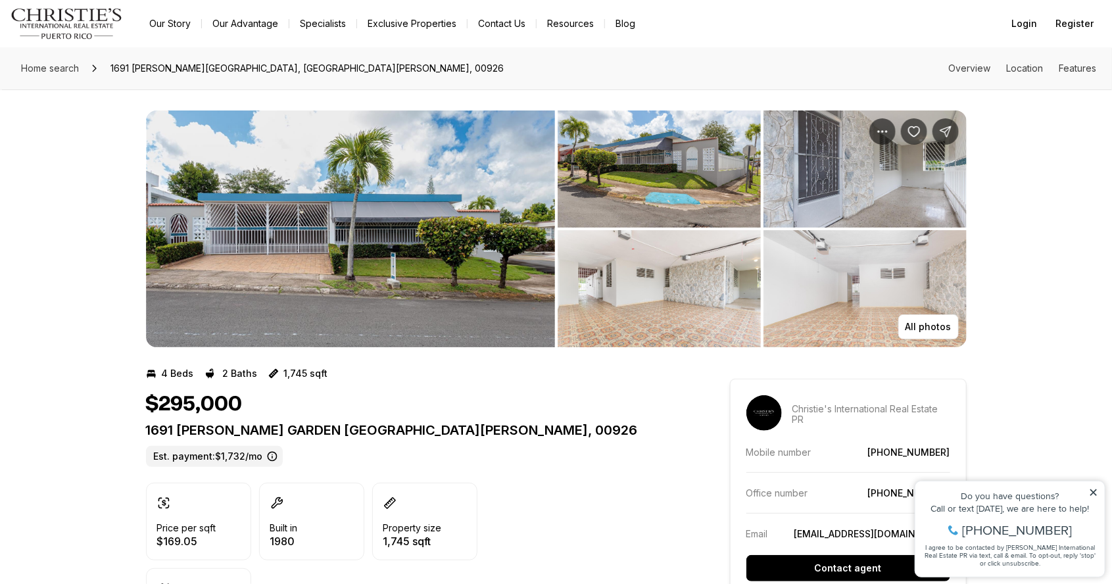
click at [372, 275] on img "View image gallery" at bounding box center [350, 228] width 409 height 237
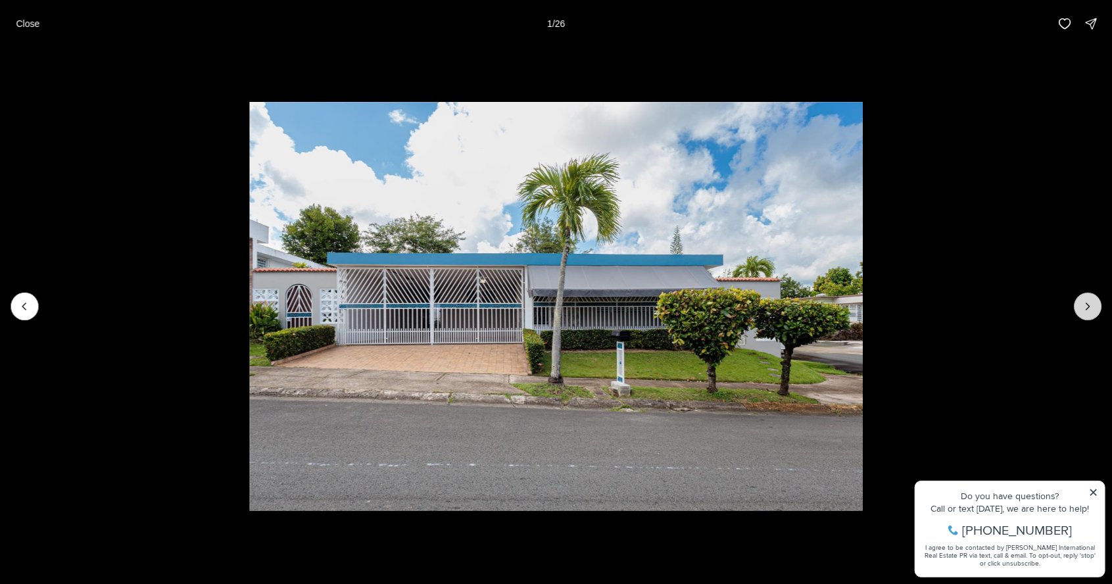
click at [1079, 312] on button "Next slide" at bounding box center [1088, 307] width 28 height 28
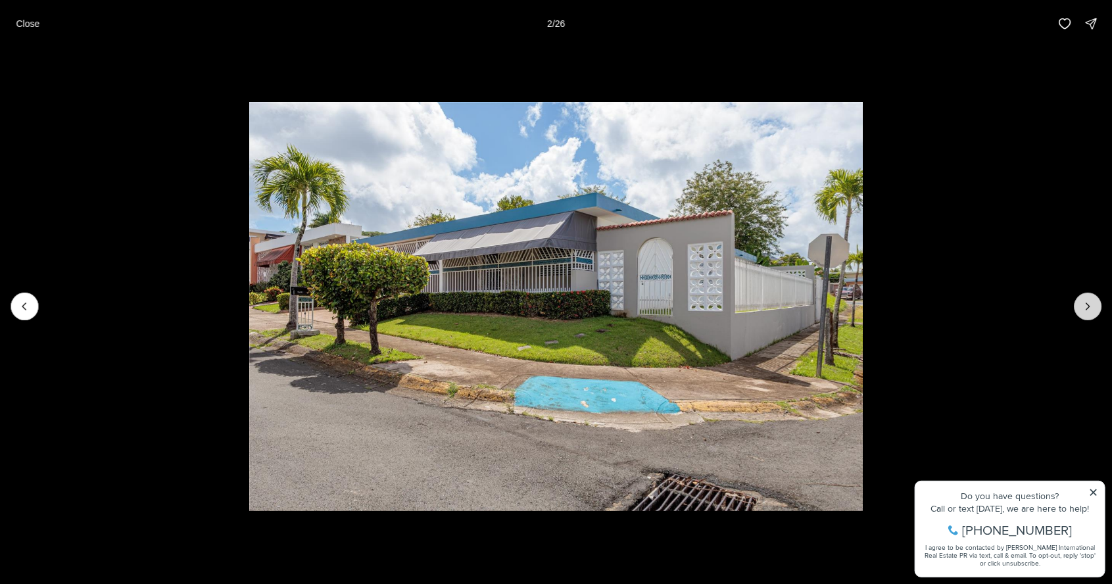
click at [1079, 306] on button "Next slide" at bounding box center [1088, 307] width 28 height 28
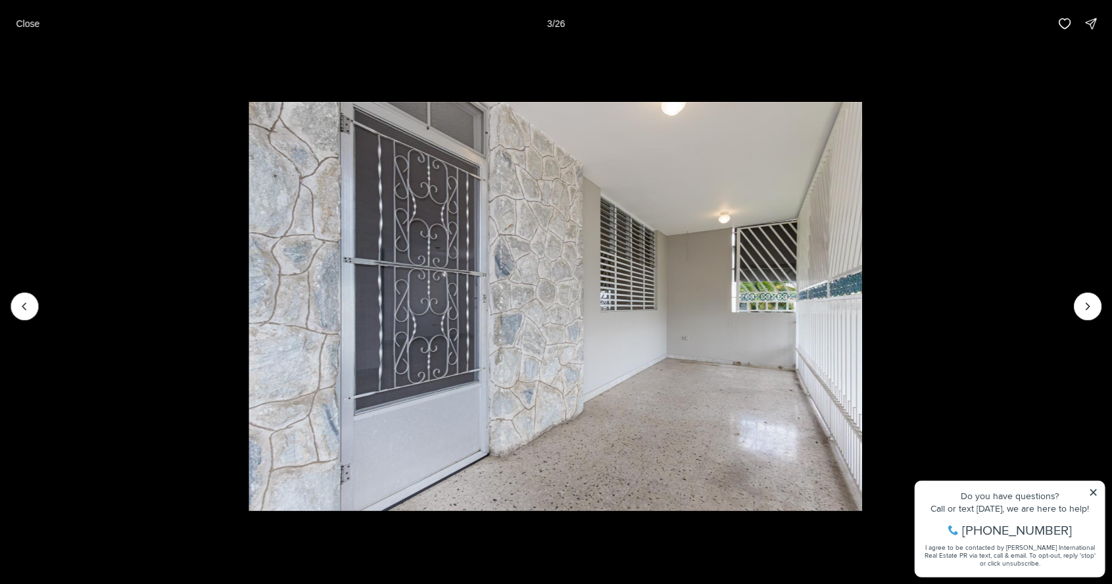
click at [1067, 308] on li "3 of 26" at bounding box center [555, 306] width 1112 height 518
click at [1072, 308] on li "3 of 26" at bounding box center [555, 306] width 1112 height 518
click at [1088, 310] on icon "Next slide" at bounding box center [1087, 306] width 13 height 13
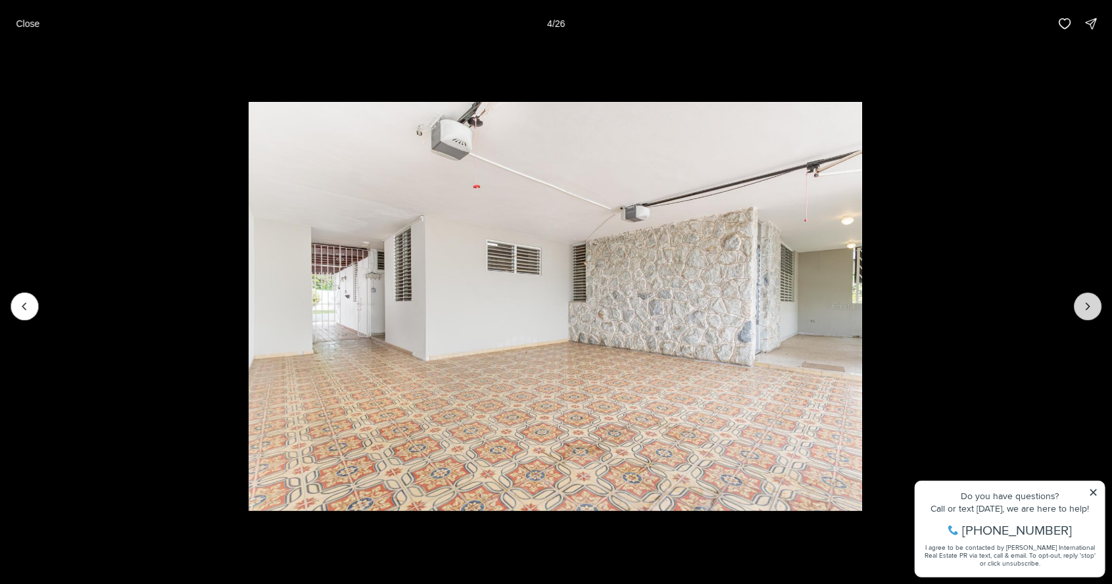
click at [1088, 314] on button "Next slide" at bounding box center [1088, 307] width 28 height 28
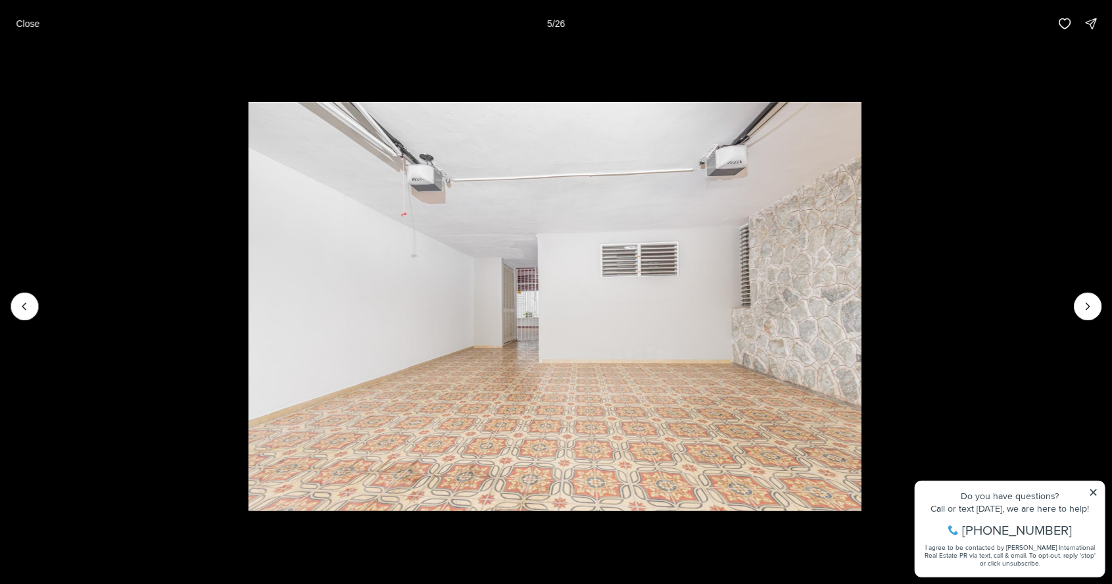
click at [1073, 312] on li "5 of 26" at bounding box center [555, 306] width 1112 height 518
click at [1089, 306] on icon "Next slide" at bounding box center [1087, 306] width 13 height 13
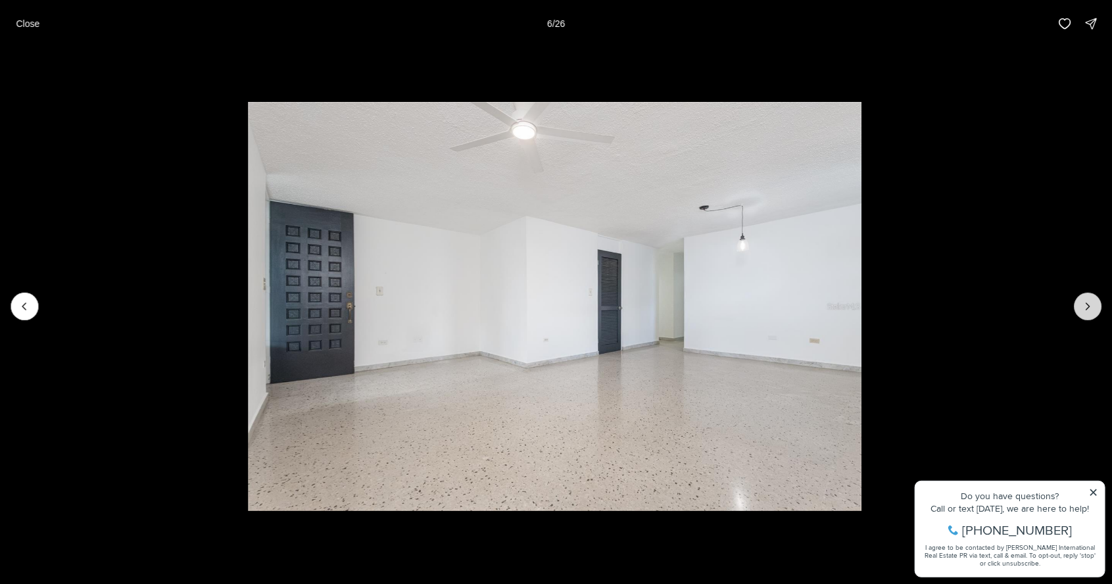
click at [1090, 308] on icon "Next slide" at bounding box center [1087, 306] width 13 height 13
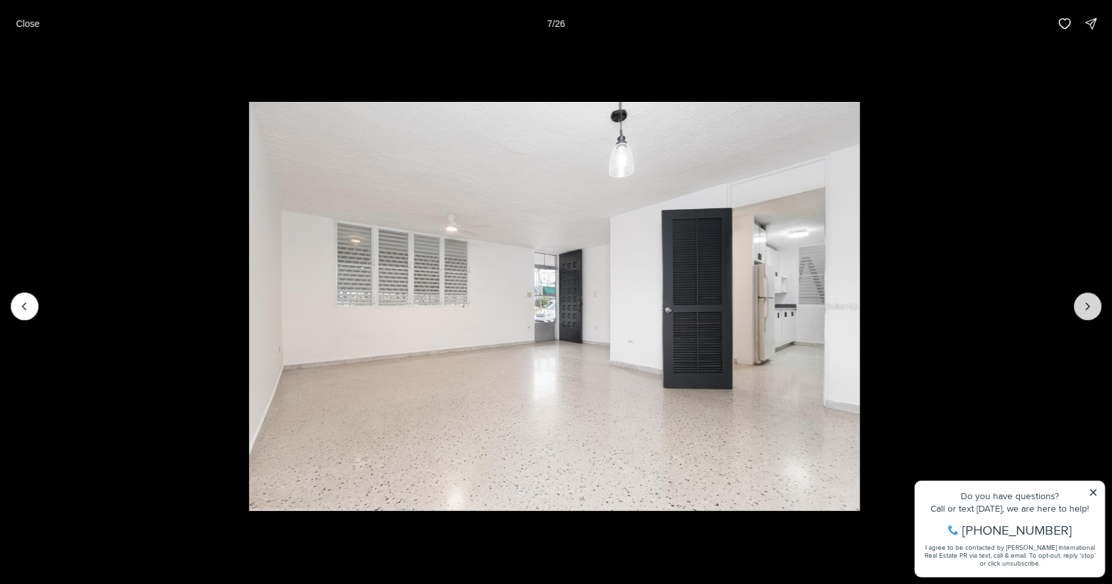
click at [1080, 316] on button "Next slide" at bounding box center [1088, 307] width 28 height 28
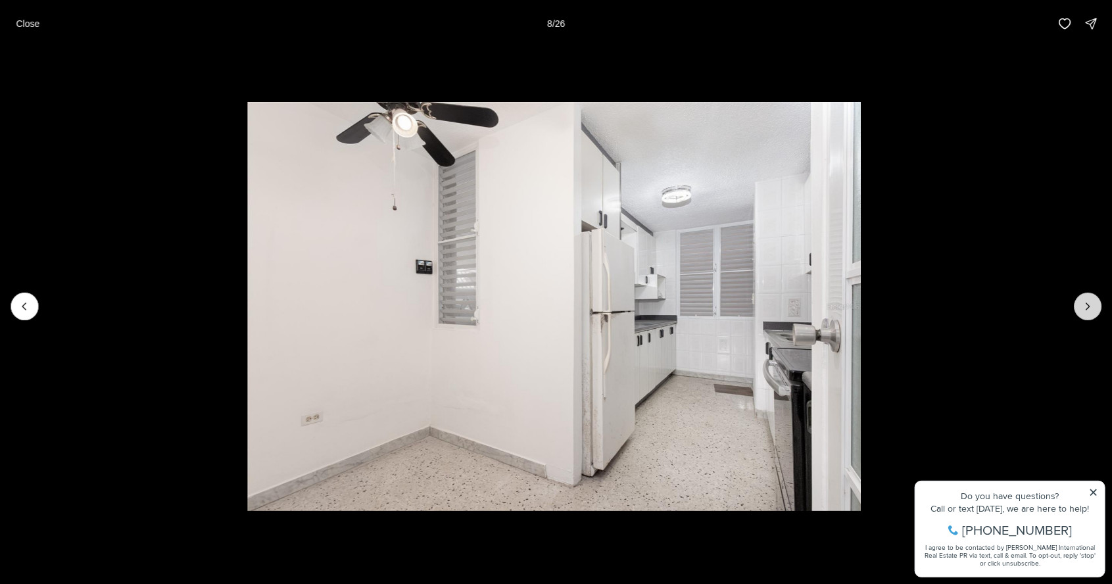
click at [1084, 314] on button "Next slide" at bounding box center [1088, 307] width 28 height 28
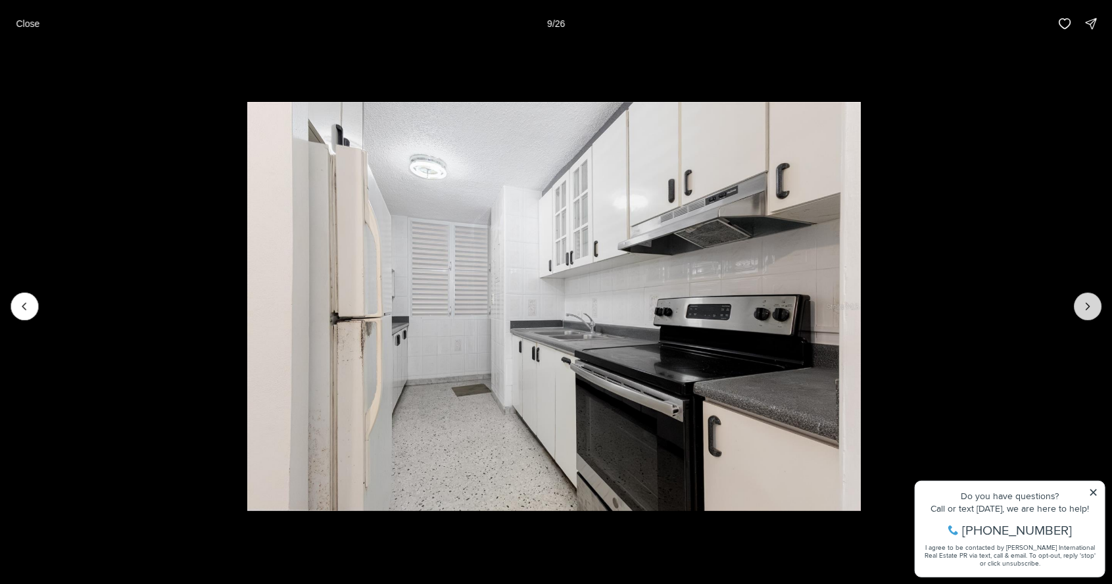
click at [1090, 317] on button "Next slide" at bounding box center [1088, 307] width 28 height 28
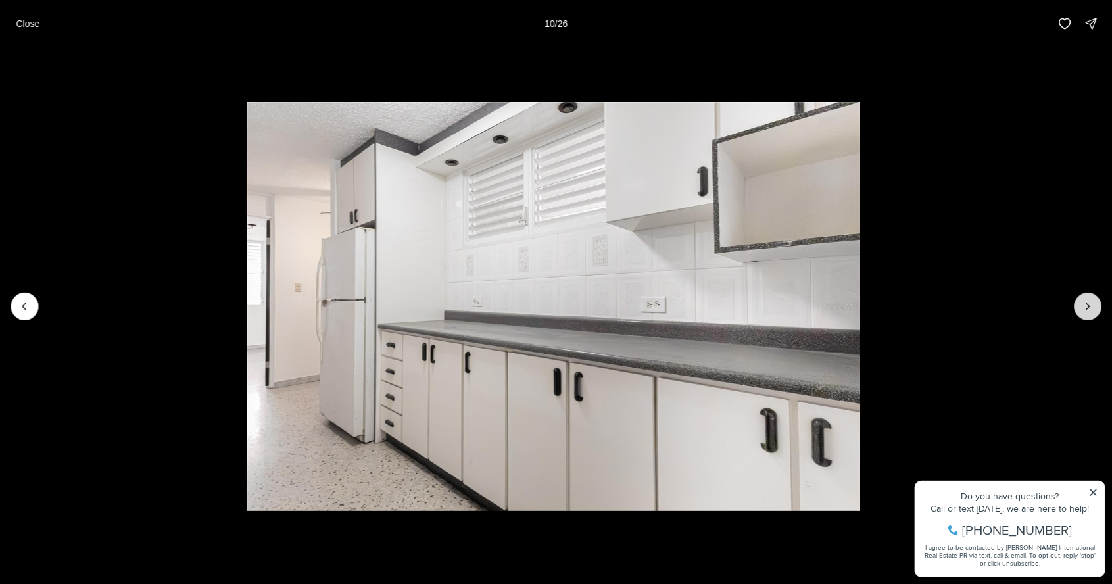
click at [1081, 313] on button "Next slide" at bounding box center [1088, 307] width 28 height 28
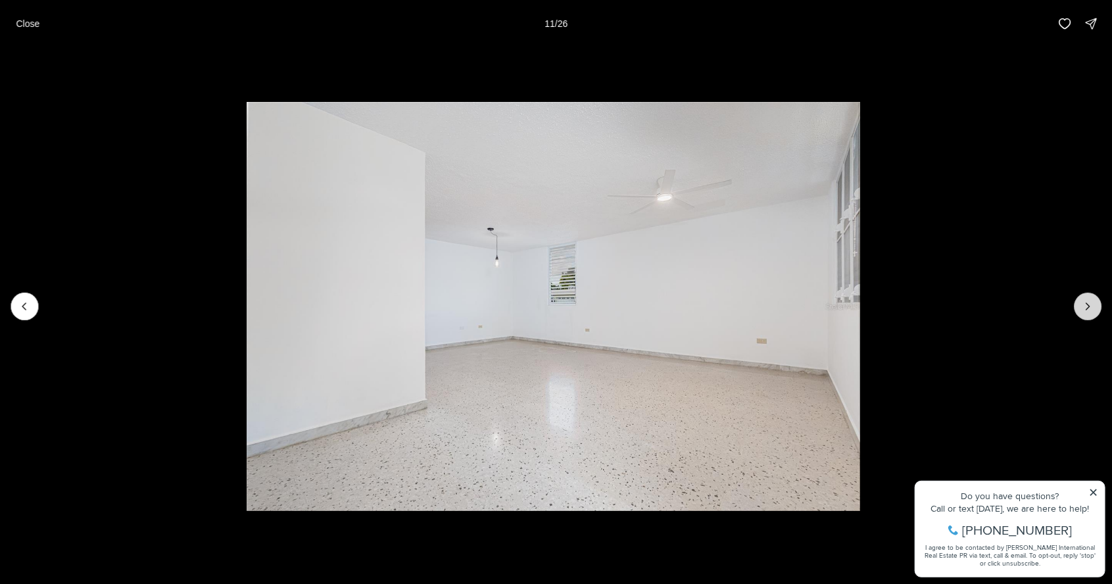
click at [1082, 318] on button "Next slide" at bounding box center [1088, 307] width 28 height 28
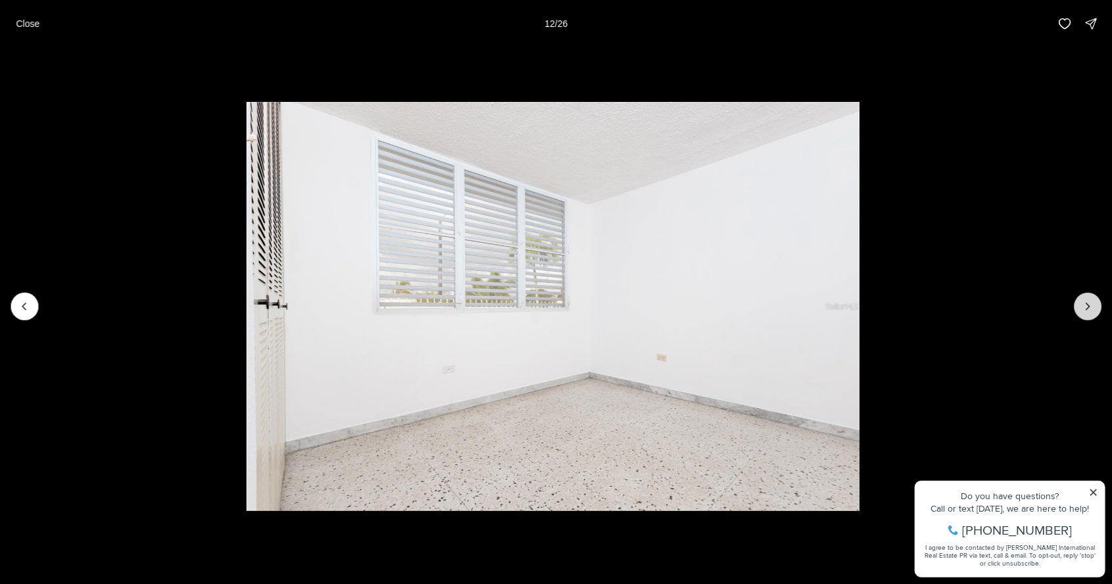
click at [1084, 317] on button "Next slide" at bounding box center [1088, 307] width 28 height 28
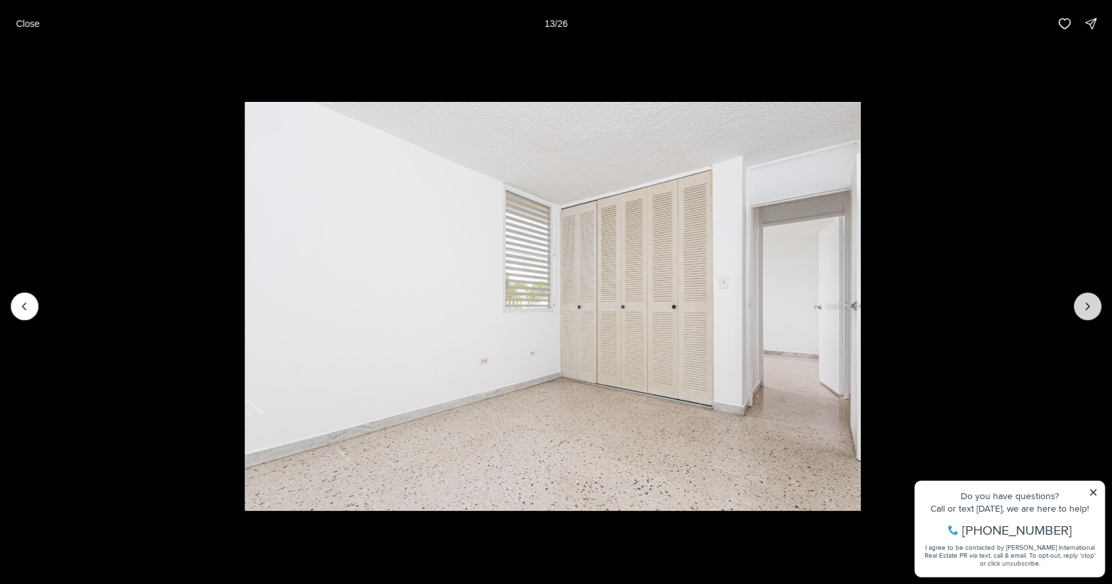
click at [1089, 317] on button "Next slide" at bounding box center [1088, 307] width 28 height 28
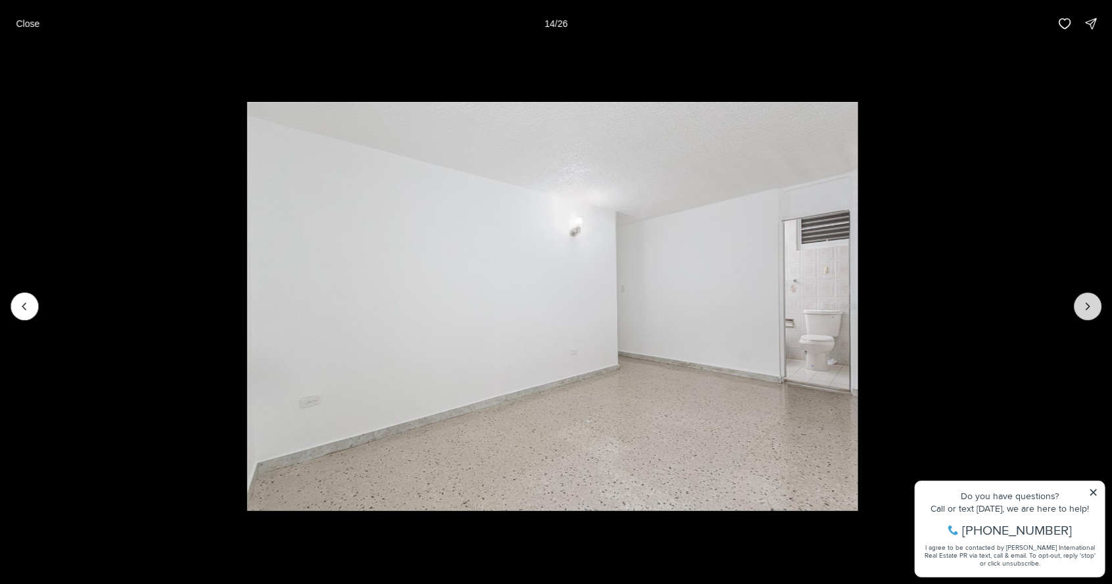
click at [1093, 318] on button "Next slide" at bounding box center [1088, 307] width 28 height 28
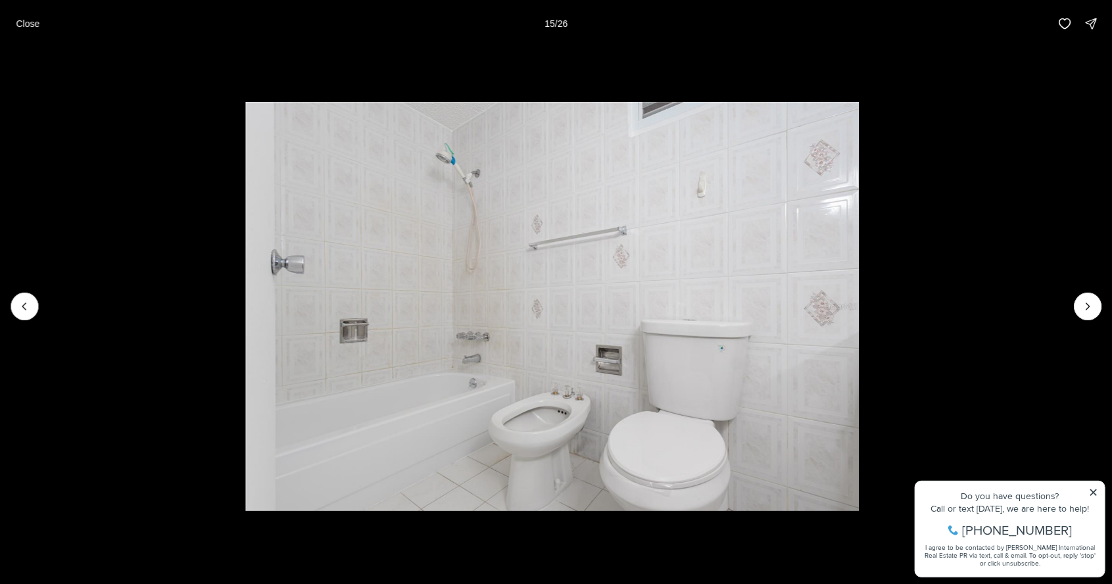
click at [1076, 322] on li "15 of 26" at bounding box center [552, 306] width 1112 height 518
click at [1088, 306] on icon "Next slide" at bounding box center [1087, 306] width 13 height 13
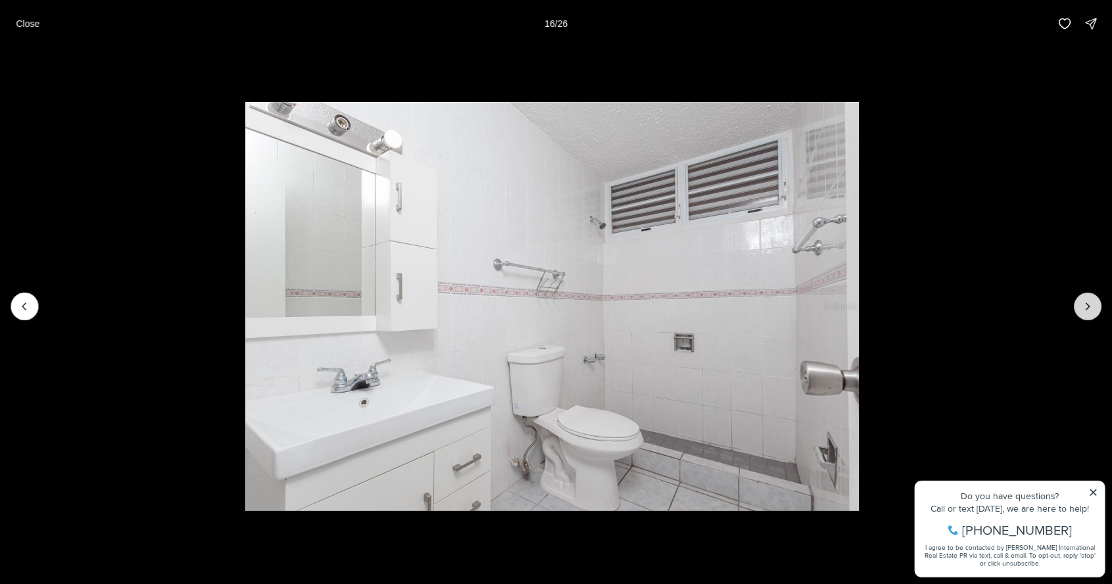
click at [1086, 318] on button "Next slide" at bounding box center [1088, 307] width 28 height 28
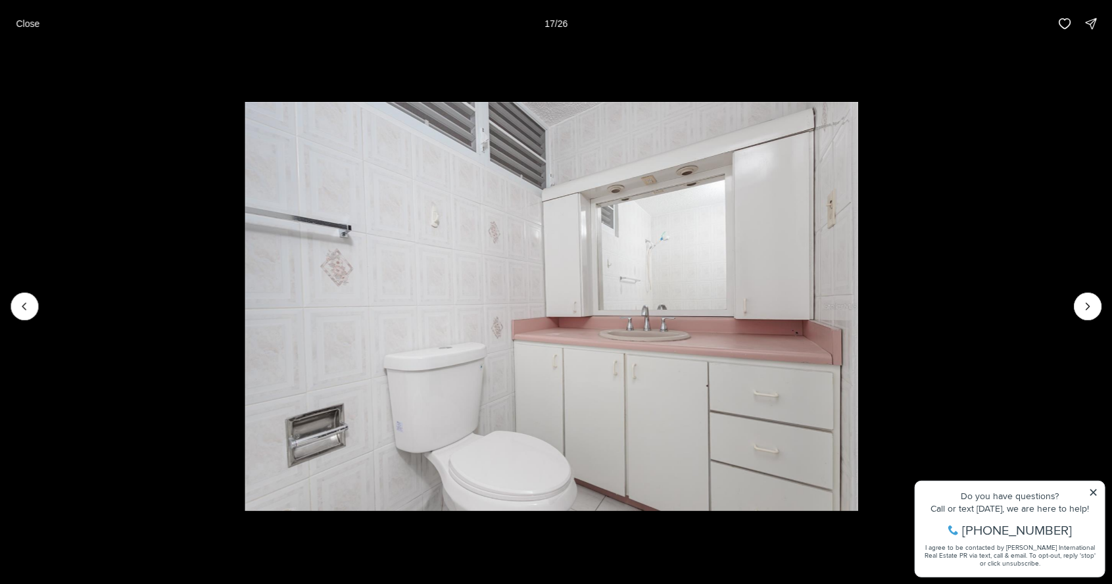
click at [1090, 320] on li "17 of 26" at bounding box center [551, 306] width 1112 height 518
click at [1080, 311] on button "Next slide" at bounding box center [1088, 307] width 28 height 28
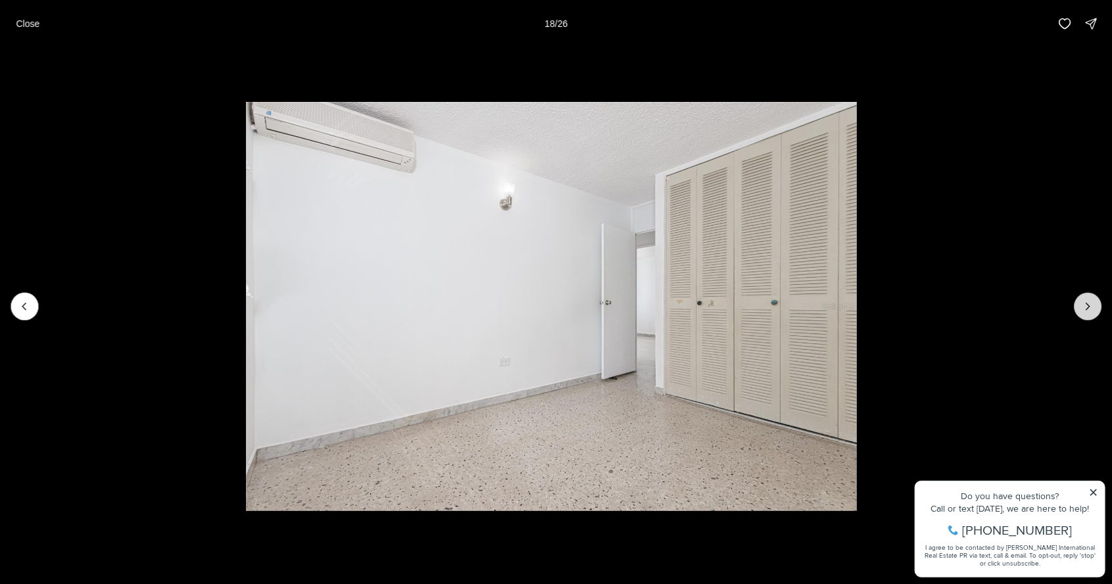
click at [1088, 308] on icon "Next slide" at bounding box center [1087, 306] width 13 height 13
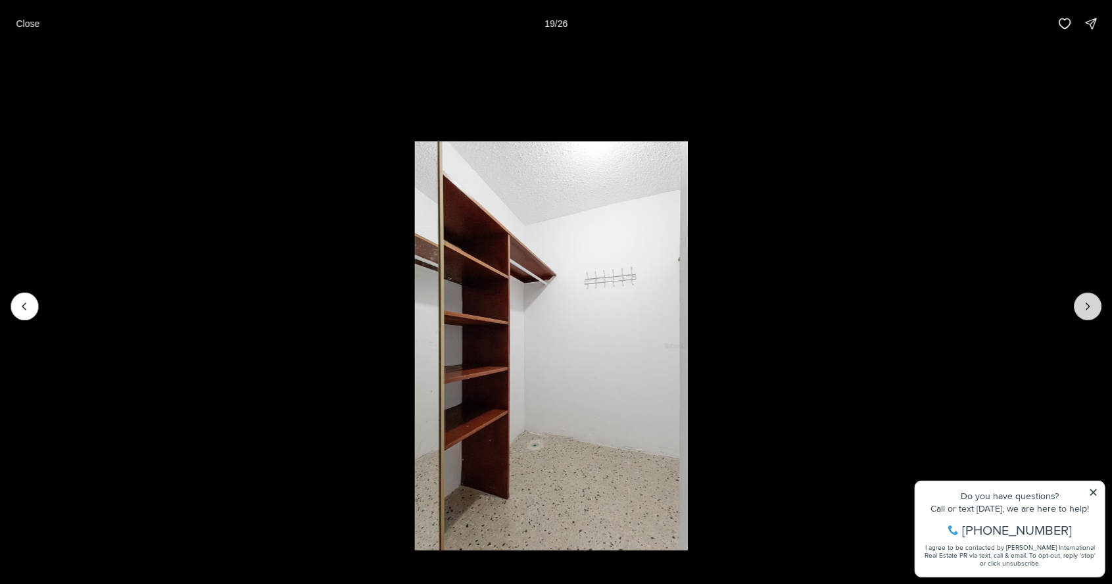
click at [1088, 314] on button "Next slide" at bounding box center [1088, 307] width 28 height 28
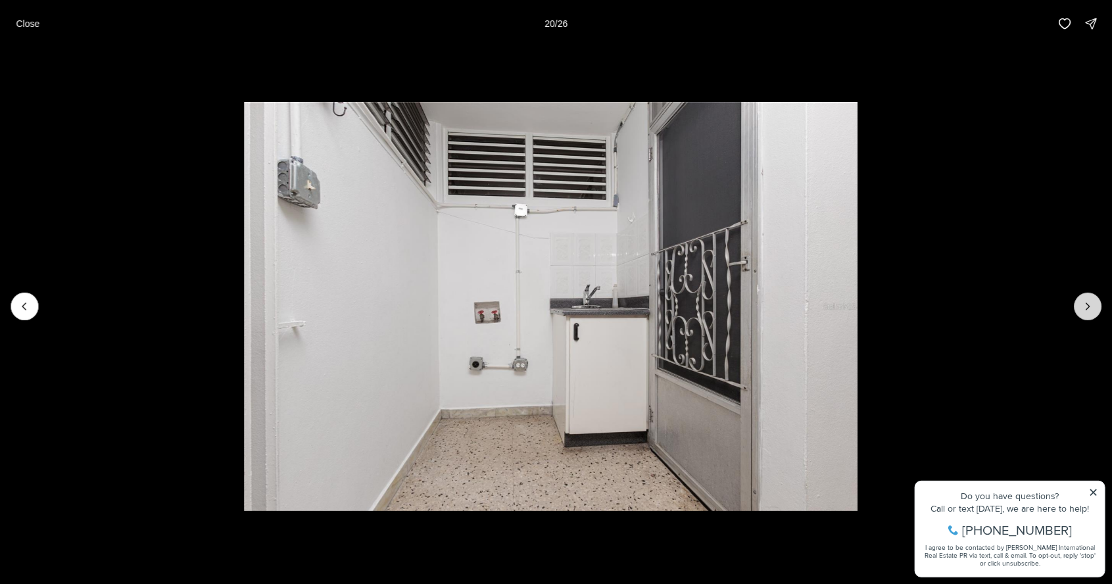
click at [1090, 316] on button "Next slide" at bounding box center [1088, 307] width 28 height 28
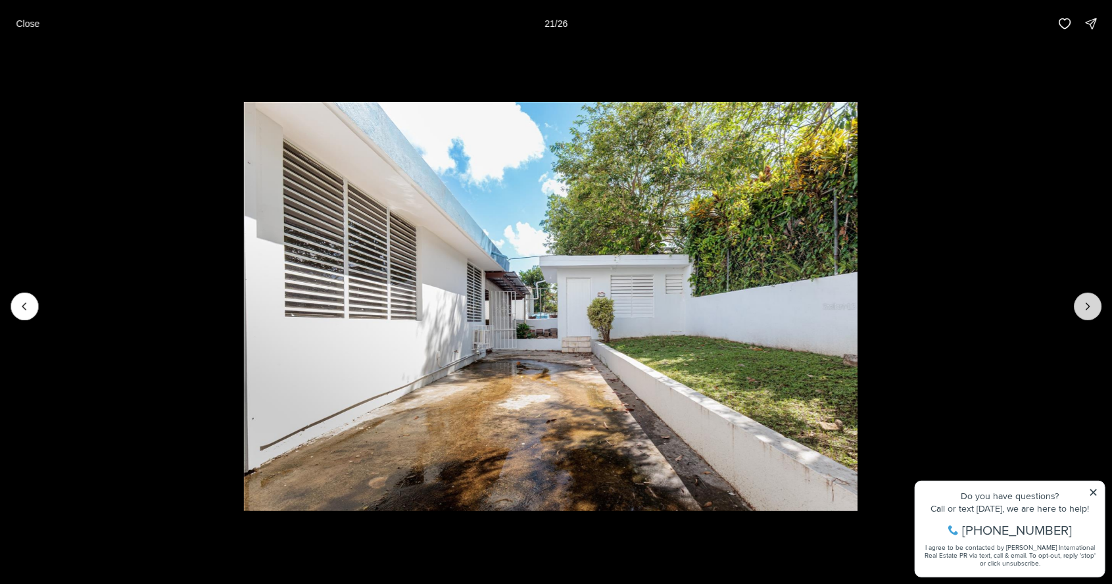
click at [1088, 306] on icon "Next slide" at bounding box center [1087, 306] width 13 height 13
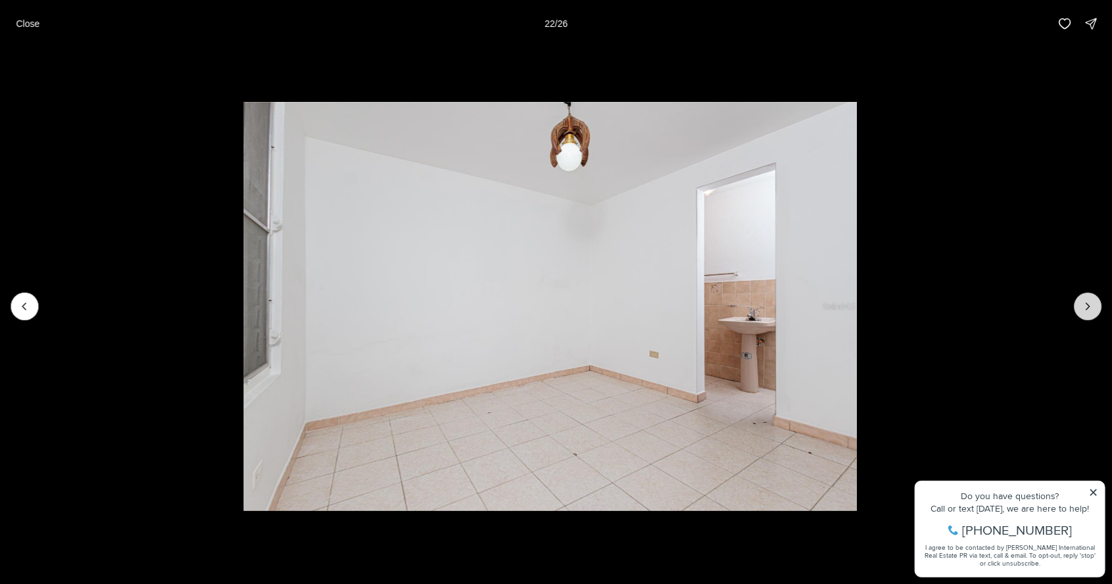
click at [1088, 316] on button "Next slide" at bounding box center [1088, 307] width 28 height 28
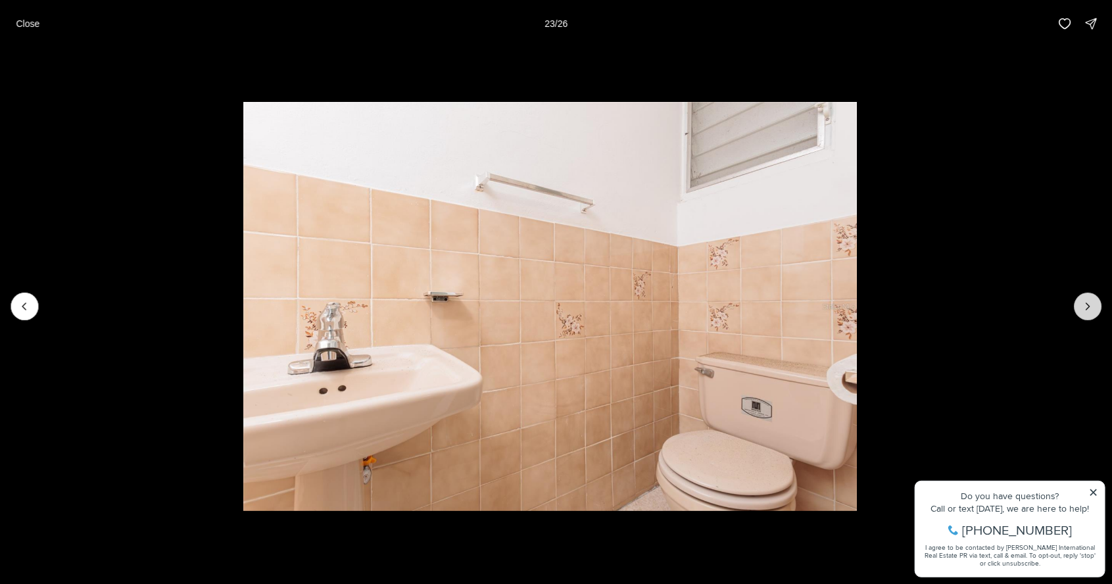
click at [1091, 314] on button "Next slide" at bounding box center [1088, 307] width 28 height 28
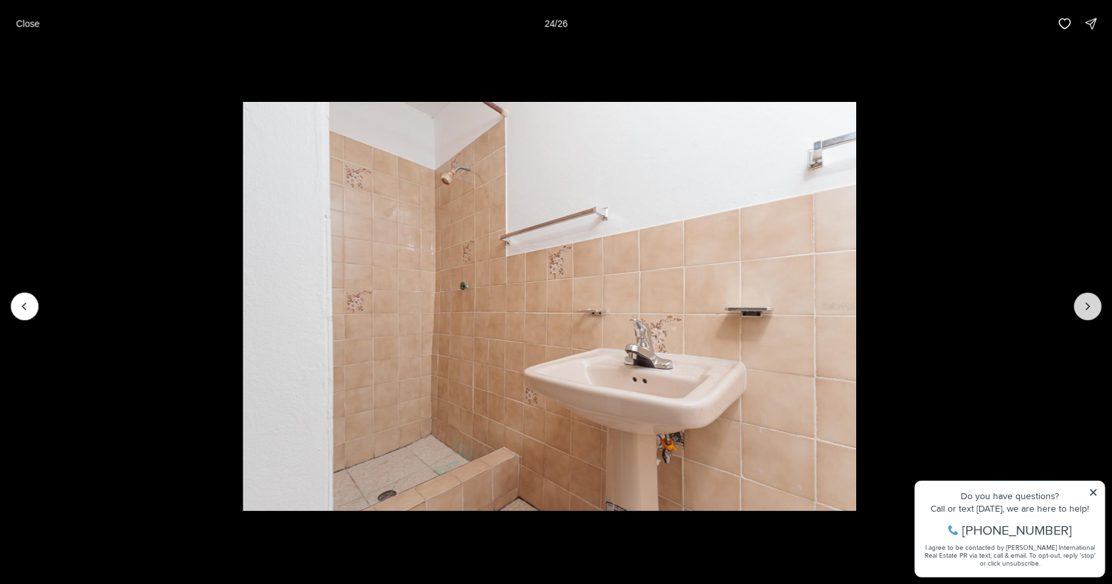
click at [1083, 316] on button "Next slide" at bounding box center [1088, 307] width 28 height 28
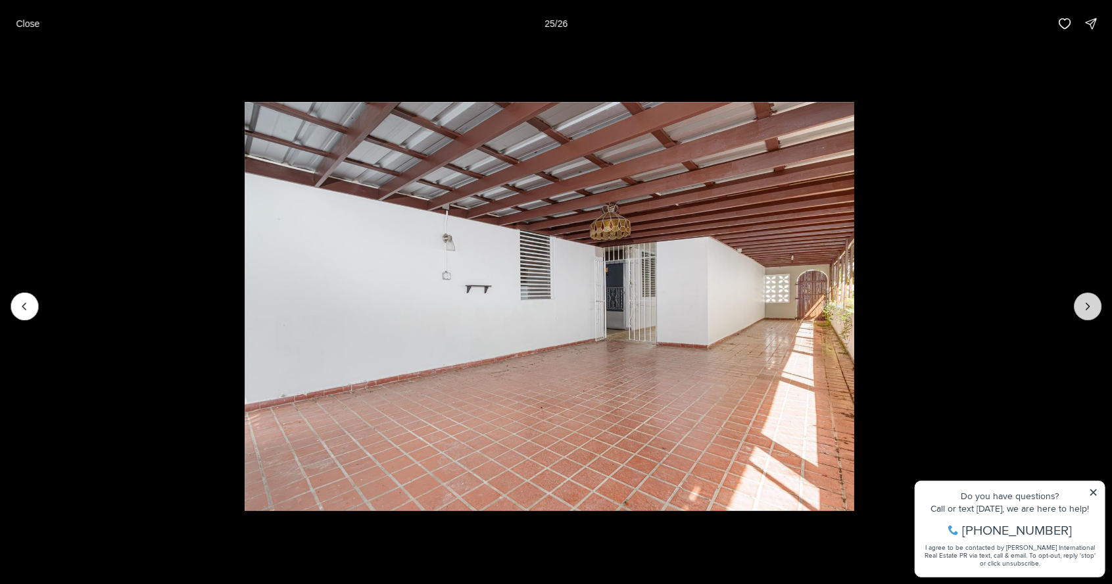
click at [1092, 314] on button "Next slide" at bounding box center [1088, 307] width 28 height 28
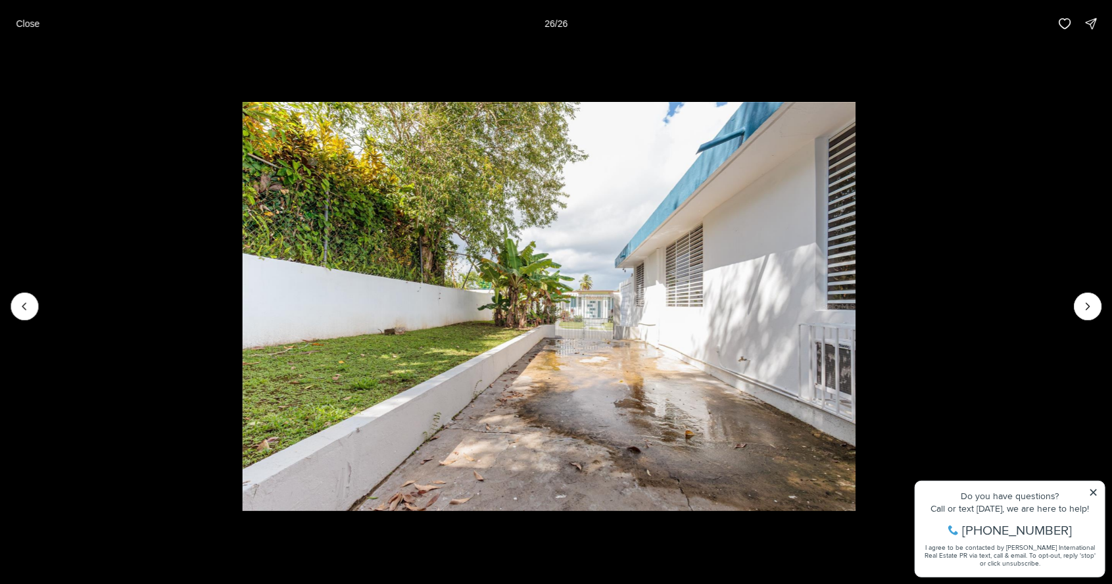
click at [1082, 316] on div at bounding box center [1088, 307] width 28 height 28
click at [1094, 314] on div at bounding box center [1088, 307] width 28 height 28
click at [1095, 310] on div at bounding box center [1088, 307] width 28 height 28
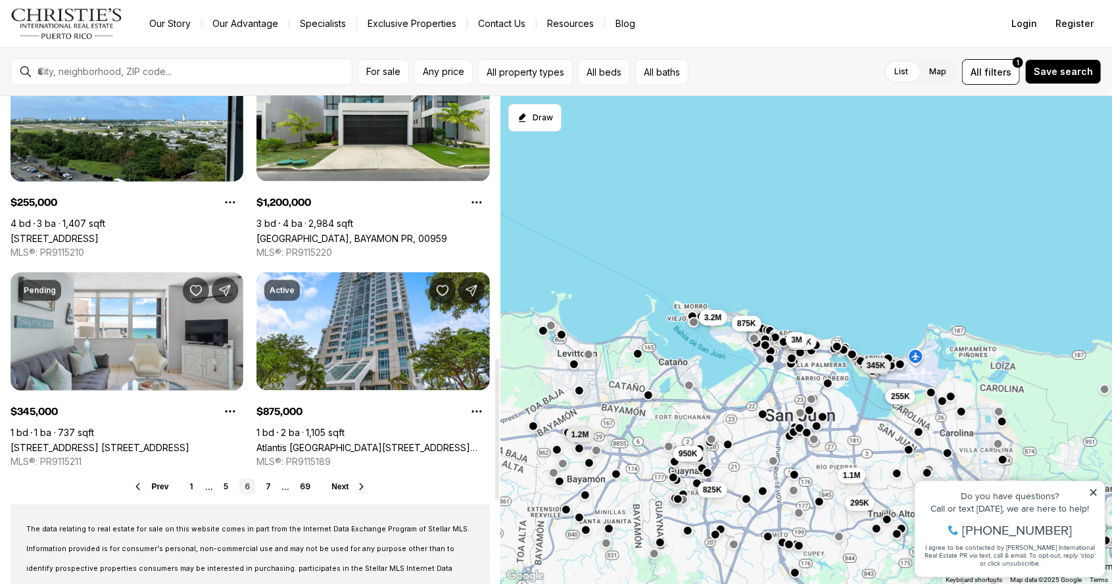
scroll to position [925, 0]
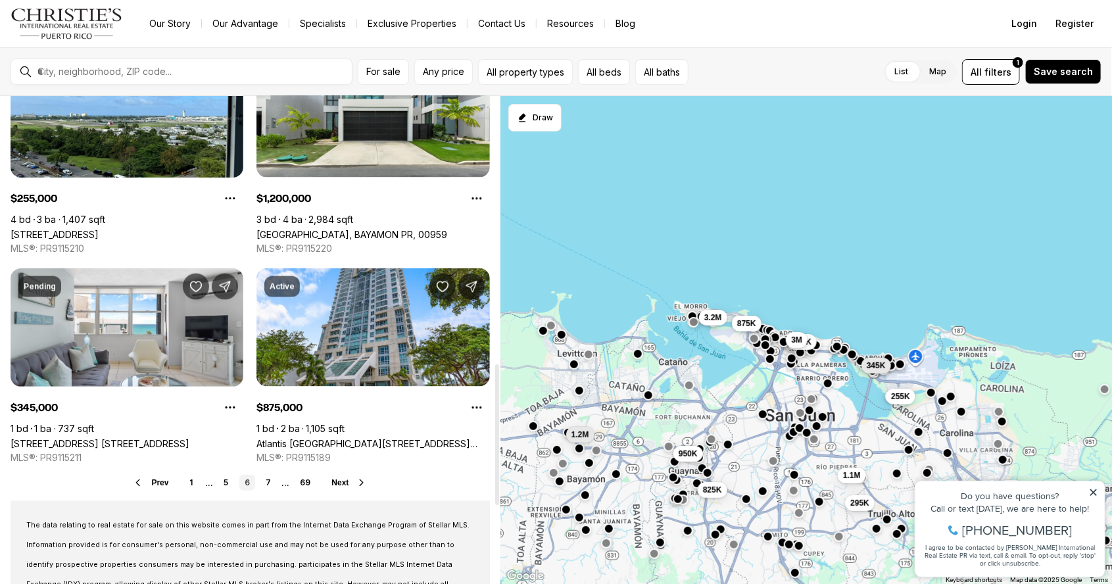
click at [347, 486] on button "Next" at bounding box center [349, 482] width 36 height 11
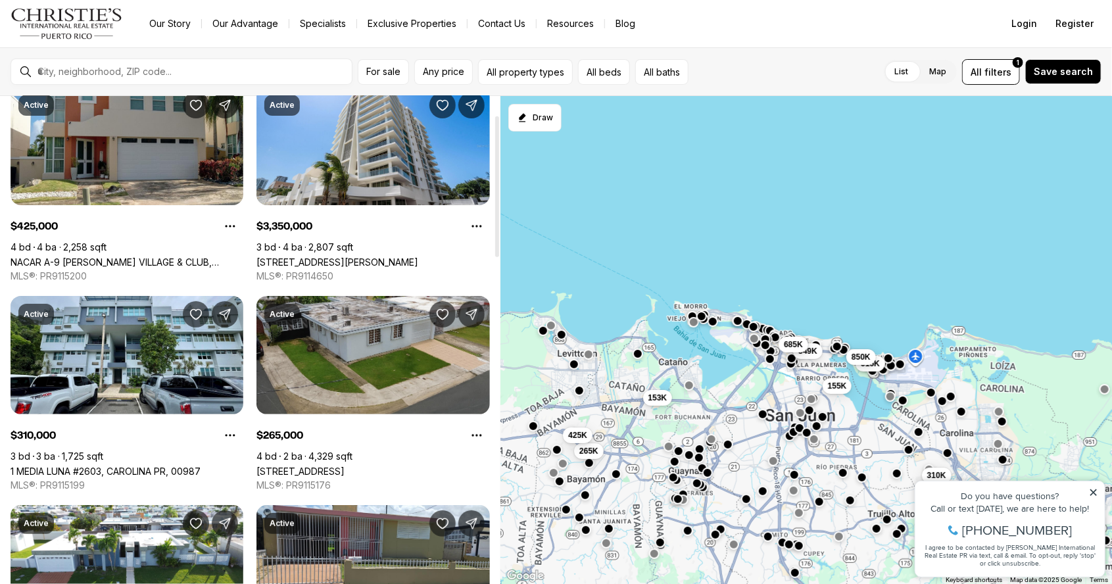
scroll to position [67, 0]
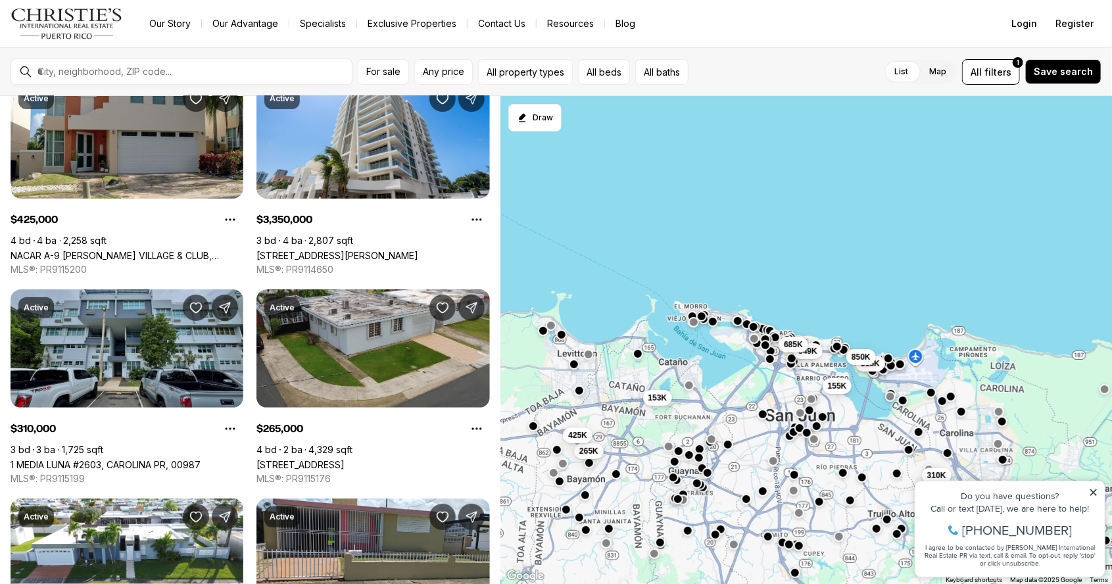
click at [132, 459] on link "1 MEDIA LUNA #2603, CAROLINA PR, 00987" at bounding box center [106, 464] width 190 height 11
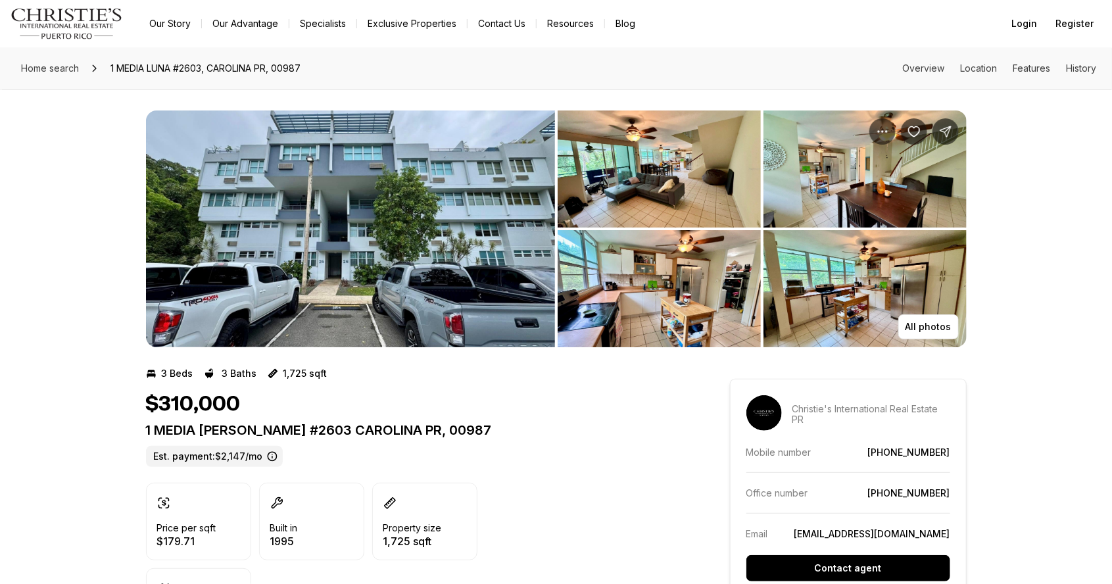
click at [412, 253] on img "View image gallery" at bounding box center [350, 228] width 409 height 237
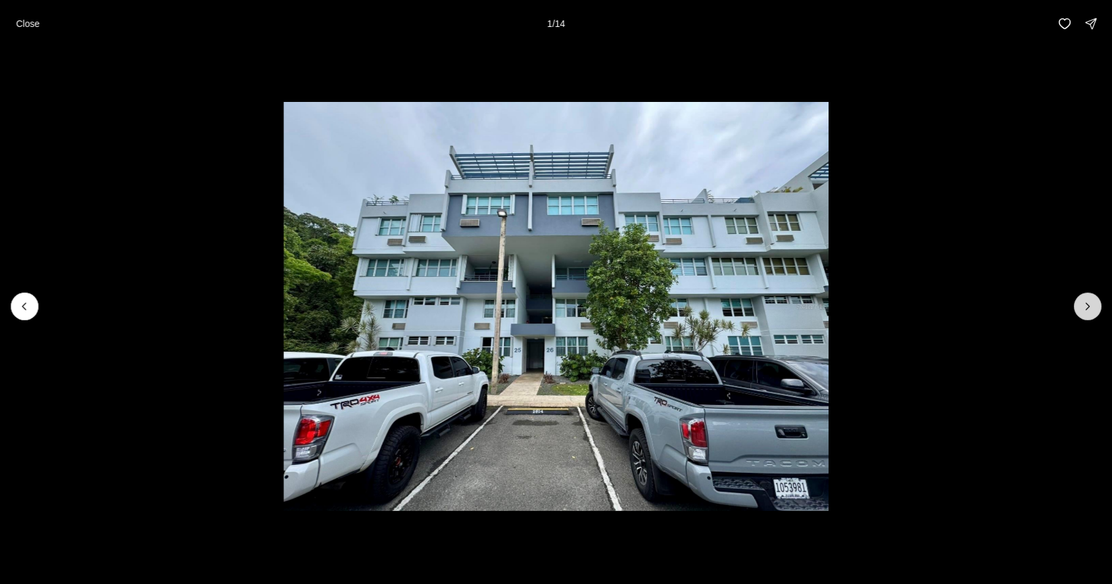
click at [1097, 313] on button "Next slide" at bounding box center [1088, 307] width 28 height 28
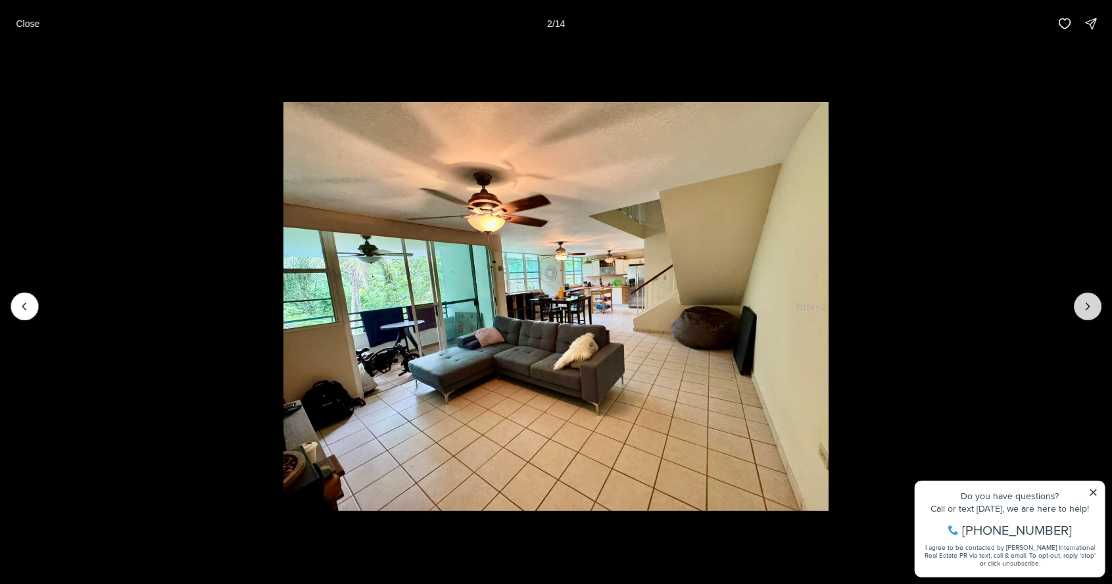
click at [1095, 310] on button "Next slide" at bounding box center [1088, 307] width 28 height 28
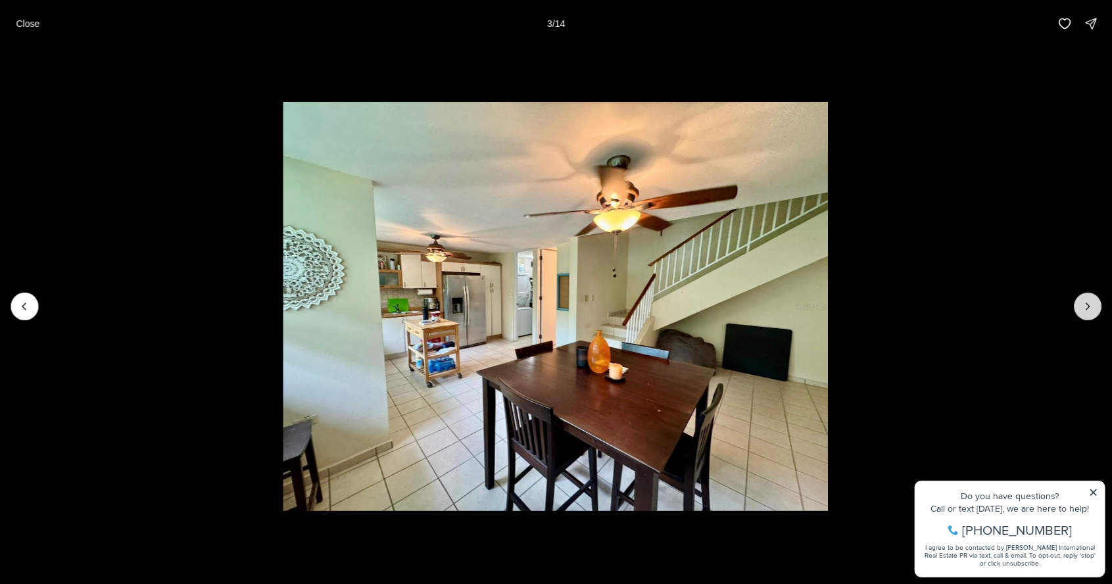
click at [1090, 304] on icon "Next slide" at bounding box center [1087, 306] width 13 height 13
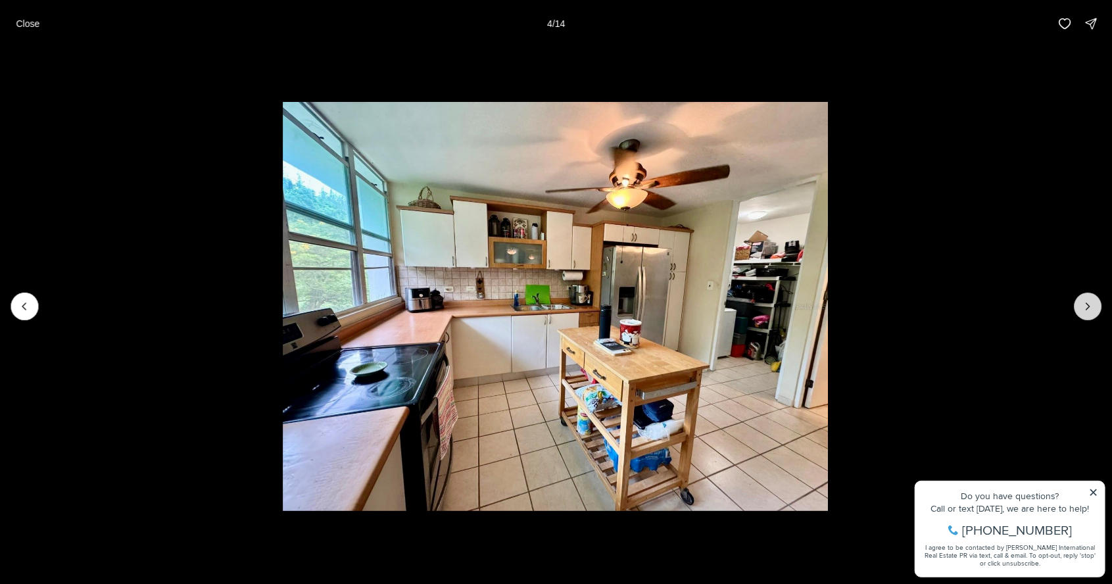
click at [1088, 306] on icon "Next slide" at bounding box center [1087, 306] width 13 height 13
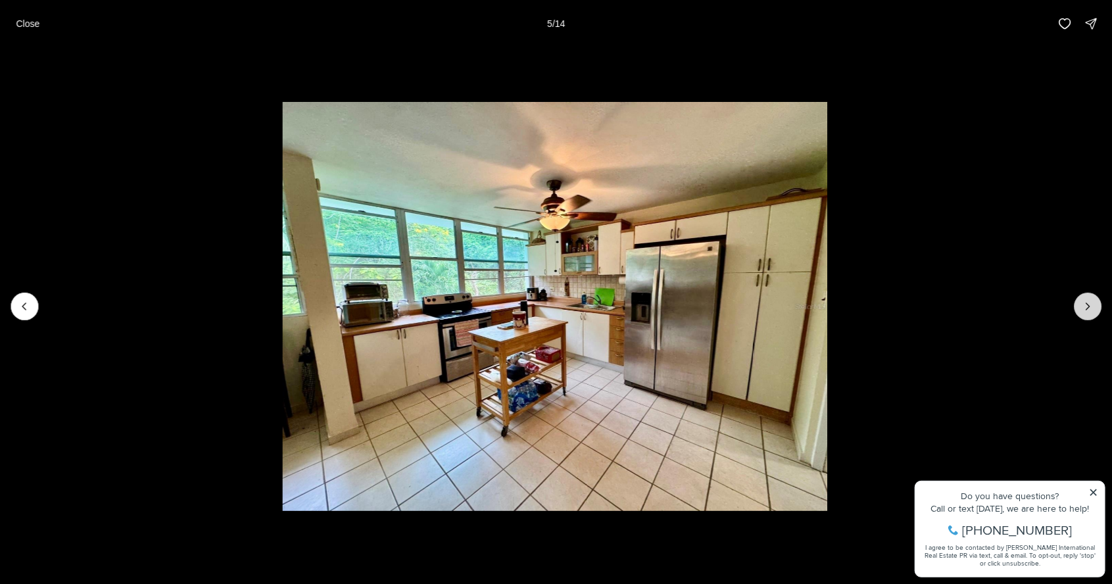
click at [1088, 307] on icon "Next slide" at bounding box center [1087, 306] width 13 height 13
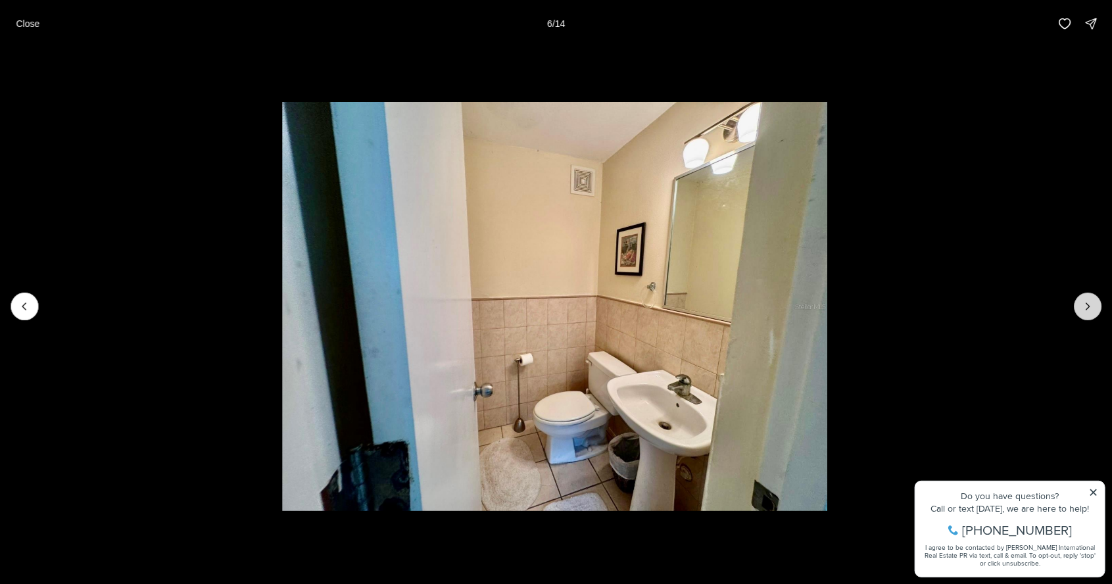
click at [1088, 306] on icon "Next slide" at bounding box center [1087, 306] width 13 height 13
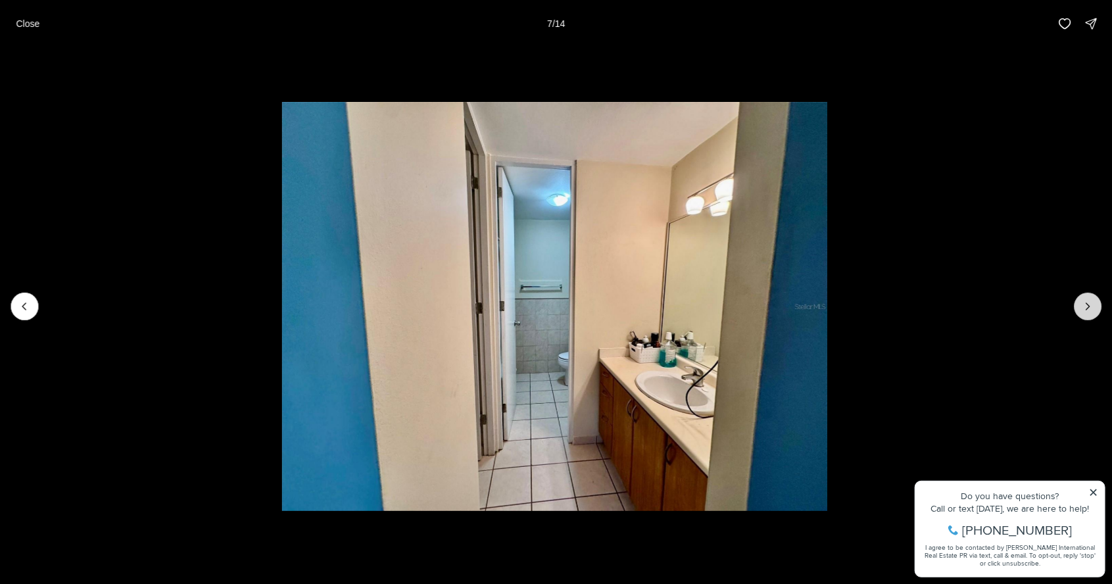
click at [1087, 306] on icon "Next slide" at bounding box center [1087, 306] width 13 height 13
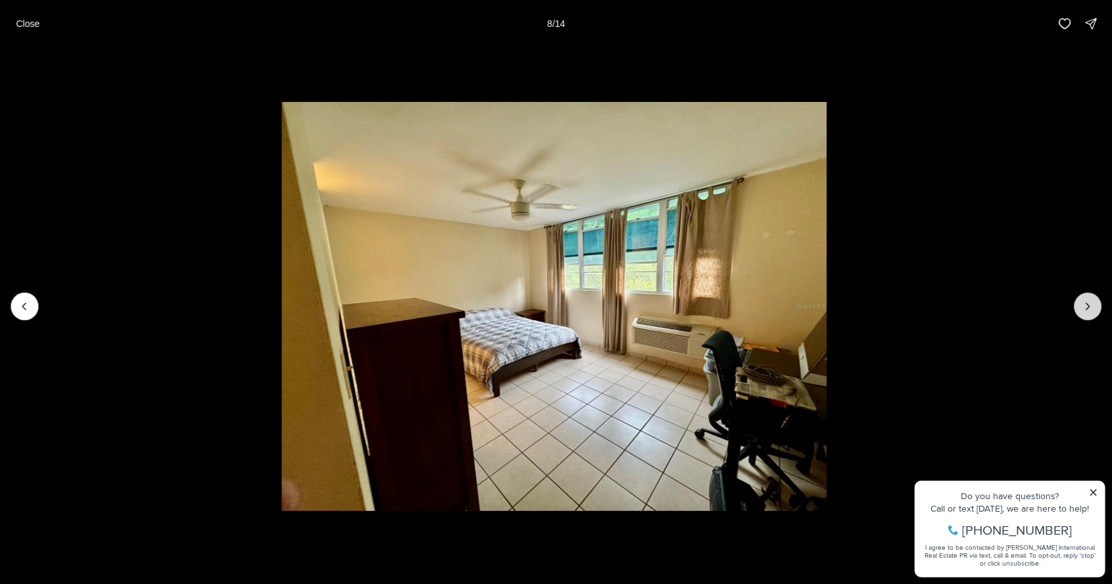
click at [1088, 306] on icon "Next slide" at bounding box center [1087, 306] width 13 height 13
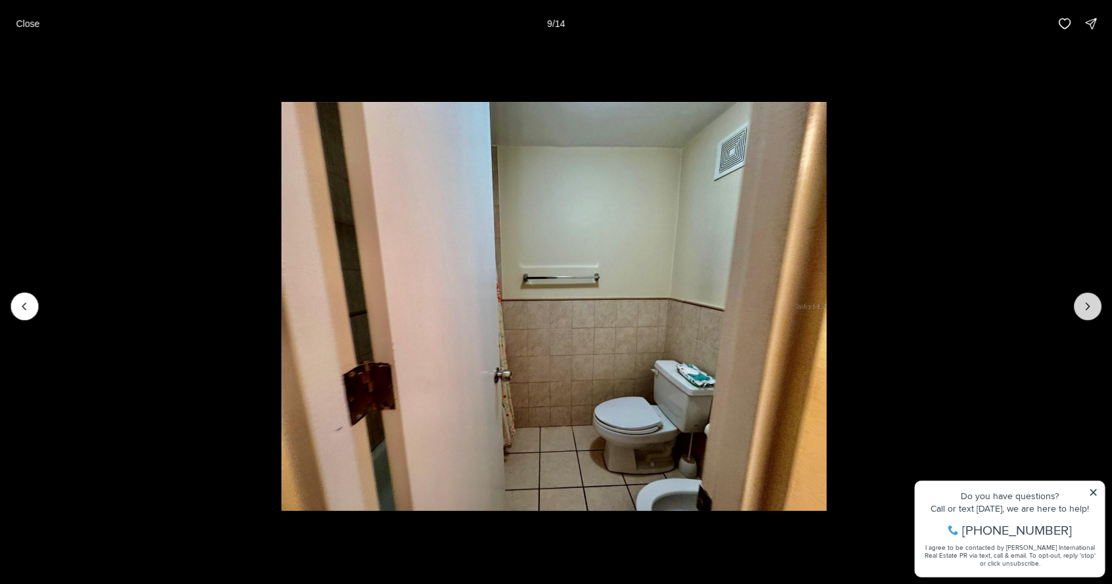
click at [1095, 308] on button "Next slide" at bounding box center [1088, 307] width 28 height 28
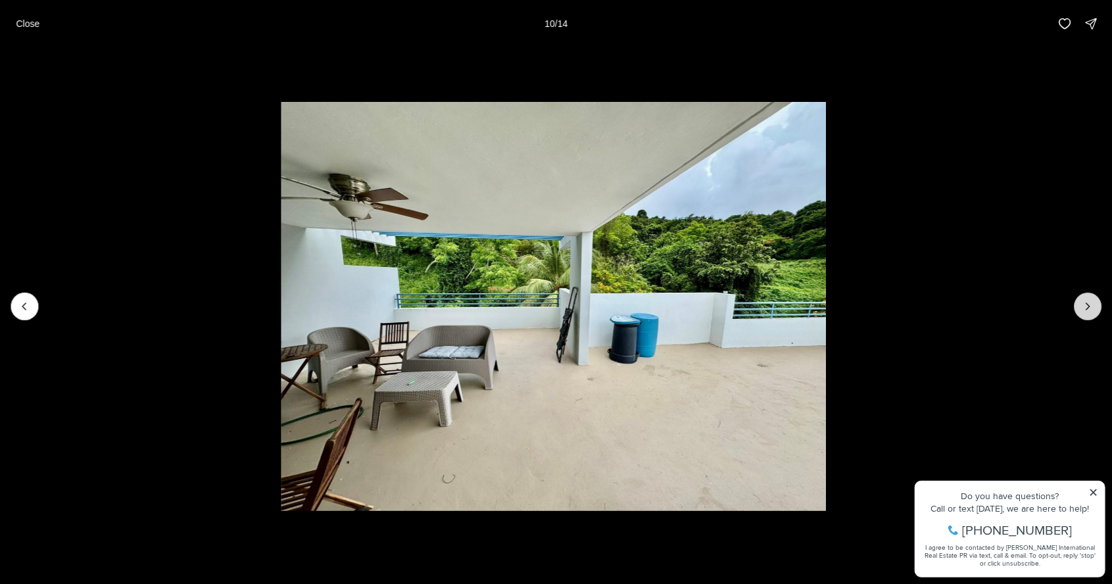
click at [1088, 308] on icon "Next slide" at bounding box center [1087, 306] width 3 height 7
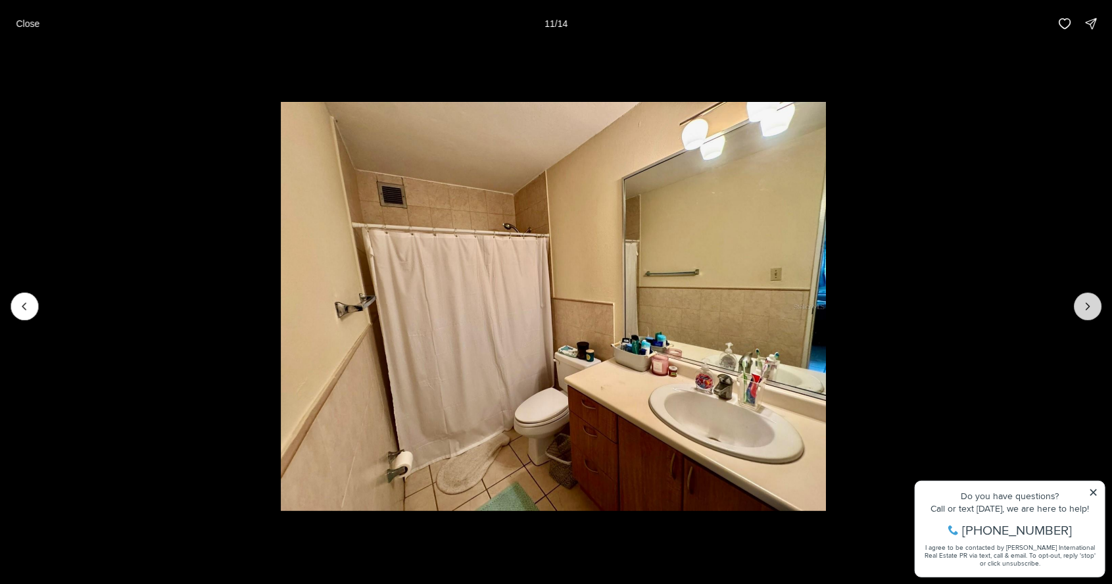
click at [1088, 309] on icon "Next slide" at bounding box center [1087, 306] width 13 height 13
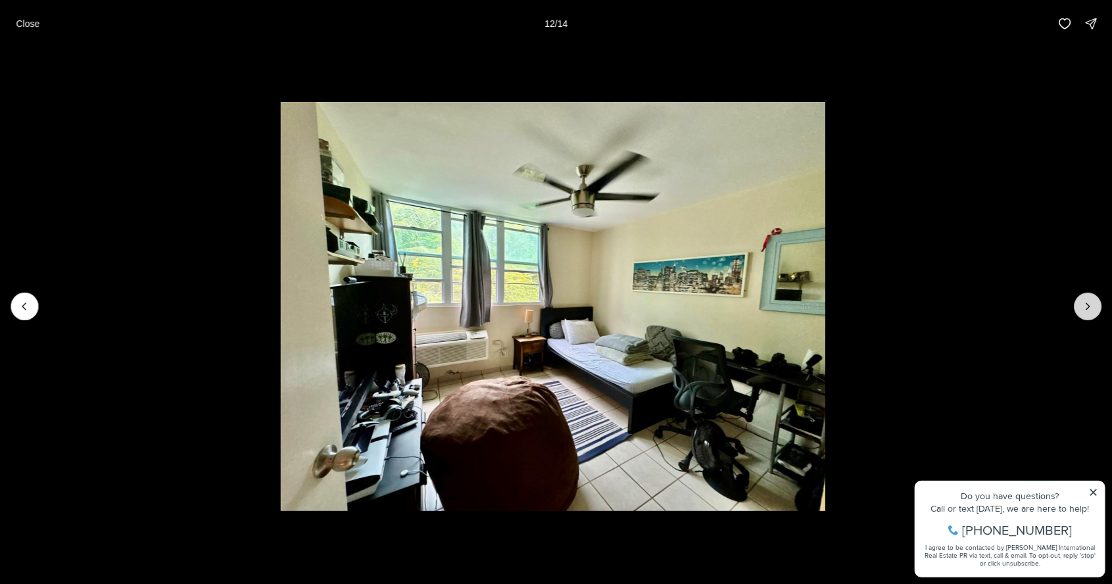
click at [1088, 307] on icon "Next slide" at bounding box center [1087, 306] width 13 height 13
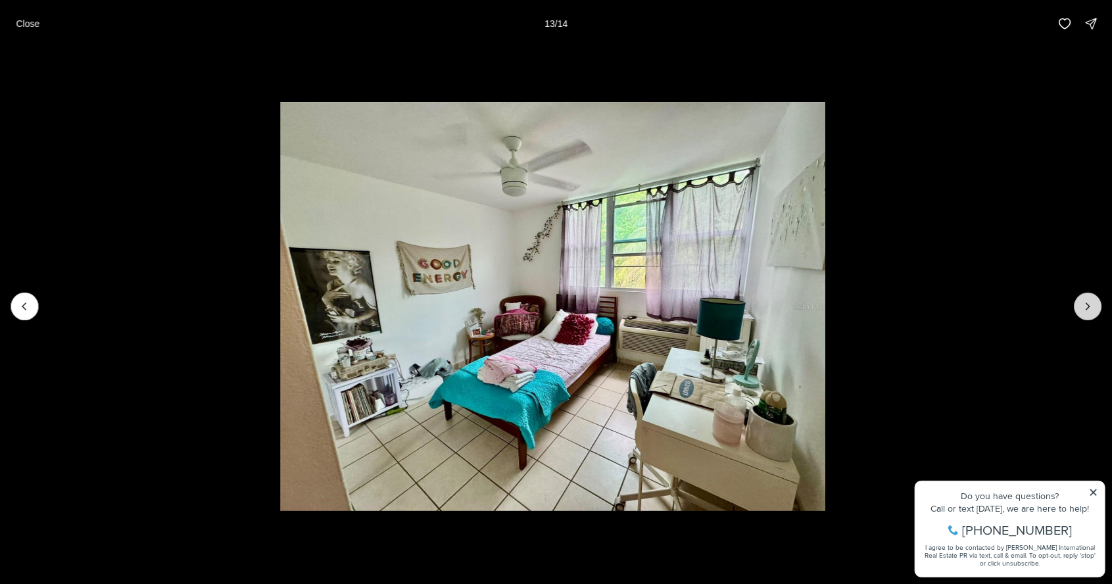
click at [1088, 306] on icon "Next slide" at bounding box center [1087, 306] width 13 height 13
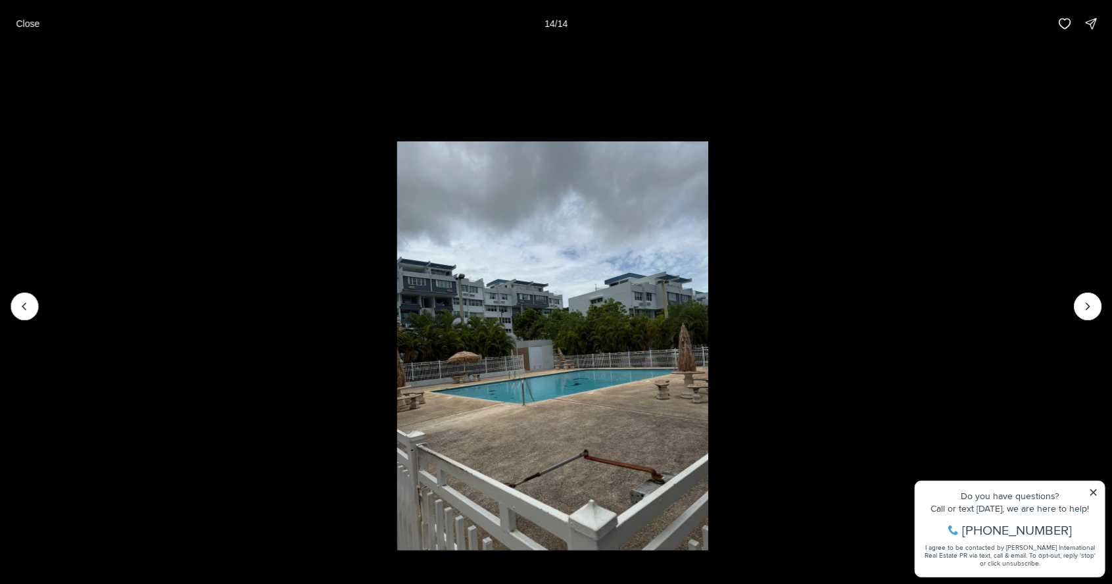
click at [1089, 309] on div at bounding box center [1088, 307] width 28 height 28
click at [1087, 310] on div at bounding box center [1088, 307] width 28 height 28
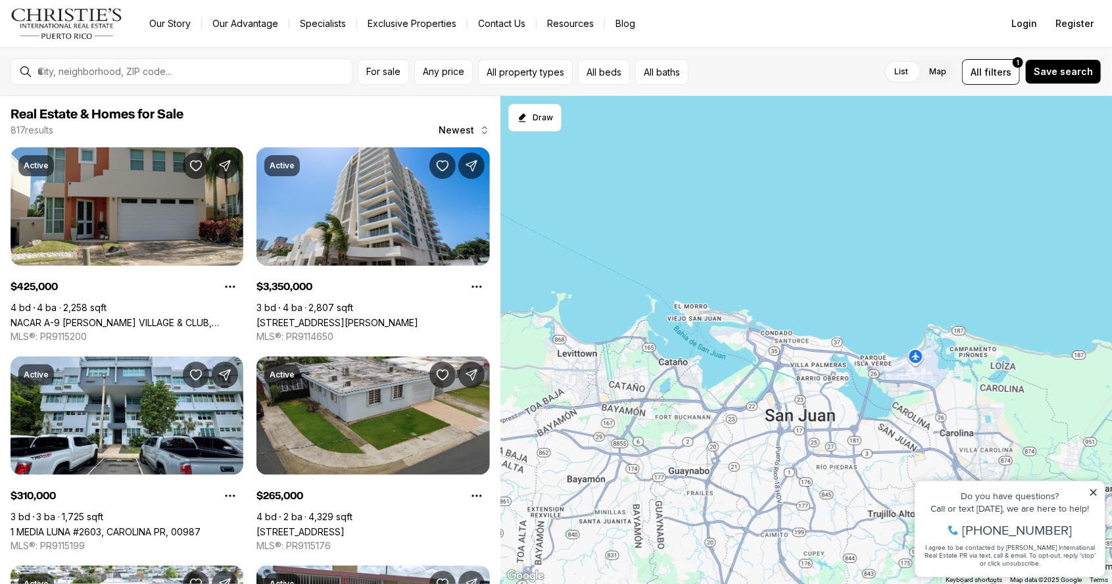
scroll to position [67, 0]
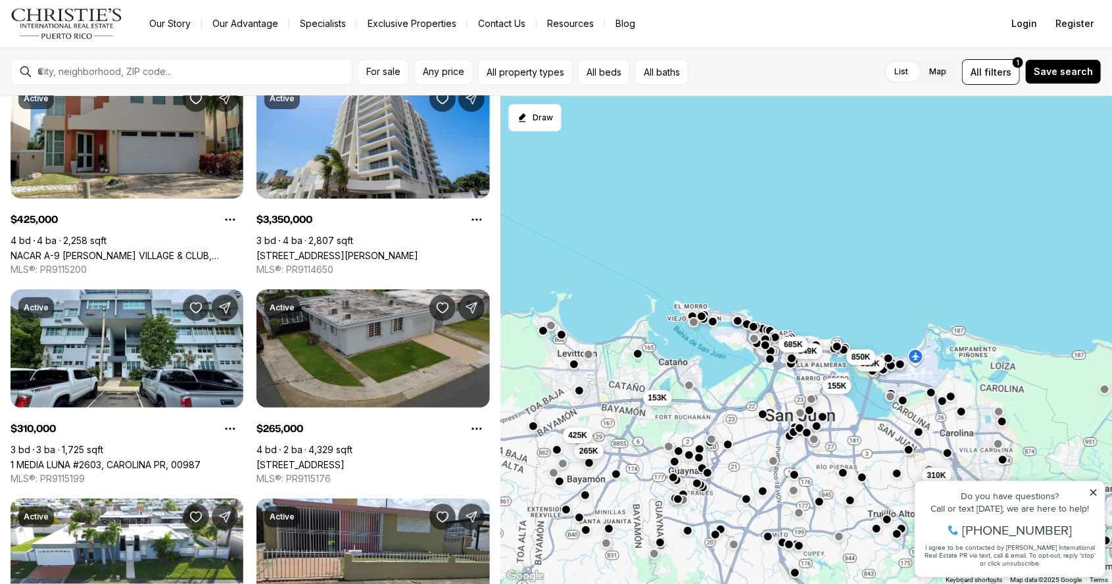
click at [345, 459] on link "[STREET_ADDRESS]" at bounding box center [300, 464] width 88 height 11
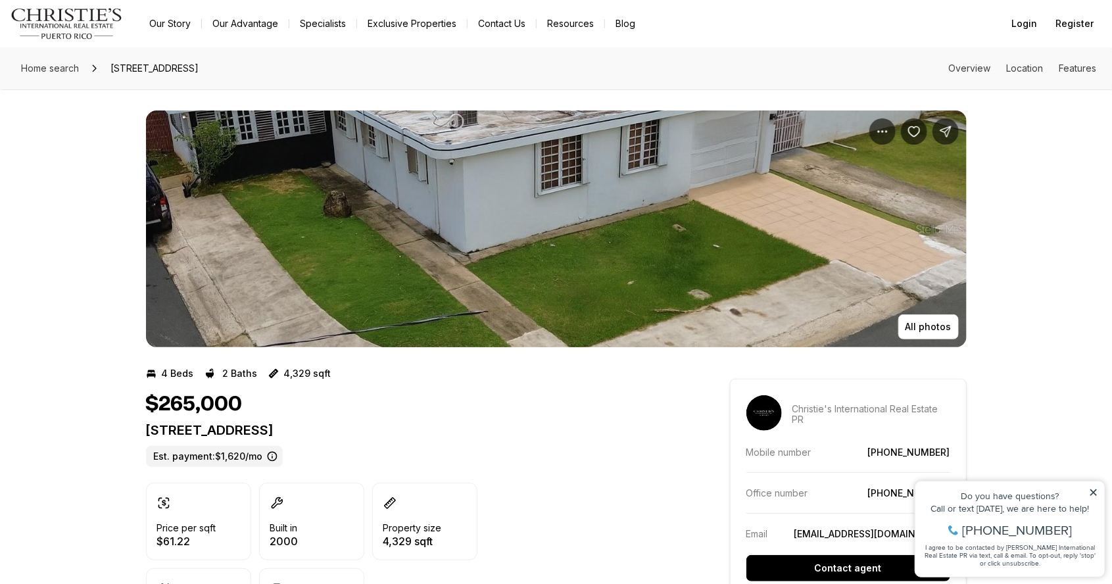
click at [746, 300] on img "View image gallery" at bounding box center [556, 228] width 821 height 237
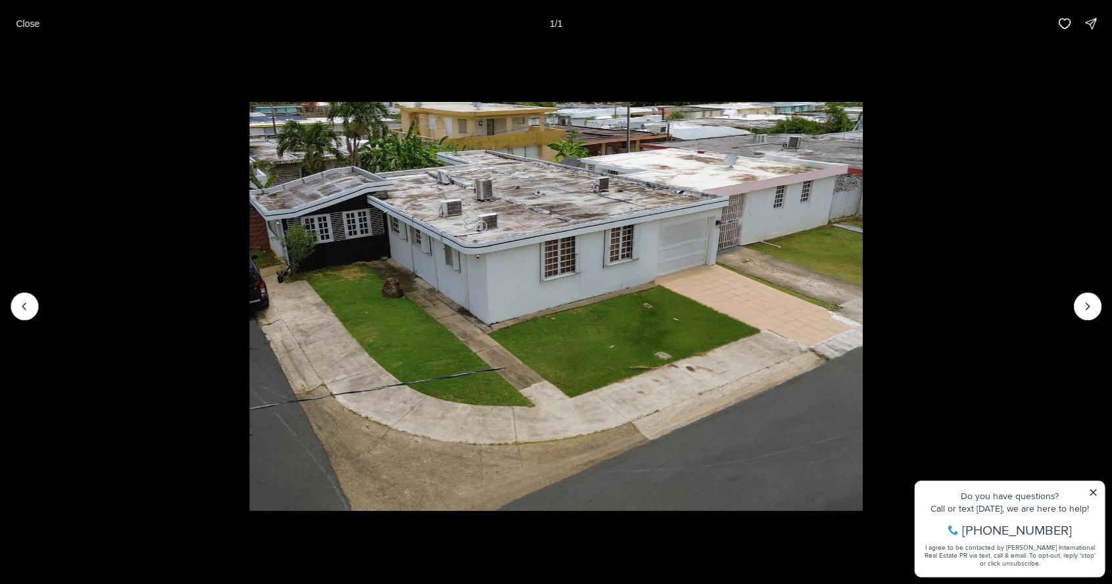
click at [1079, 302] on div at bounding box center [1088, 307] width 28 height 28
click at [1088, 319] on div at bounding box center [1088, 307] width 28 height 28
click at [1086, 317] on div at bounding box center [1088, 307] width 28 height 28
click at [1092, 316] on div at bounding box center [1088, 307] width 28 height 28
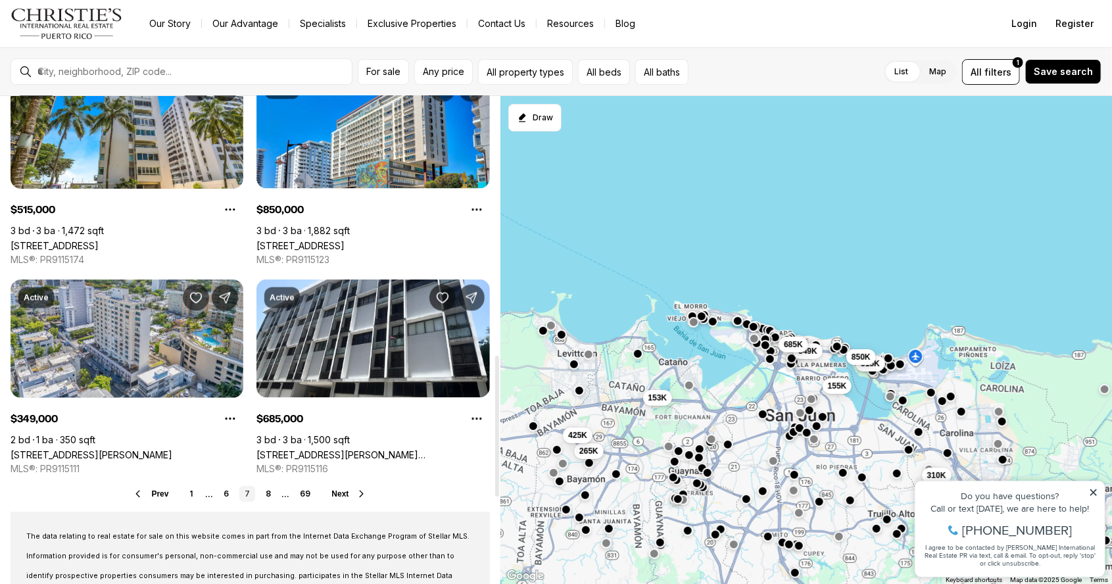
scroll to position [918, 0]
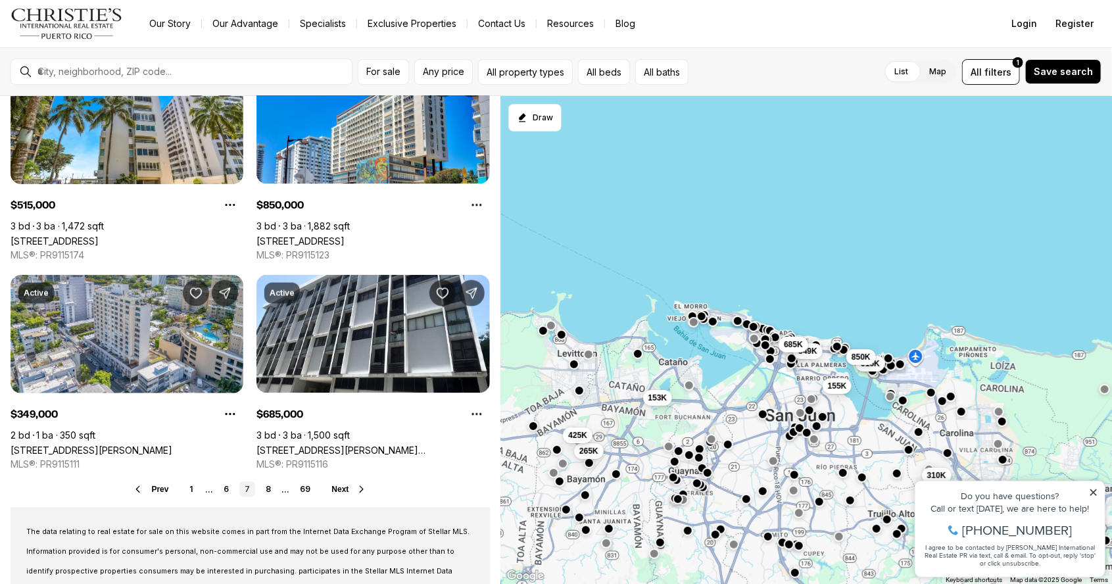
click at [347, 488] on button "Next" at bounding box center [349, 489] width 36 height 11
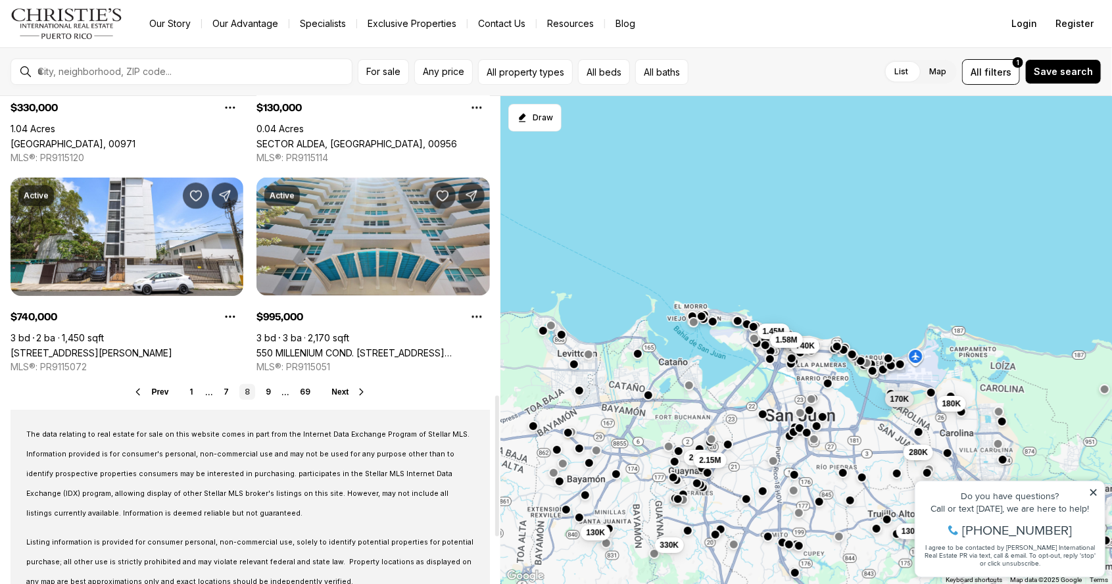
scroll to position [1013, 0]
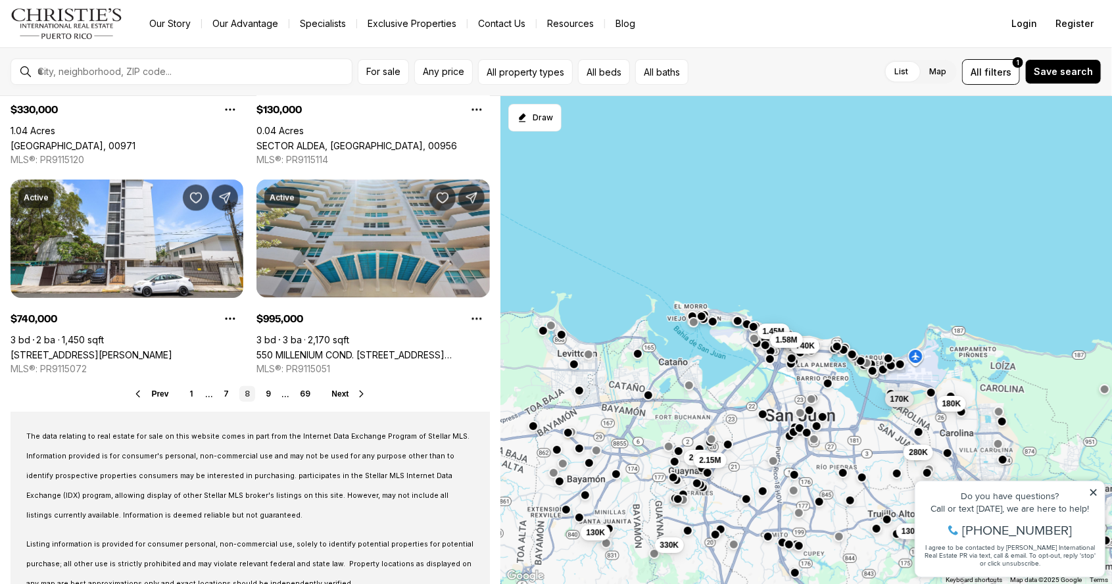
click at [340, 394] on span "Next" at bounding box center [339, 393] width 17 height 9
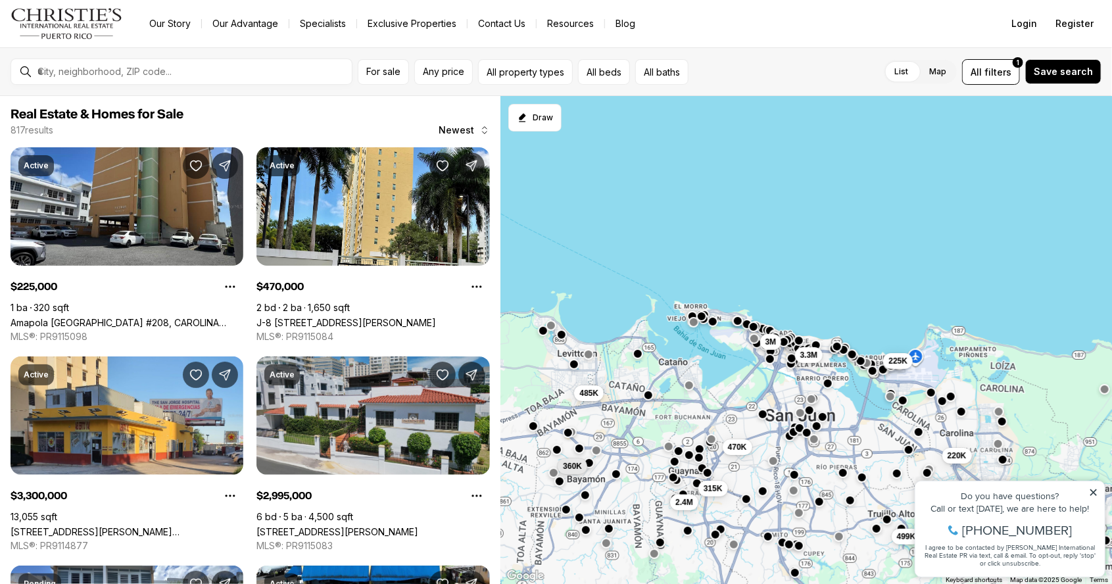
click at [365, 526] on link "550 WAYMOUTH, MIRAMAR, SAN JUAN PR, 00907" at bounding box center [337, 531] width 162 height 11
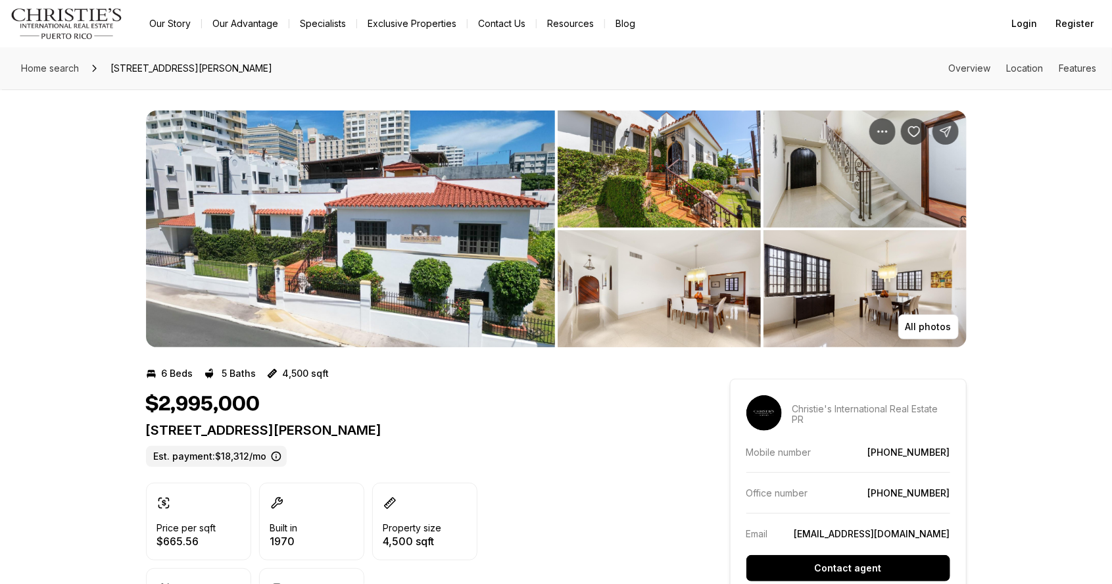
click at [438, 311] on img "View image gallery" at bounding box center [350, 228] width 409 height 237
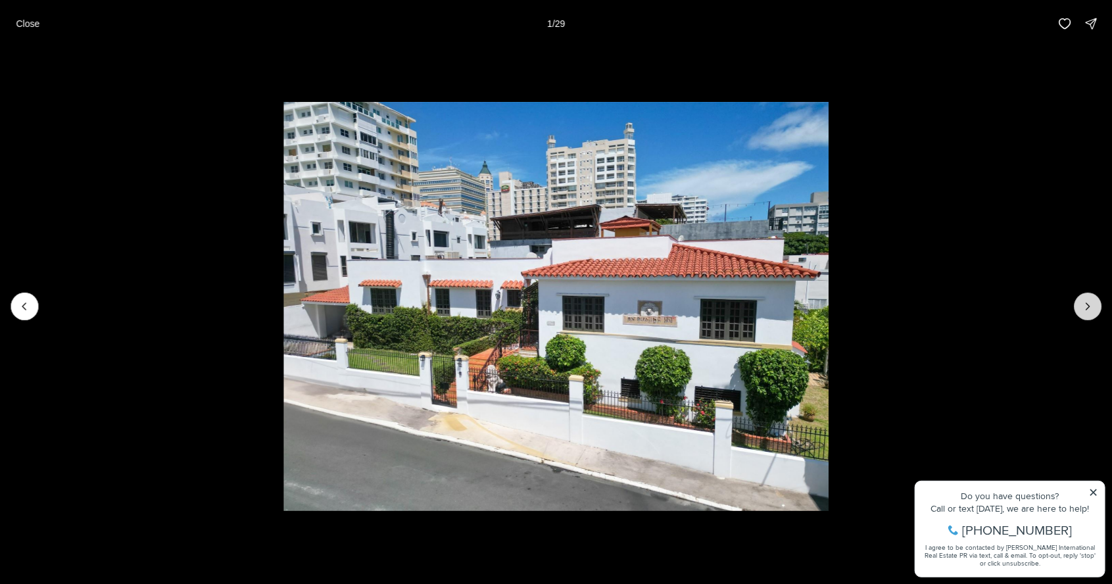
click at [1084, 315] on button "Next slide" at bounding box center [1088, 307] width 28 height 28
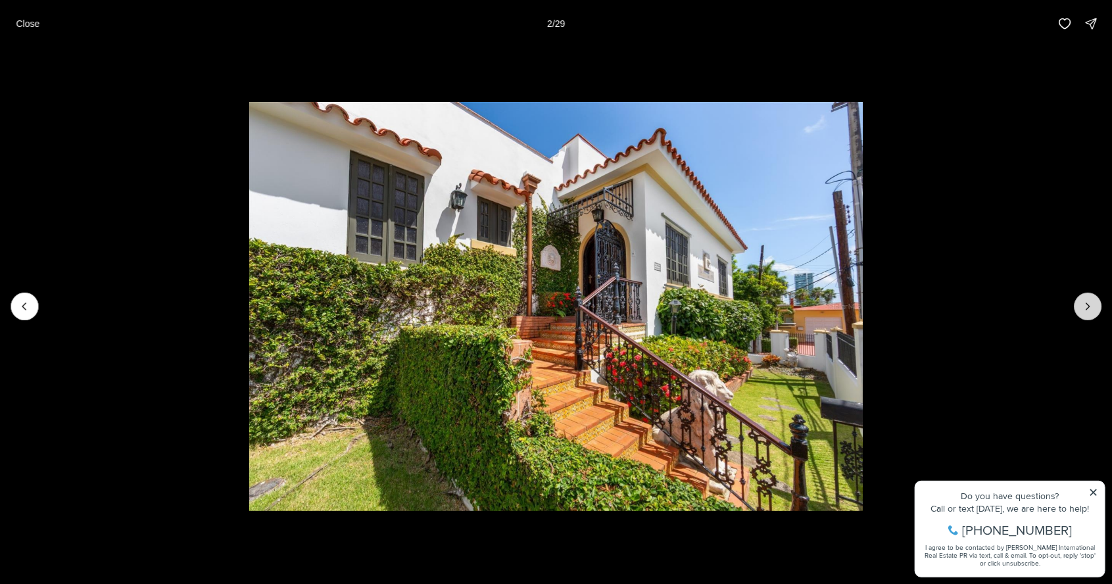
click at [1088, 306] on icon "Next slide" at bounding box center [1087, 306] width 13 height 13
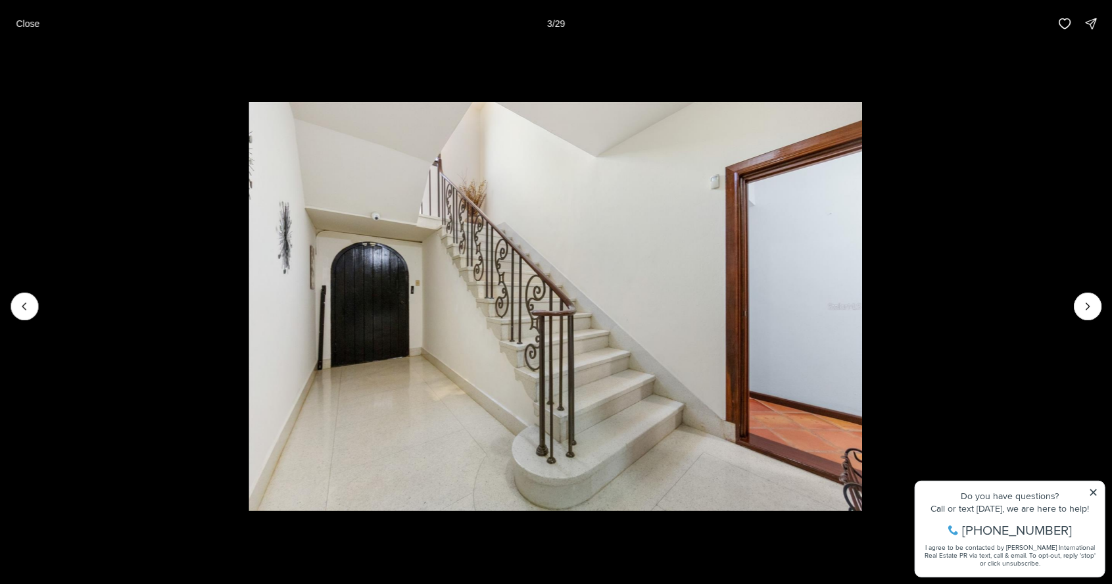
click at [1072, 314] on li "3 of 29" at bounding box center [555, 306] width 1112 height 518
click at [1088, 308] on icon "Next slide" at bounding box center [1087, 306] width 3 height 7
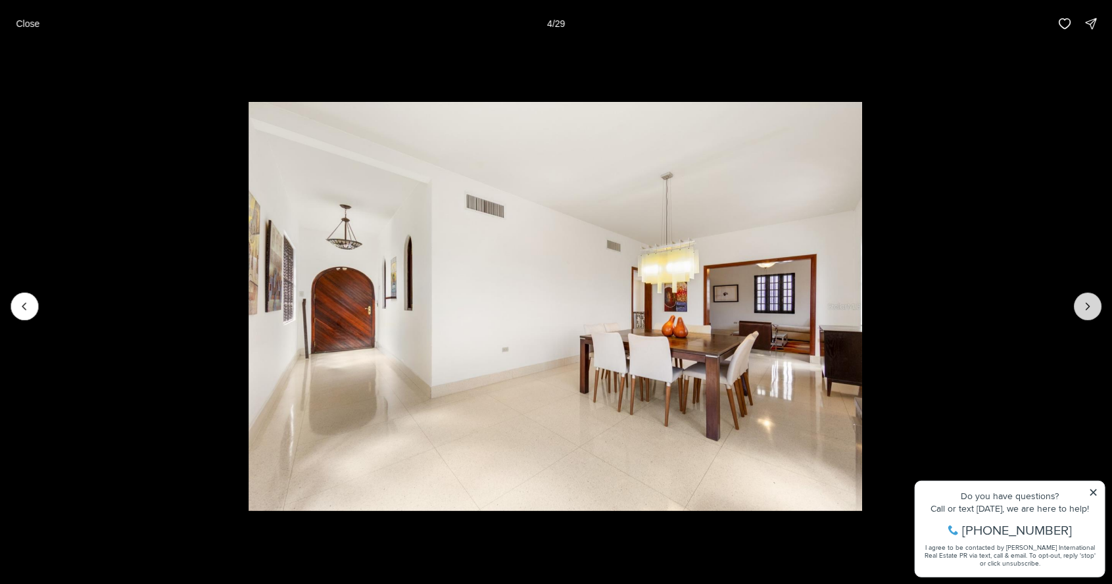
click at [1088, 306] on icon "Next slide" at bounding box center [1087, 306] width 13 height 13
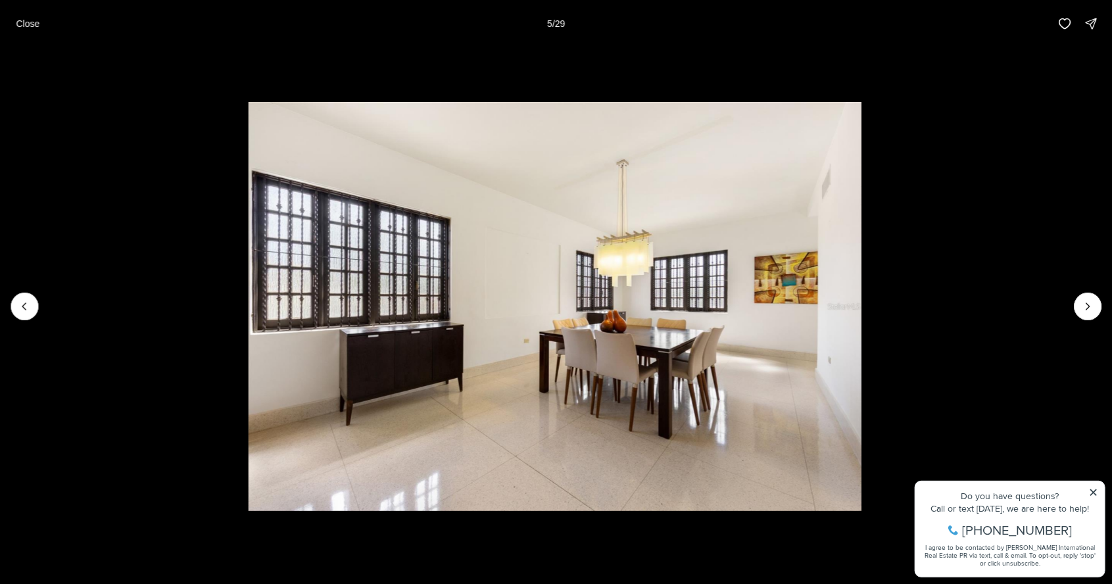
click at [1068, 318] on li "5 of 29" at bounding box center [555, 306] width 1112 height 518
click at [1088, 308] on icon "Next slide" at bounding box center [1087, 306] width 3 height 7
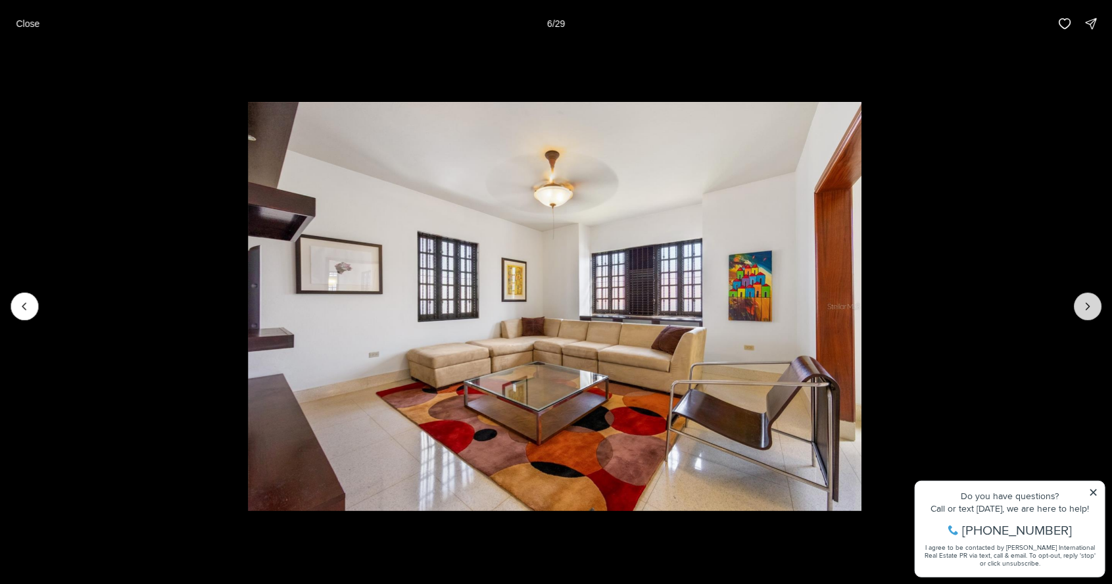
click at [1088, 308] on icon "Next slide" at bounding box center [1087, 306] width 3 height 7
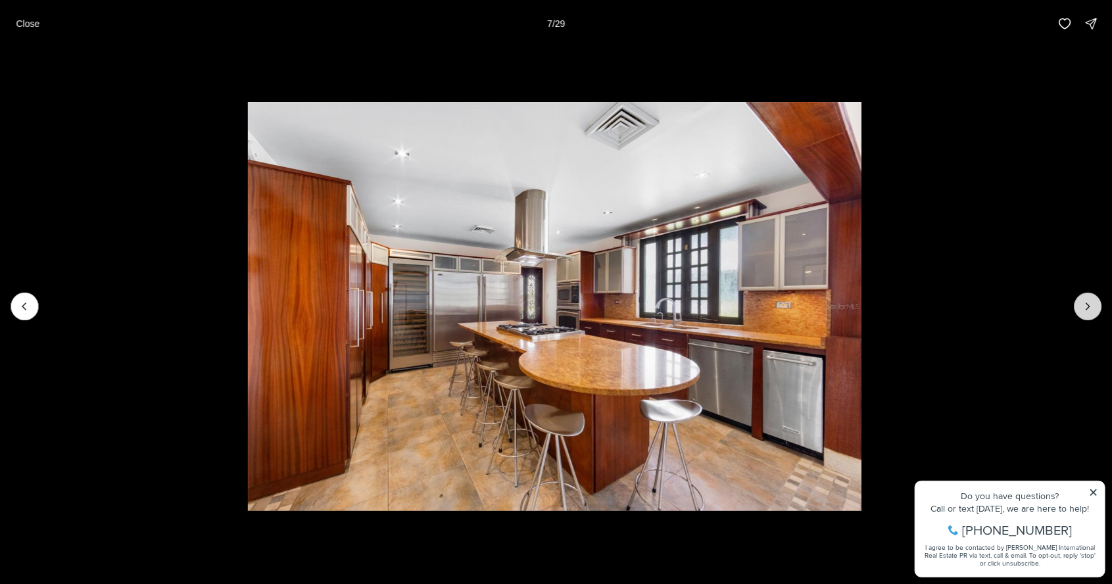
click at [1088, 308] on icon "Next slide" at bounding box center [1087, 306] width 3 height 7
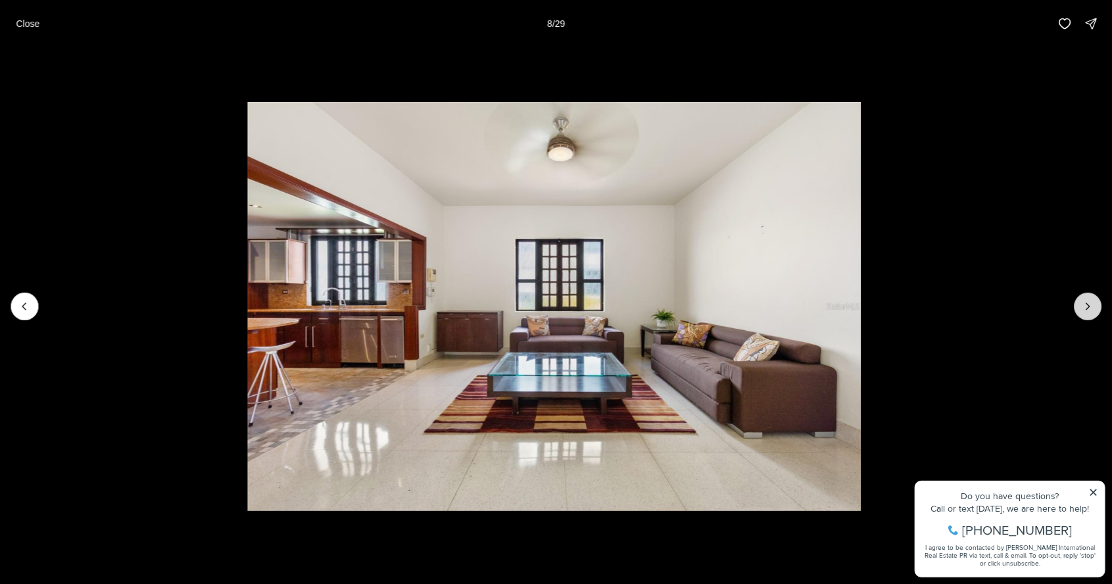
click at [1085, 314] on button "Next slide" at bounding box center [1088, 307] width 28 height 28
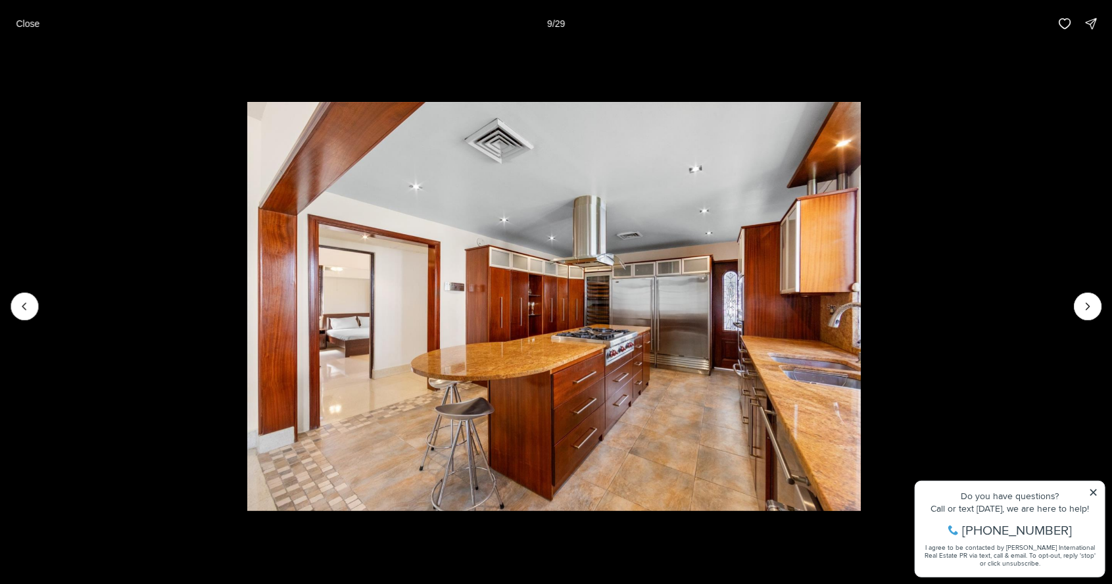
click at [1072, 316] on li "9 of 29" at bounding box center [554, 306] width 1112 height 518
click at [1086, 314] on button "Next slide" at bounding box center [1088, 307] width 28 height 28
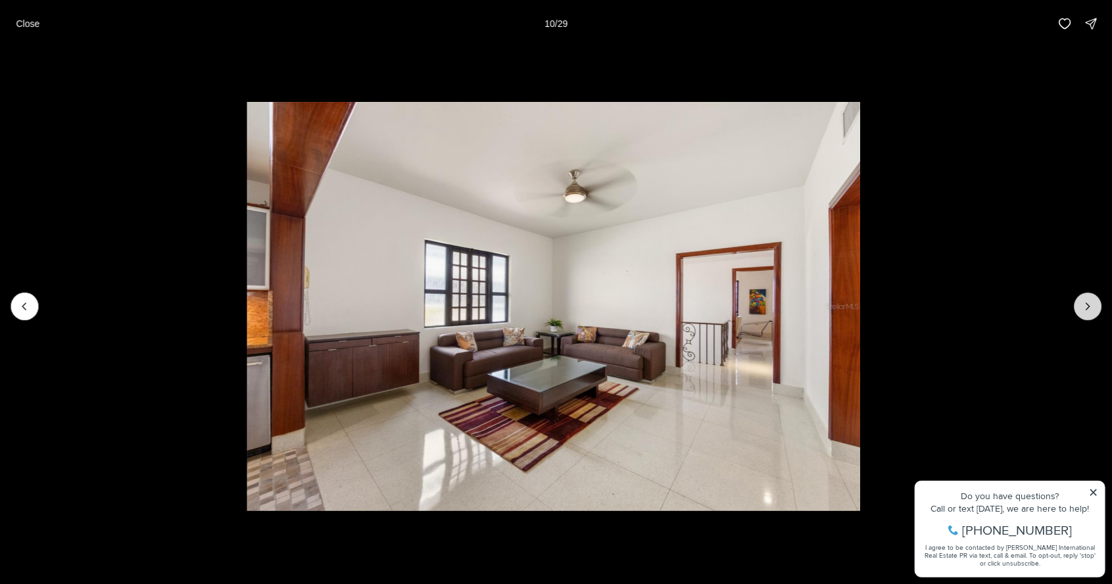
click at [1085, 315] on button "Next slide" at bounding box center [1088, 307] width 28 height 28
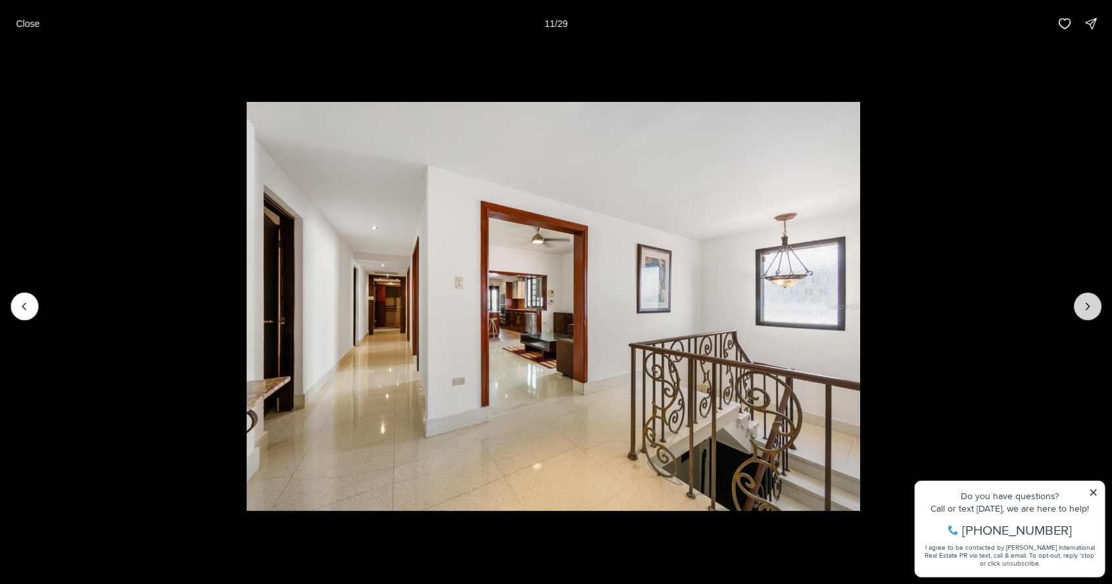
click at [1084, 315] on button "Next slide" at bounding box center [1088, 307] width 28 height 28
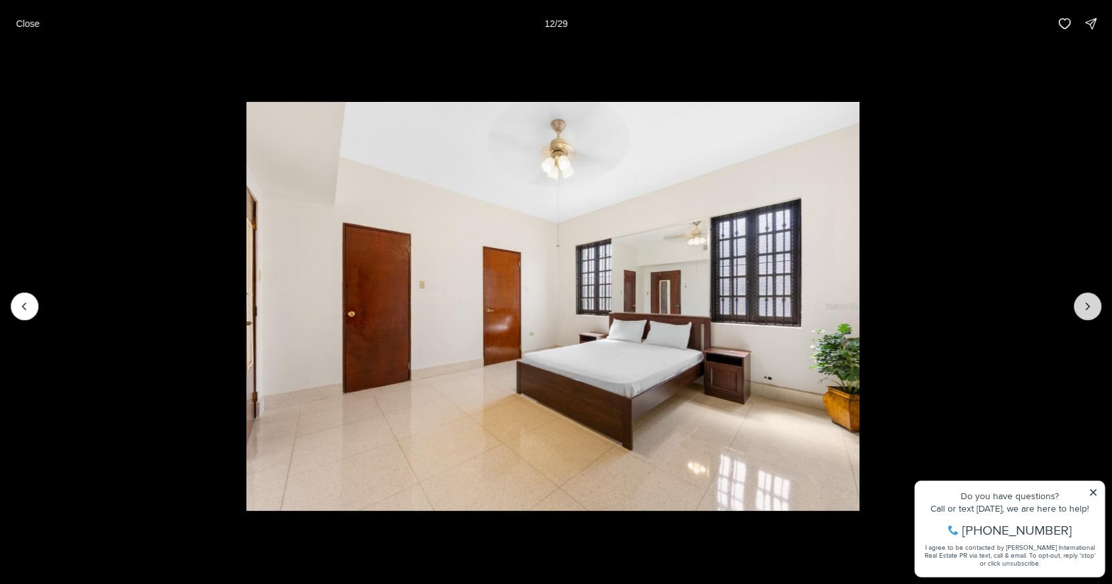
click at [1079, 314] on button "Next slide" at bounding box center [1088, 307] width 28 height 28
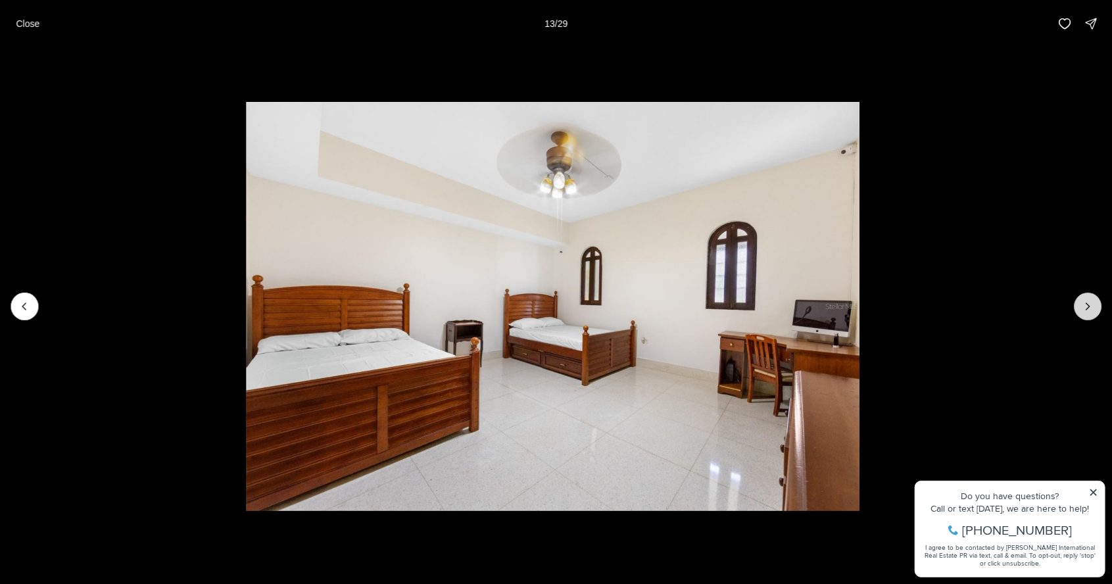
click at [1090, 316] on button "Next slide" at bounding box center [1088, 307] width 28 height 28
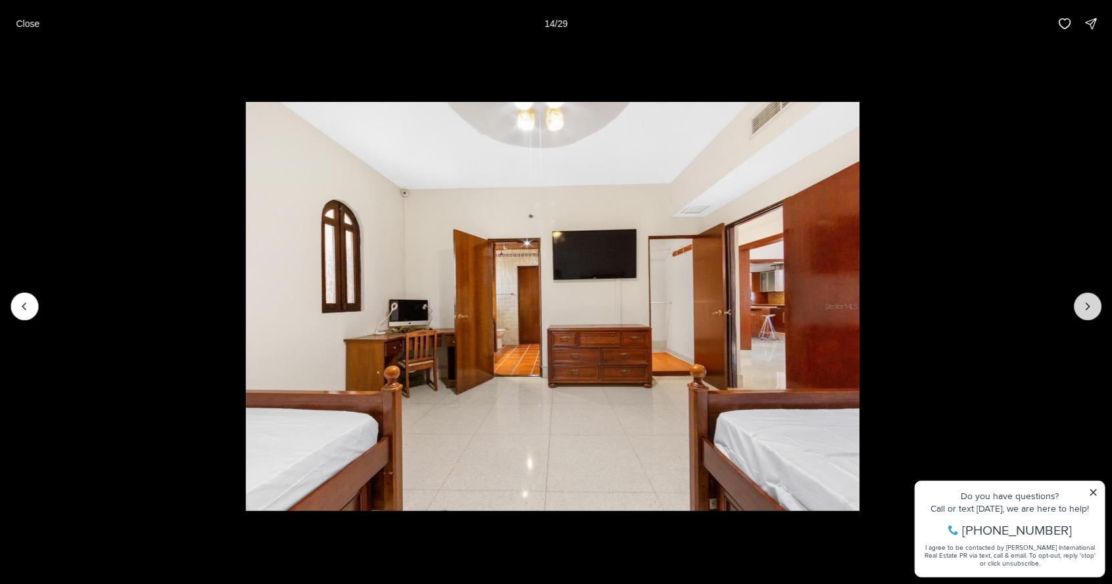
click at [1085, 316] on button "Next slide" at bounding box center [1088, 307] width 28 height 28
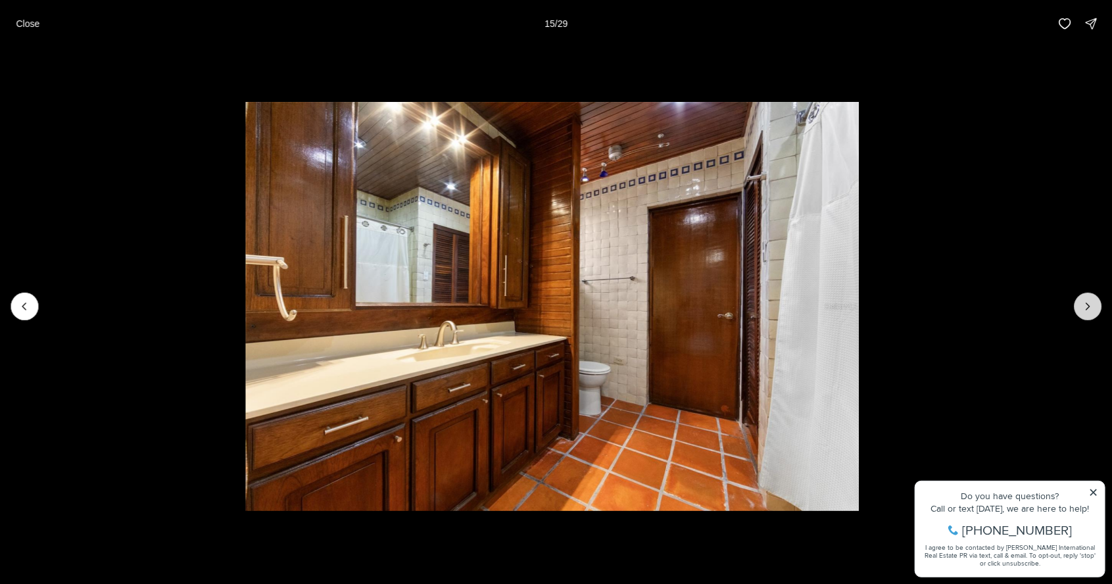
click at [1094, 316] on button "Next slide" at bounding box center [1088, 307] width 28 height 28
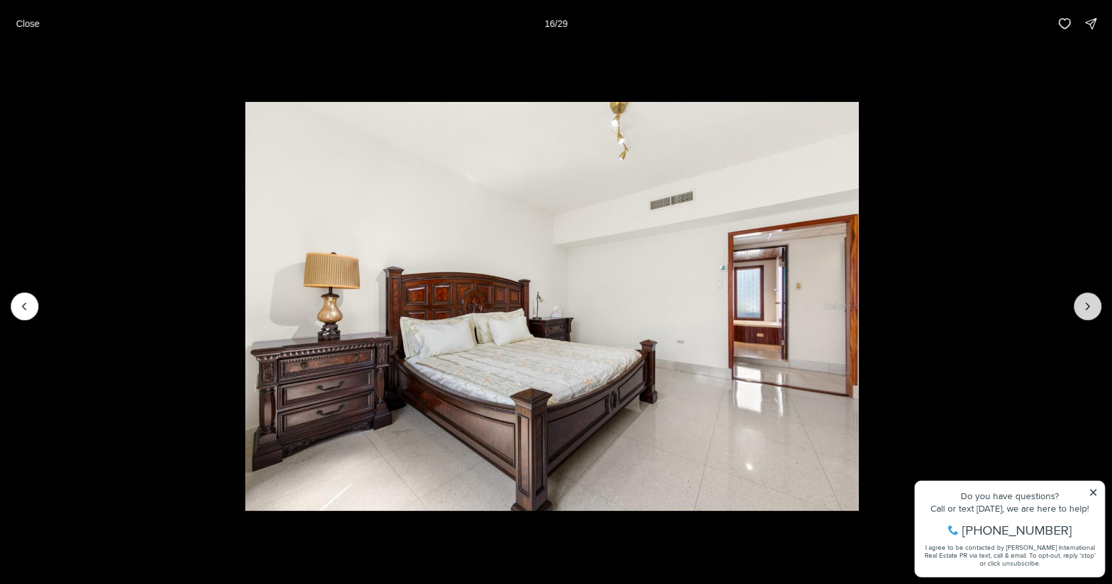
click at [1088, 314] on button "Next slide" at bounding box center [1088, 307] width 28 height 28
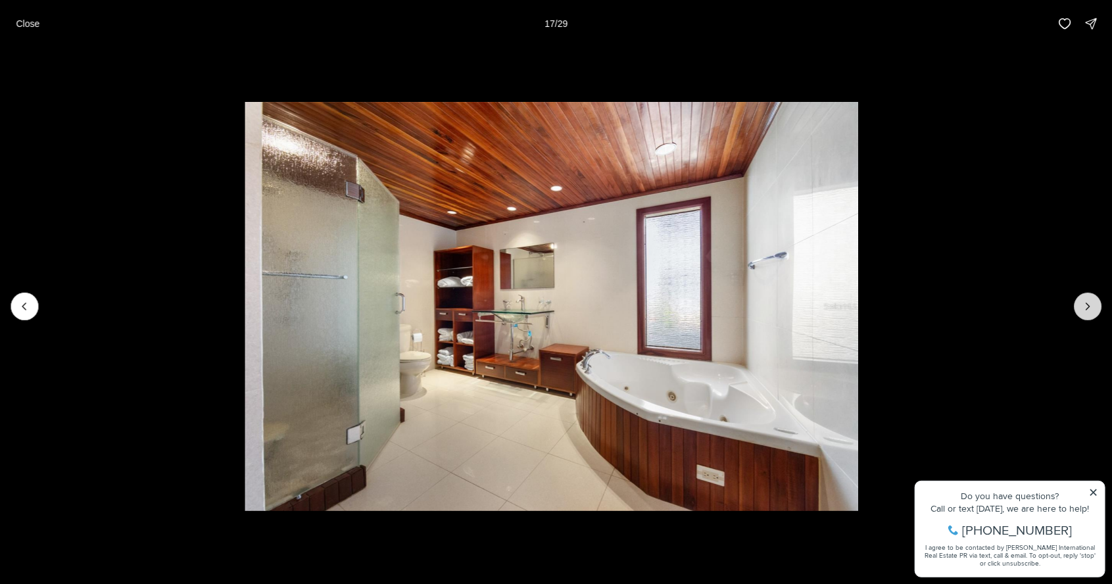
click at [1084, 316] on button "Next slide" at bounding box center [1088, 307] width 28 height 28
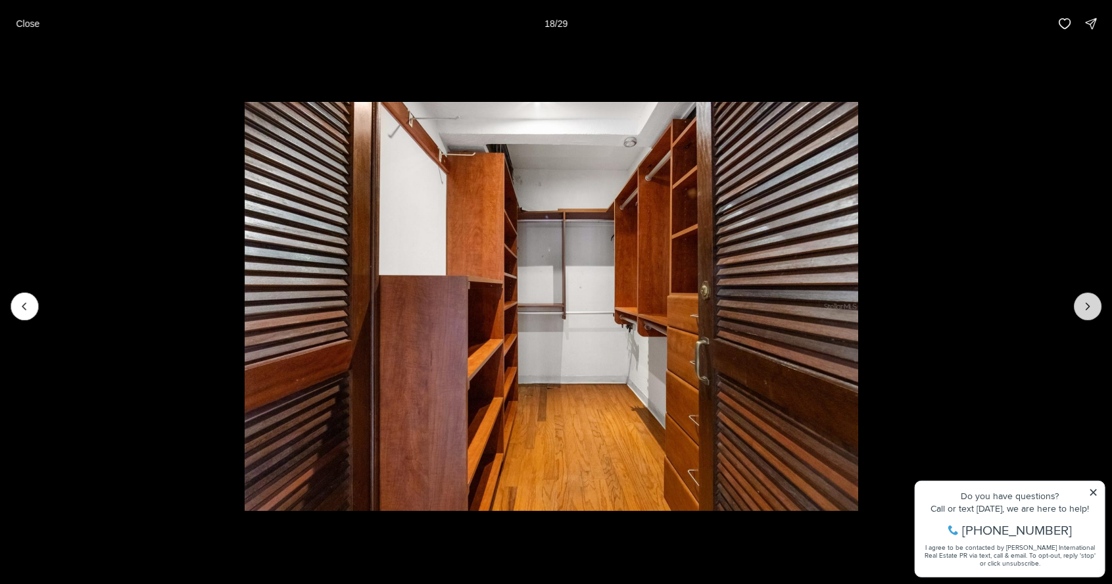
click at [1092, 315] on button "Next slide" at bounding box center [1088, 307] width 28 height 28
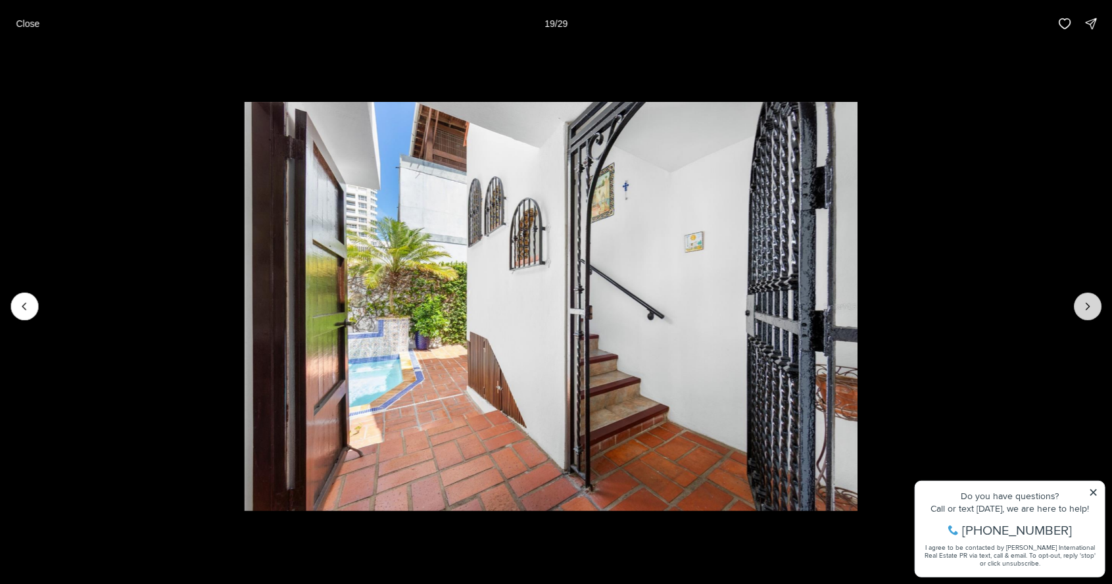
click at [1092, 316] on button "Next slide" at bounding box center [1088, 307] width 28 height 28
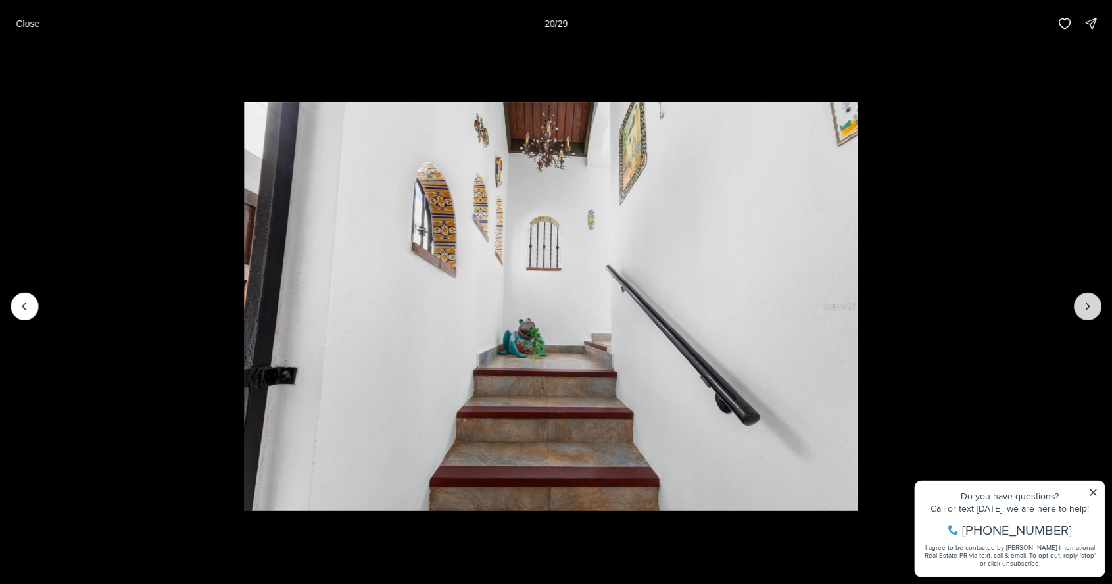
click at [1089, 316] on button "Next slide" at bounding box center [1088, 307] width 28 height 28
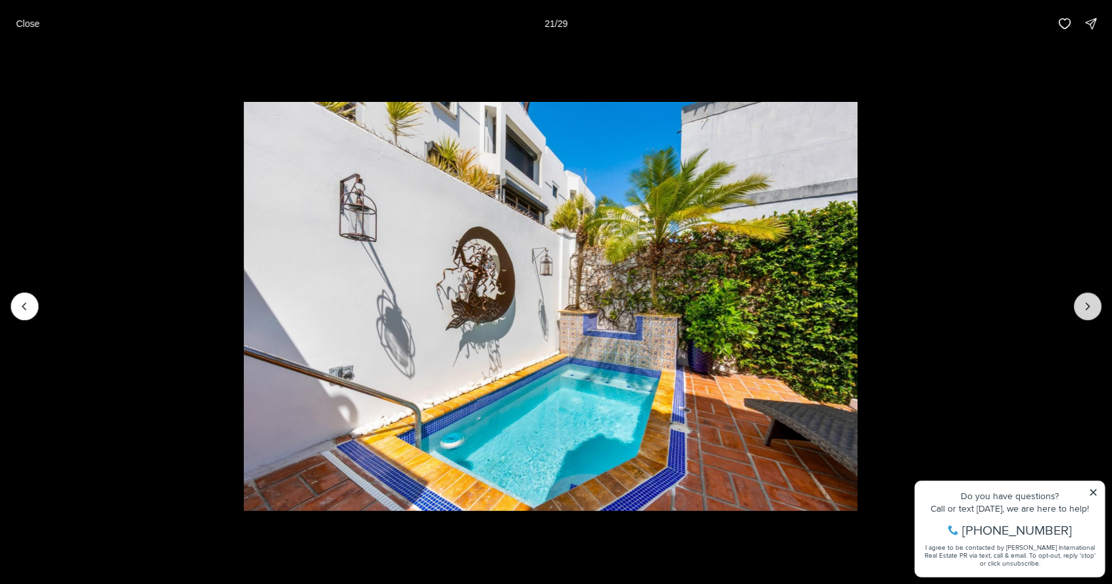
click at [1088, 314] on button "Next slide" at bounding box center [1088, 307] width 28 height 28
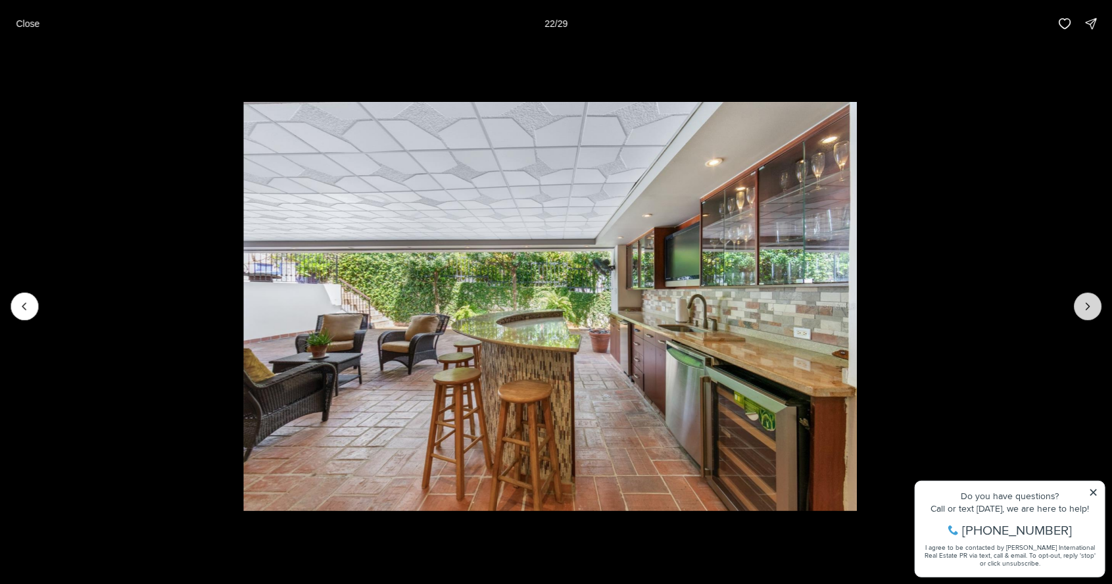
click at [1084, 316] on button "Next slide" at bounding box center [1088, 307] width 28 height 28
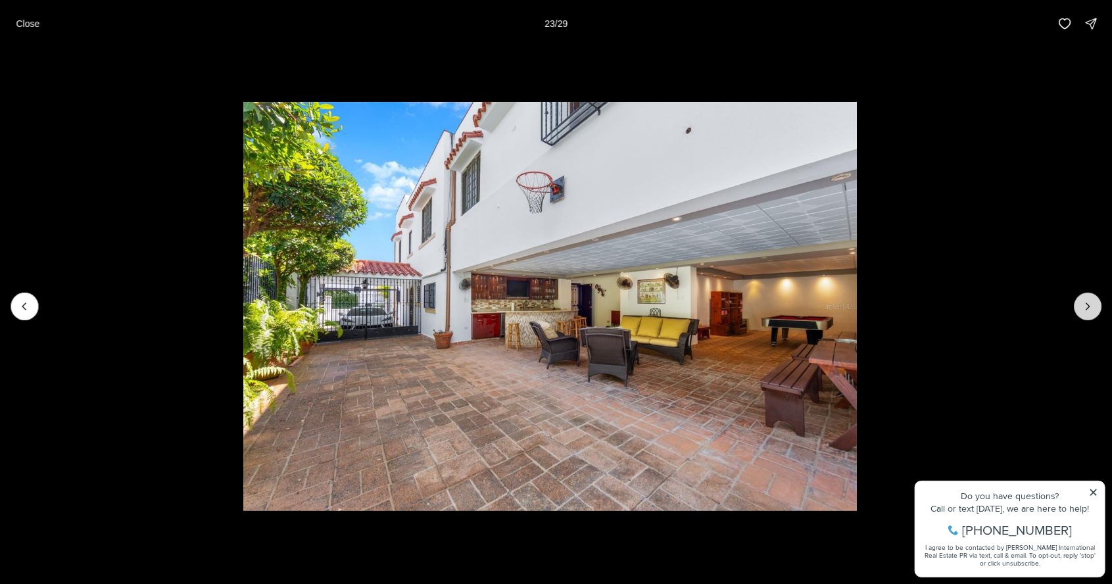
click at [1088, 308] on icon "Next slide" at bounding box center [1087, 306] width 3 height 7
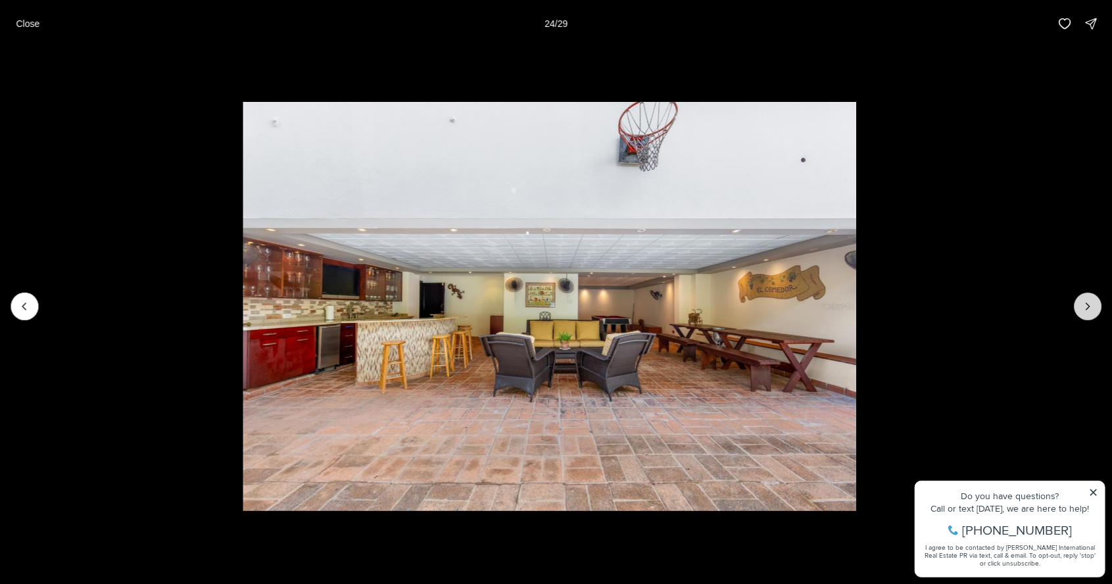
click at [1088, 308] on icon "Next slide" at bounding box center [1087, 306] width 3 height 7
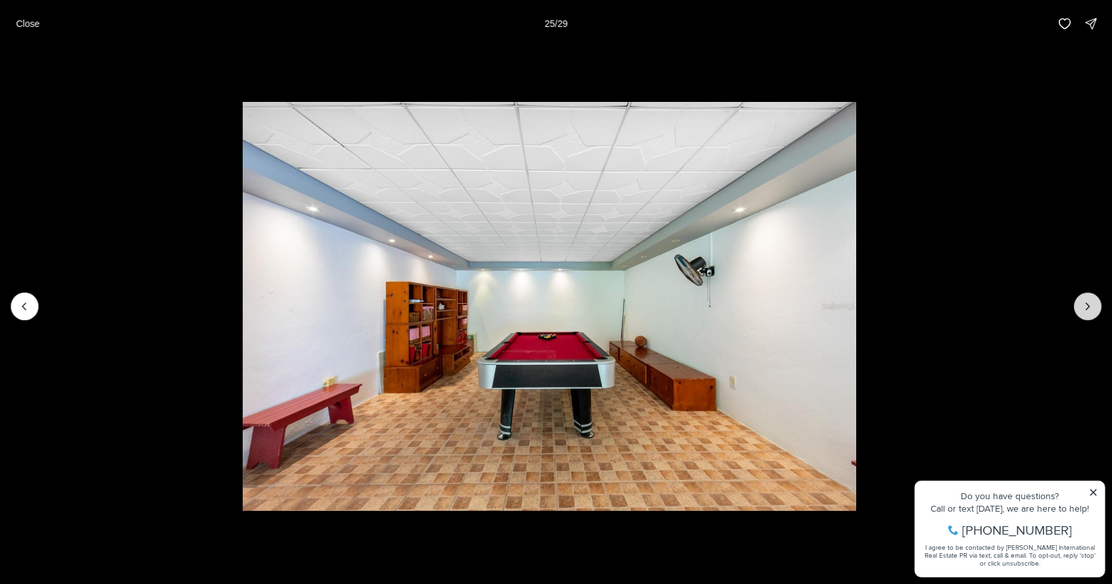
click at [1088, 308] on icon "Next slide" at bounding box center [1087, 306] width 3 height 7
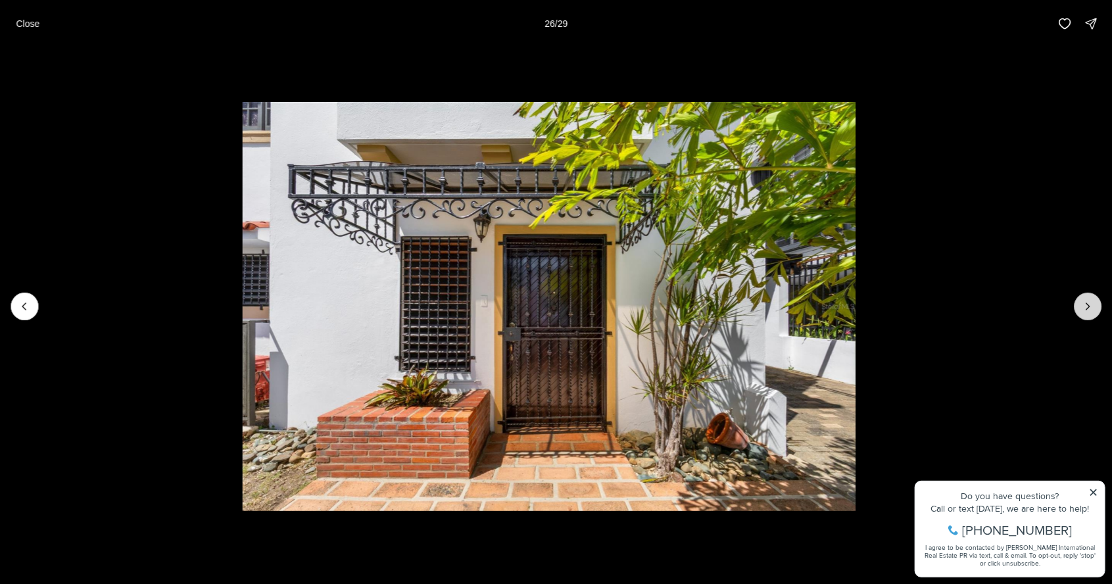
click at [1086, 309] on icon "Next slide" at bounding box center [1087, 306] width 13 height 13
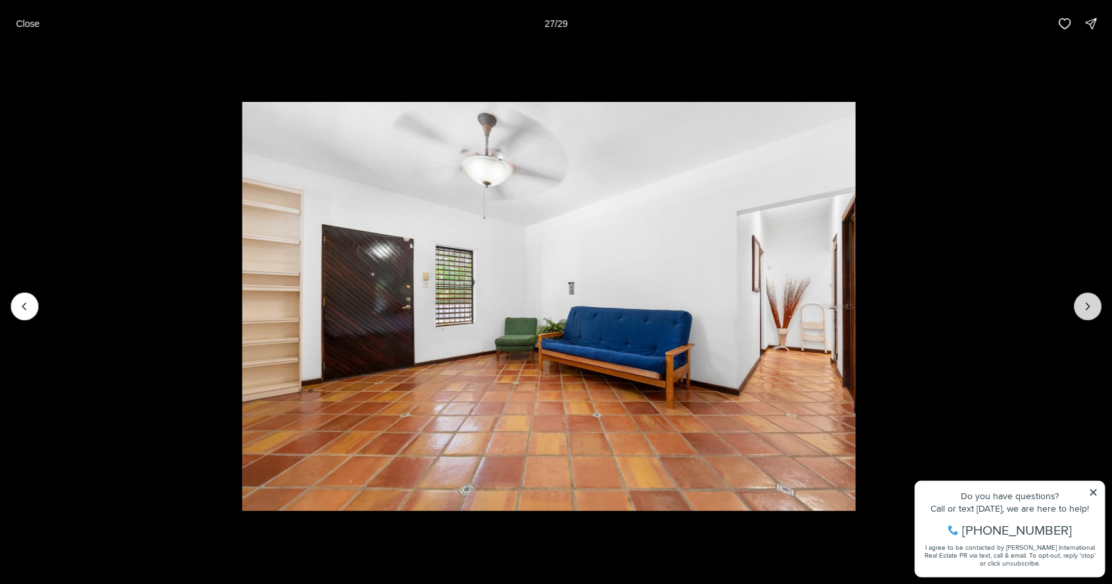
click at [1088, 308] on icon "Next slide" at bounding box center [1087, 306] width 3 height 7
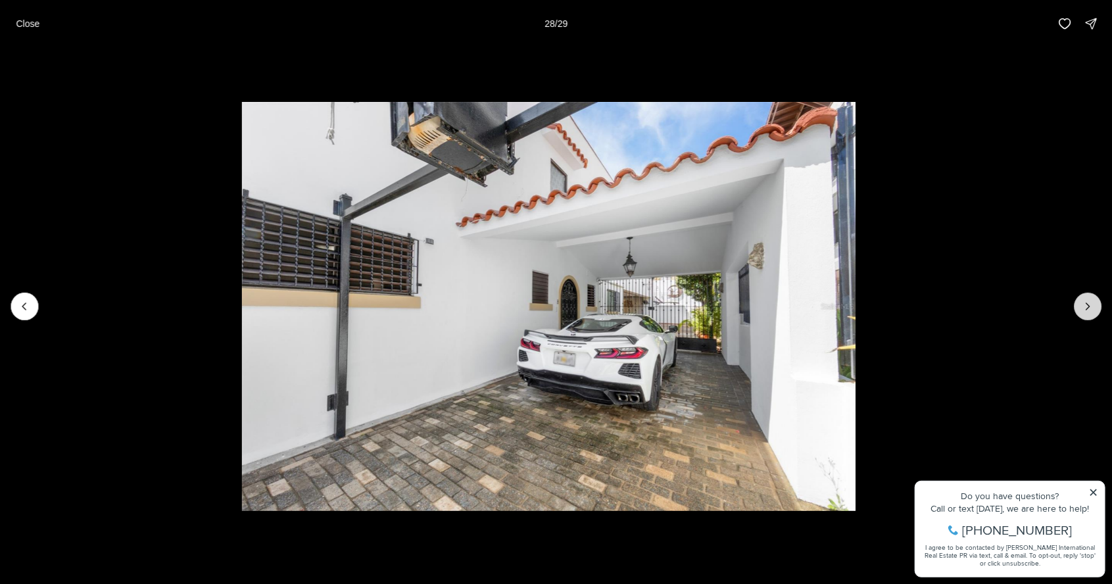
click at [1088, 314] on button "Next slide" at bounding box center [1088, 307] width 28 height 28
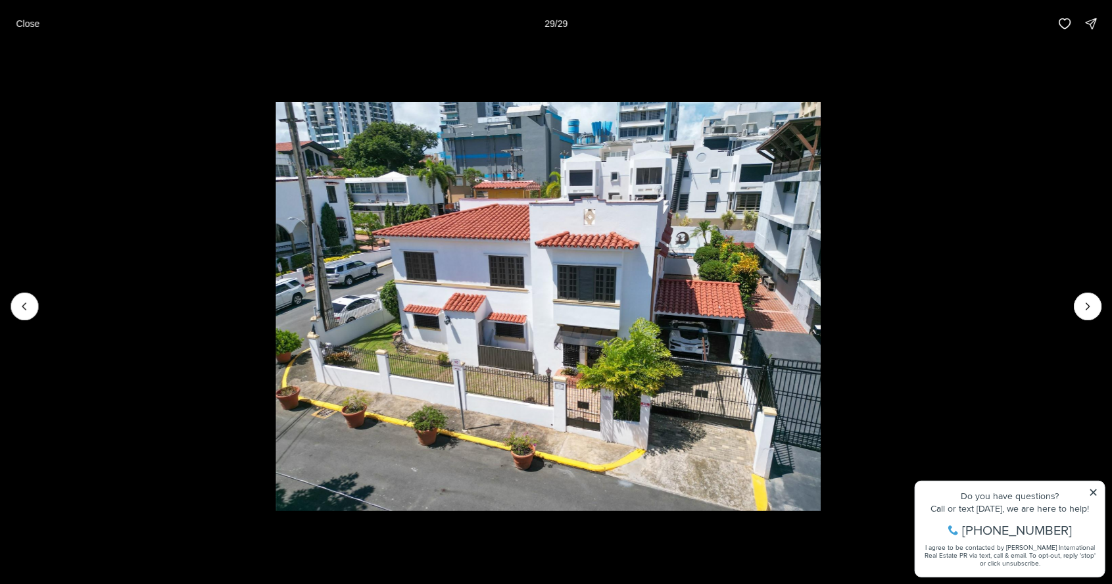
click at [1079, 298] on div at bounding box center [1088, 307] width 28 height 28
click at [1088, 305] on div at bounding box center [1088, 307] width 28 height 28
click at [1097, 306] on div at bounding box center [1088, 307] width 28 height 28
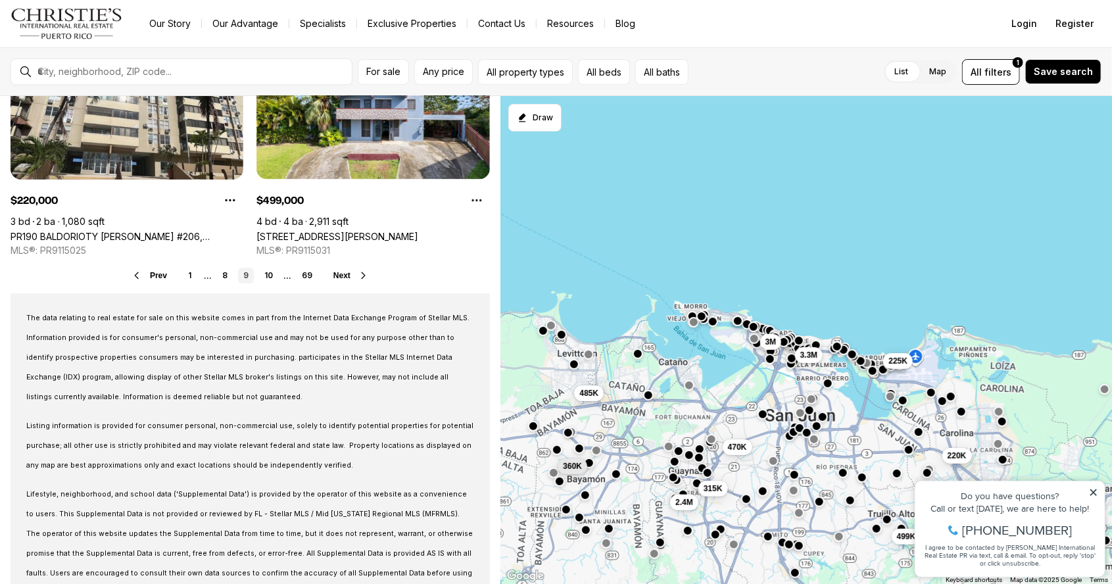
scroll to position [1134, 0]
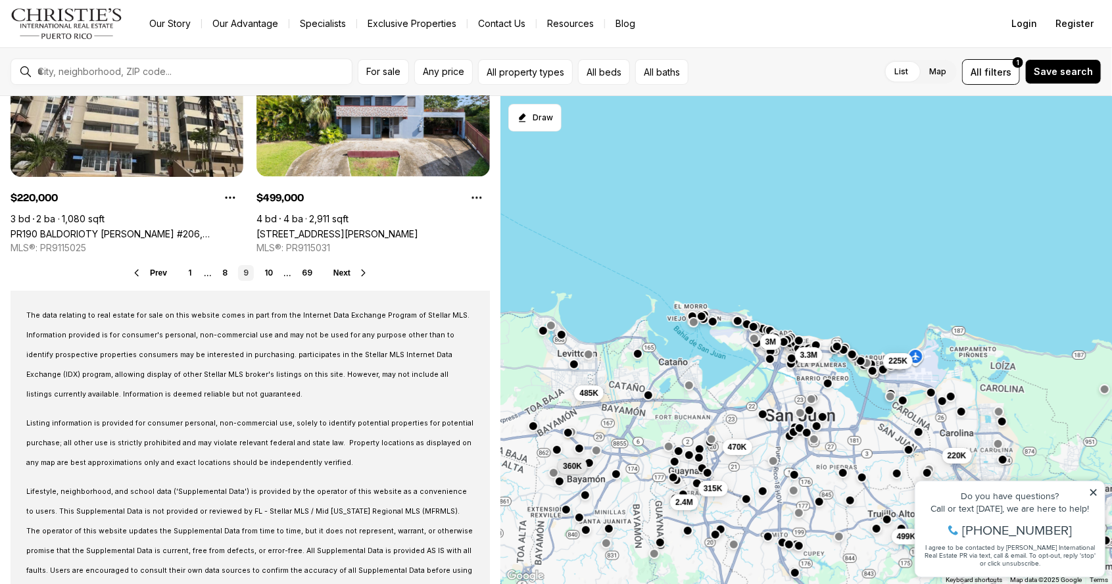
click at [348, 270] on span "Next" at bounding box center [341, 272] width 17 height 9
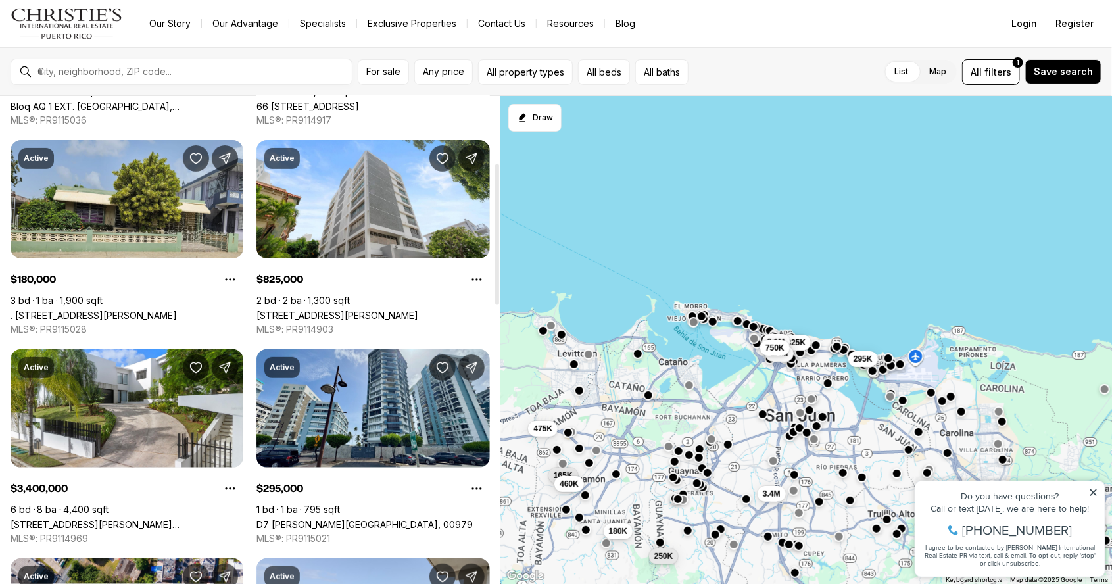
scroll to position [256, 0]
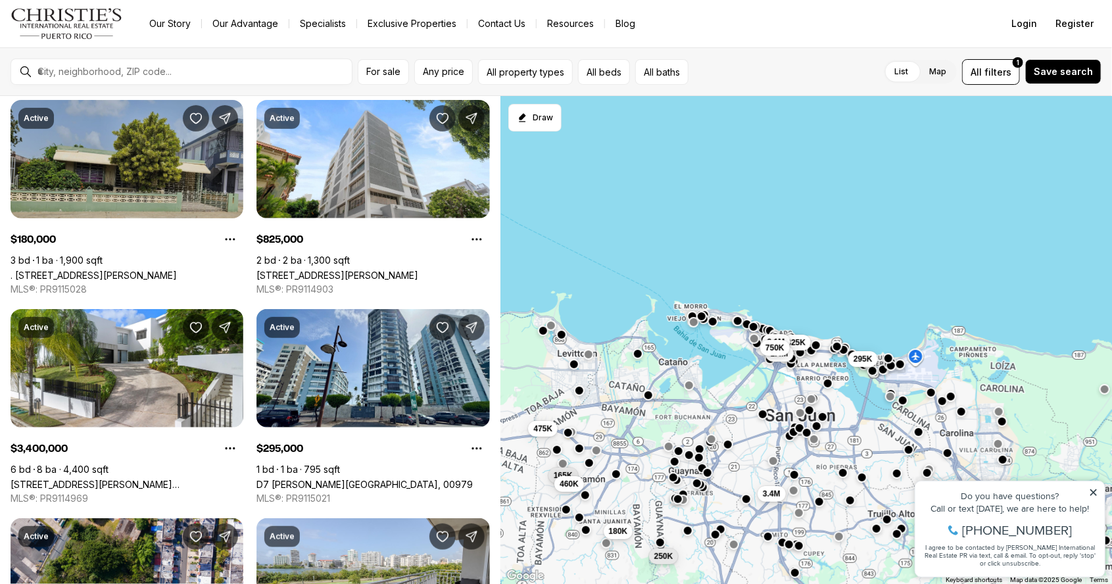
click at [99, 270] on link ". SANTA JUNITA #R-20, BAYAMON PR, 00956" at bounding box center [94, 275] width 166 height 11
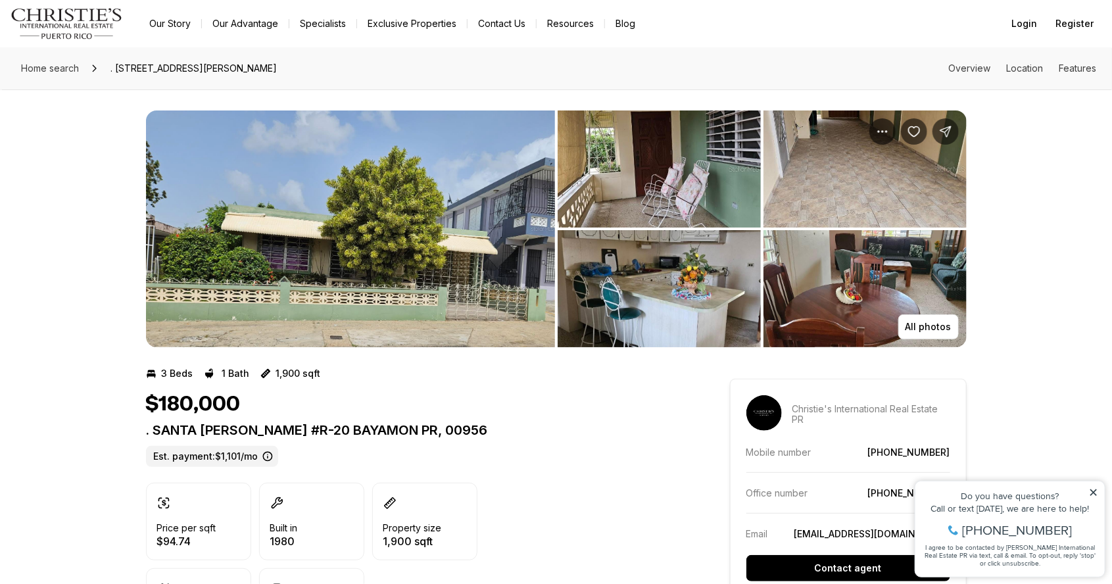
click at [328, 274] on img "View image gallery" at bounding box center [350, 228] width 409 height 237
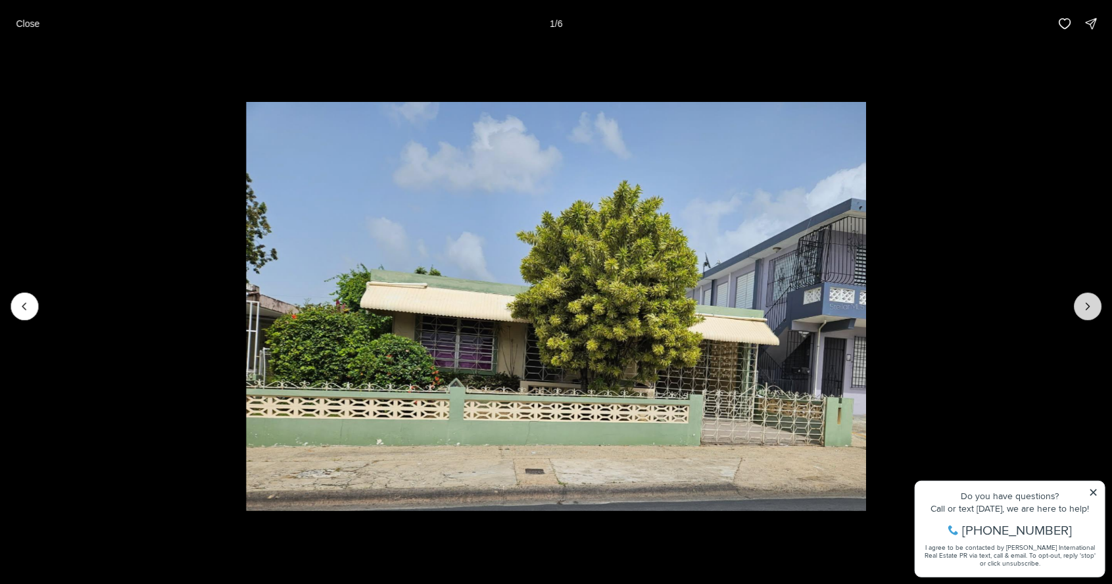
click at [1084, 314] on button "Next slide" at bounding box center [1088, 307] width 28 height 28
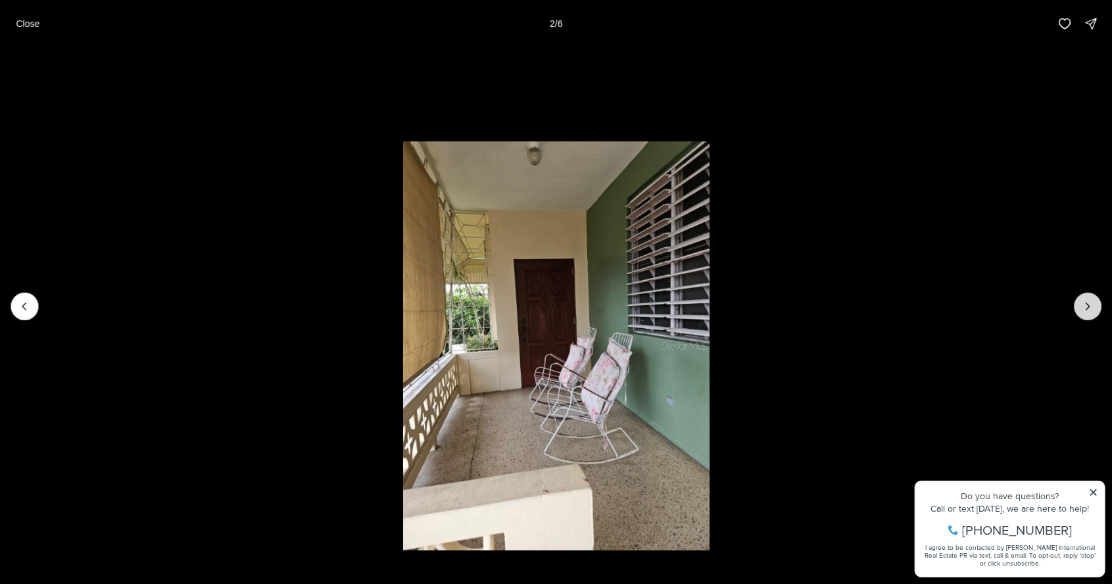
click at [1088, 307] on icon "Next slide" at bounding box center [1087, 306] width 13 height 13
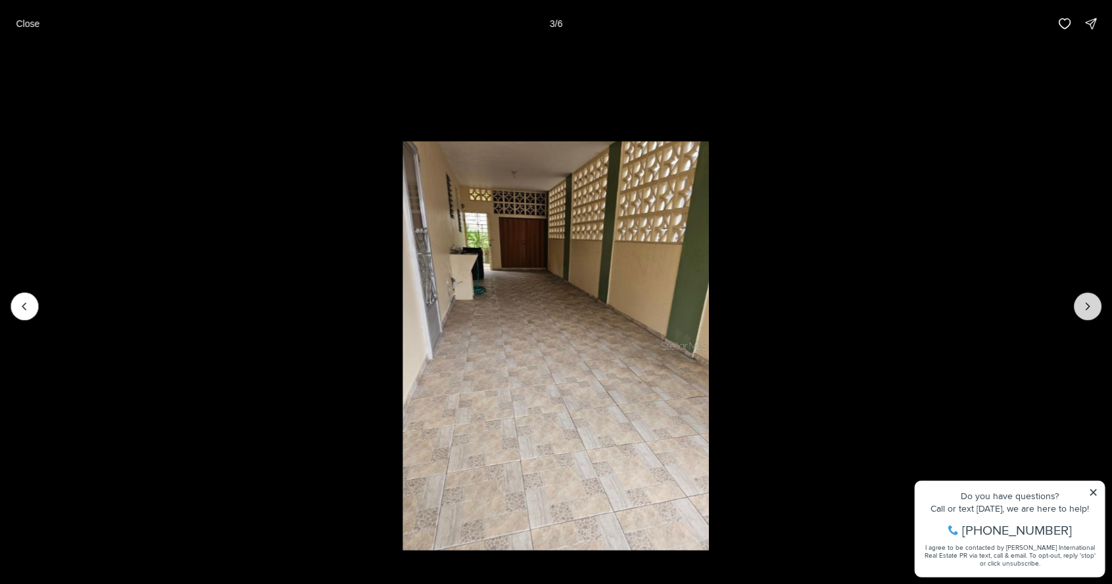
click at [1088, 307] on icon "Next slide" at bounding box center [1087, 306] width 13 height 13
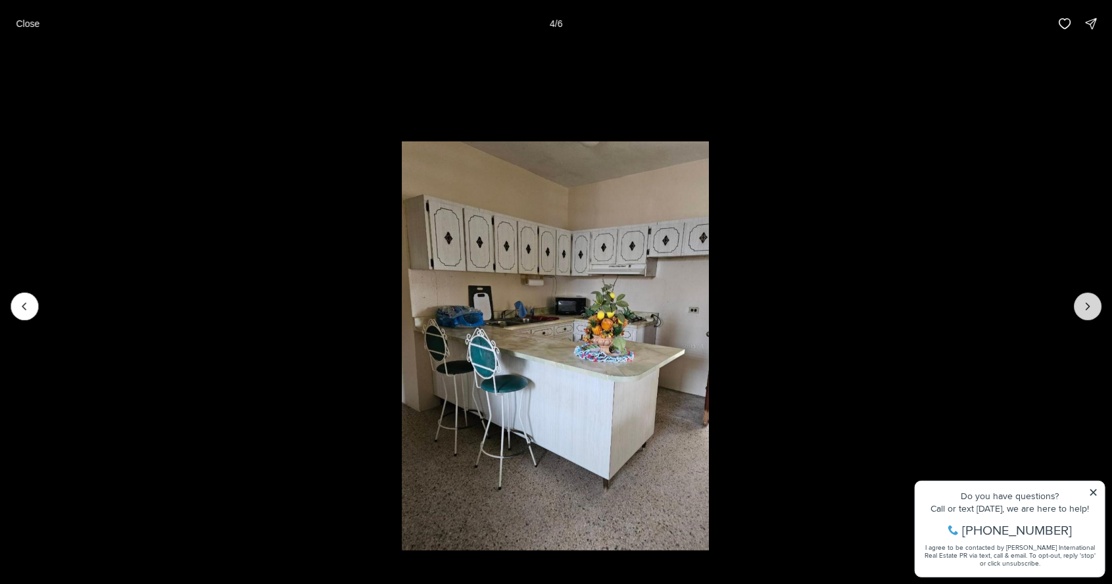
click at [1088, 308] on icon "Next slide" at bounding box center [1087, 306] width 3 height 7
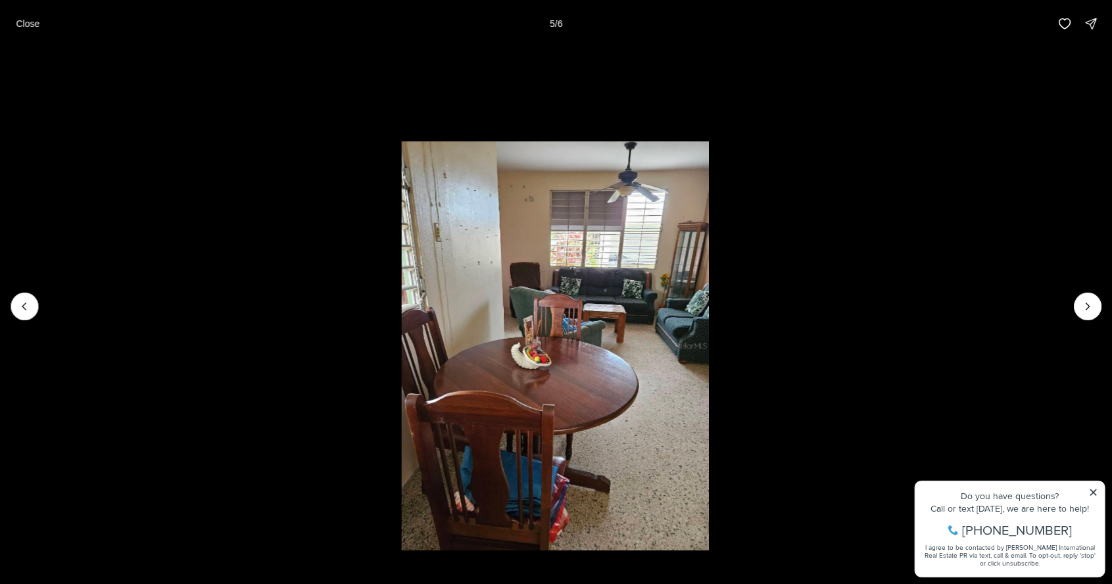
click at [1074, 312] on li "5 of 6" at bounding box center [555, 306] width 1112 height 518
click at [1088, 306] on icon "Next slide" at bounding box center [1087, 306] width 13 height 13
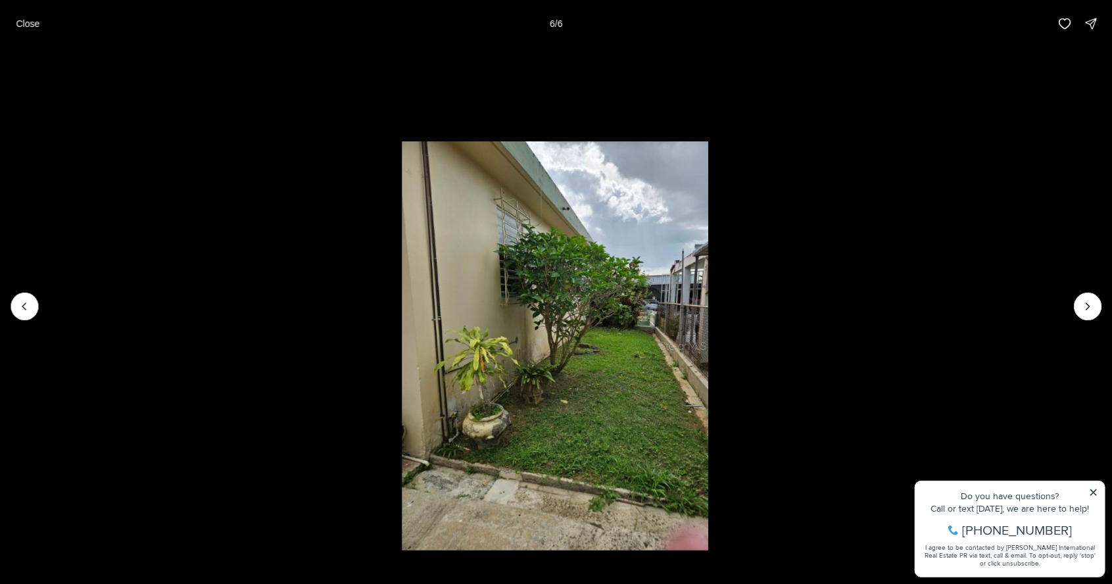
click at [1086, 311] on div at bounding box center [1088, 307] width 28 height 28
click at [1097, 314] on div at bounding box center [1088, 307] width 28 height 28
